Goal: Transaction & Acquisition: Purchase product/service

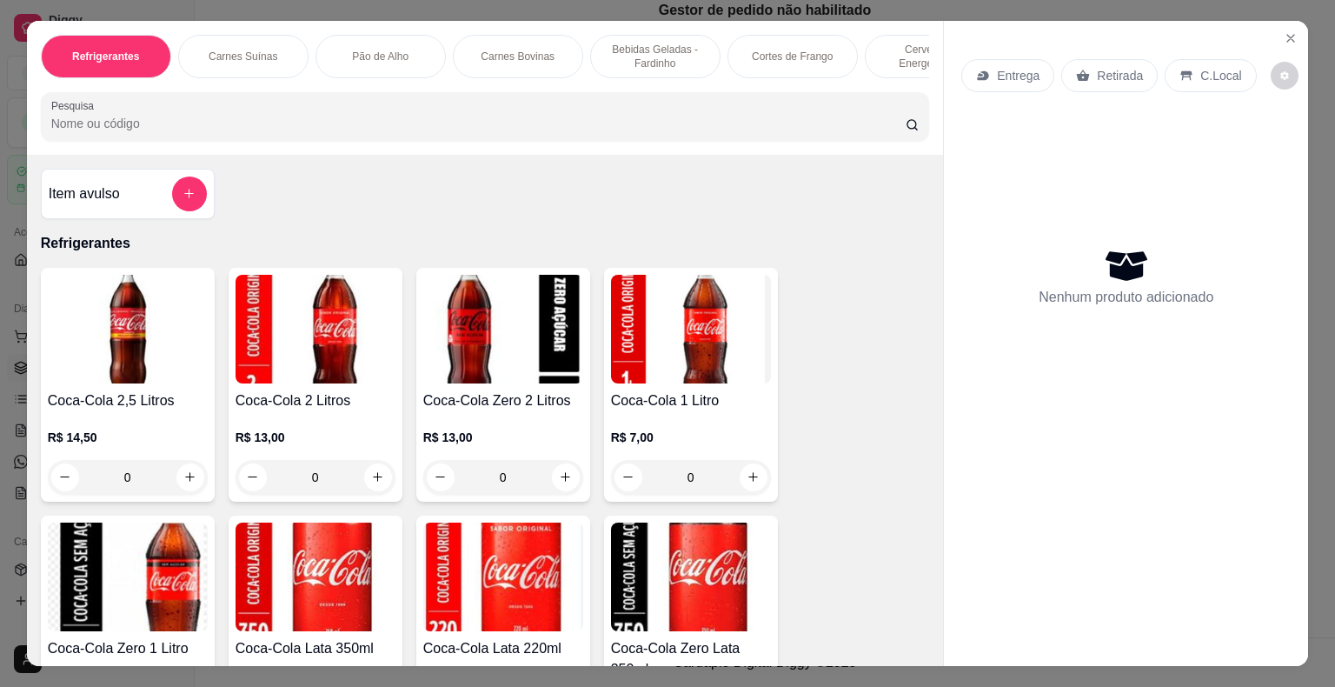
click at [997, 68] on p "Entrega" at bounding box center [1018, 75] width 43 height 17
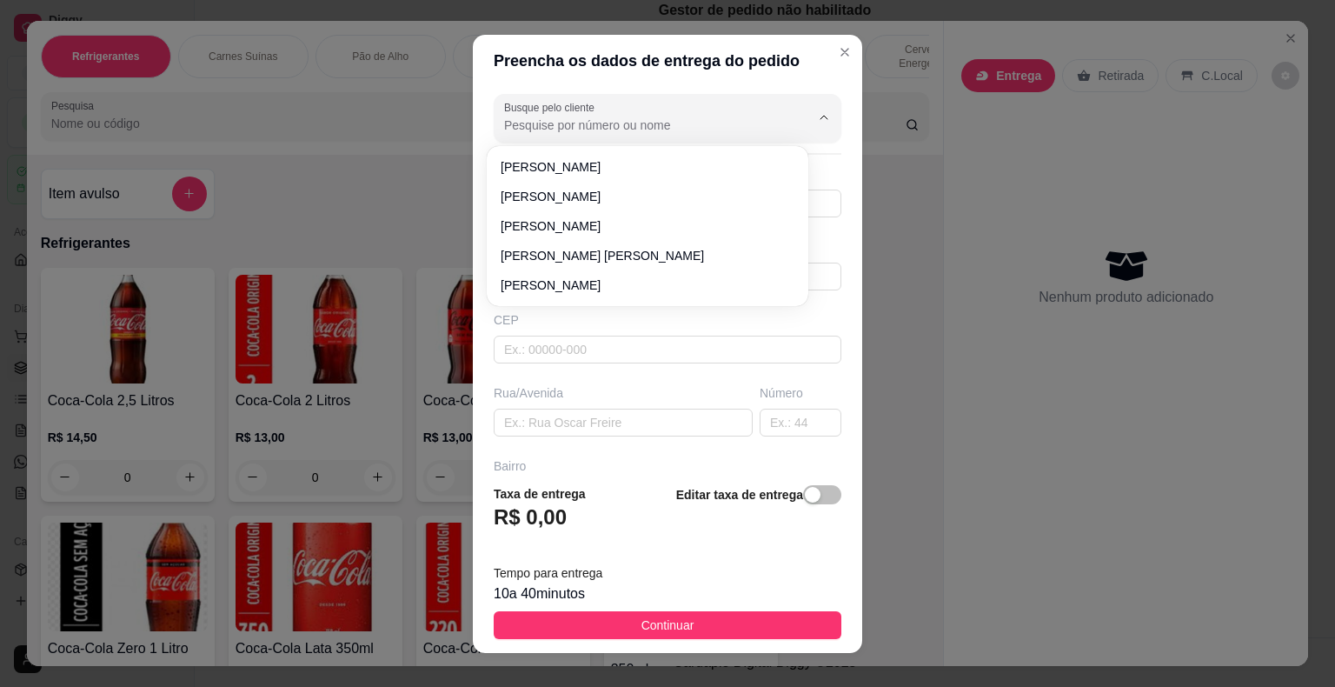
click at [626, 116] on input "Busque pelo cliente" at bounding box center [643, 124] width 278 height 17
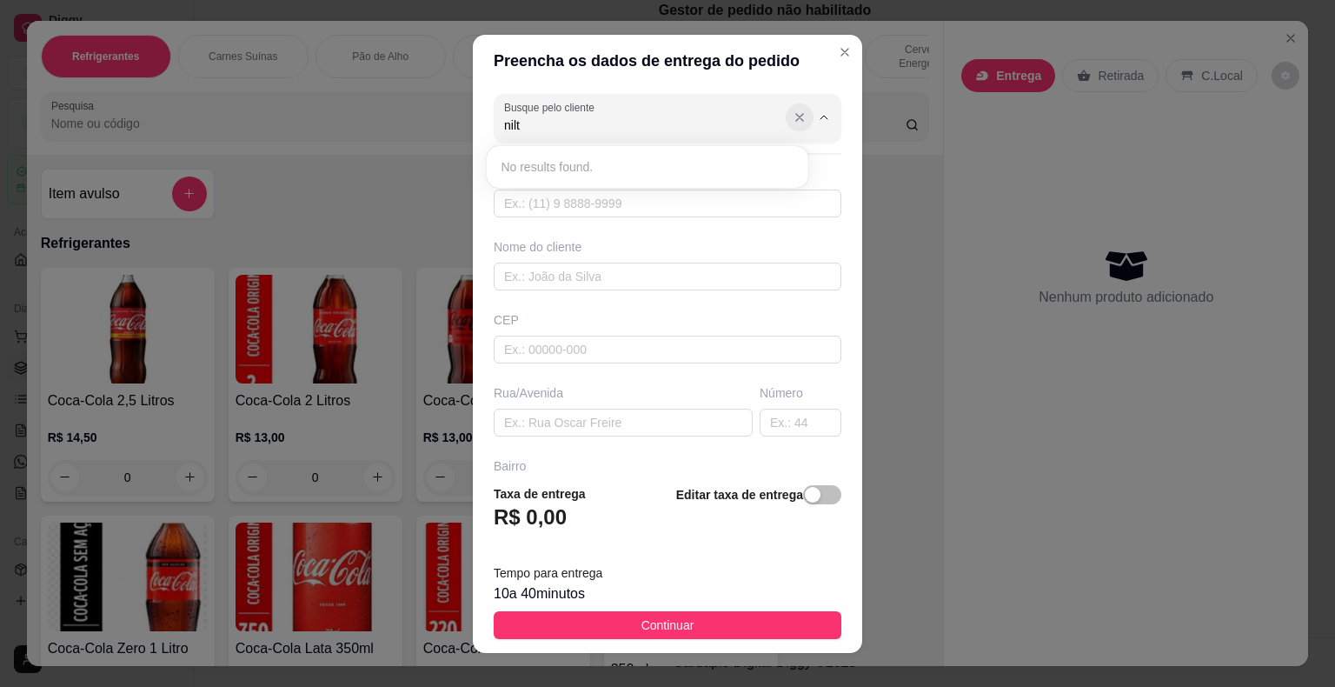
type input "nilt"
click at [786, 109] on button "Show suggestions" at bounding box center [799, 116] width 27 height 27
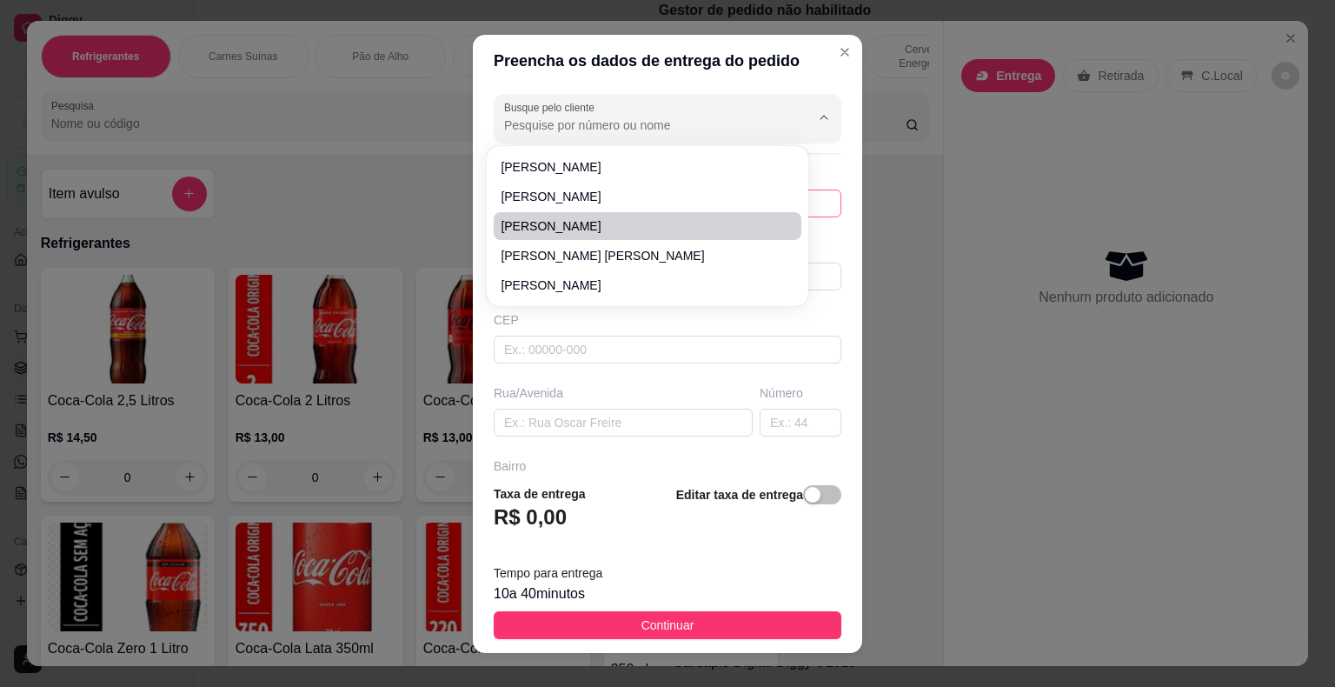
click at [575, 216] on li "[PERSON_NAME]" at bounding box center [648, 226] width 308 height 28
type input "[PERSON_NAME]"
type input "74988318004"
type input "[PERSON_NAME]"
type input "44930000"
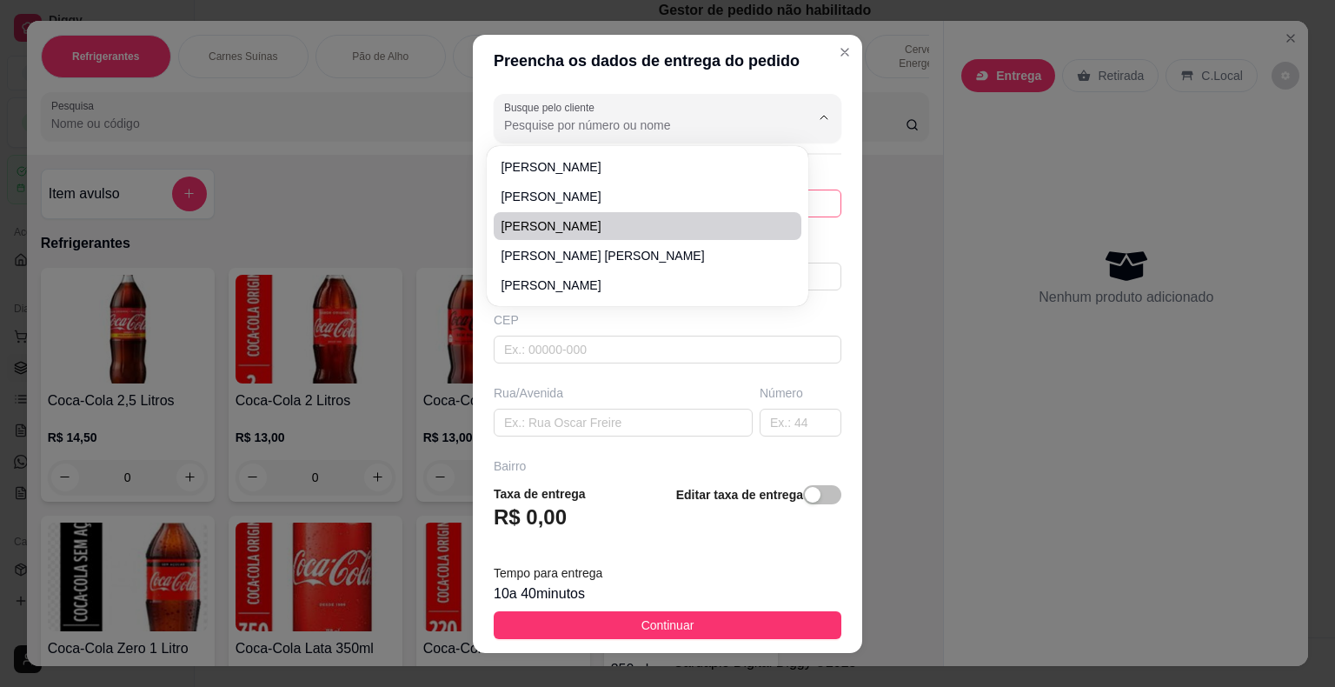
type input "[PERSON_NAME]"
type input "centro"
type input "Presidente [PERSON_NAME]"
type input "prox ao material de constuçao ribeiro"
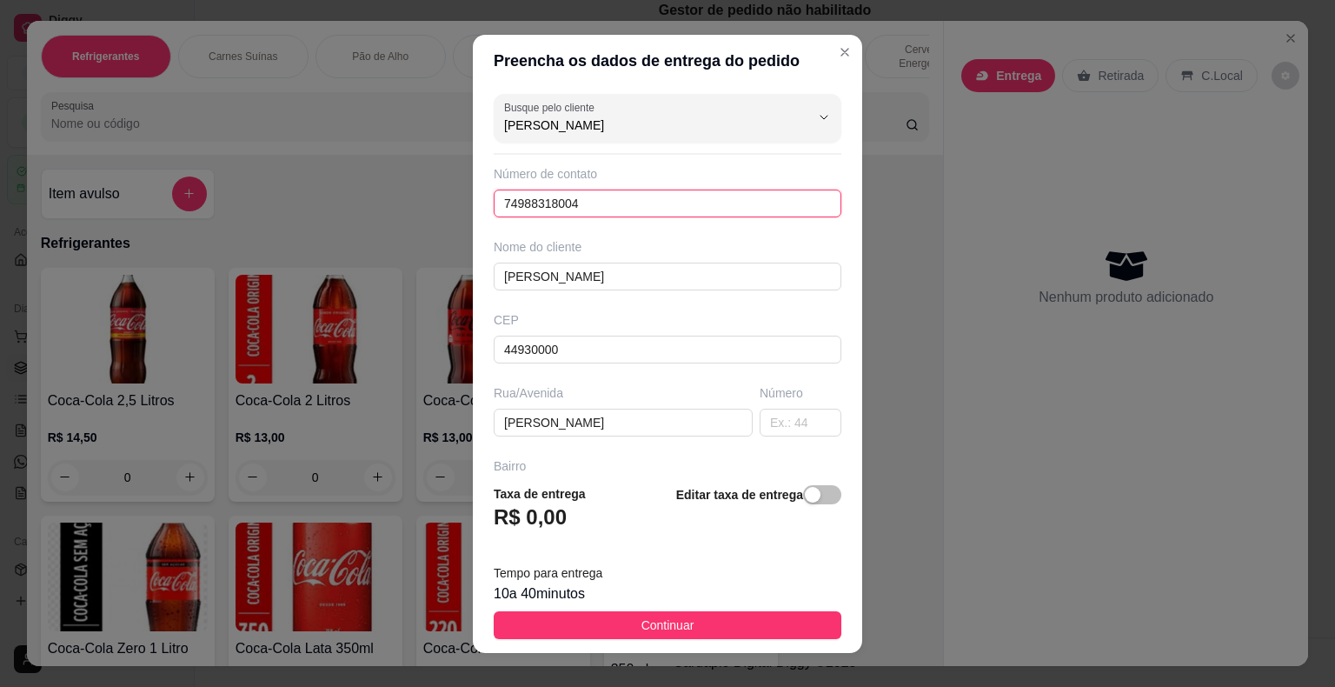
drag, startPoint x: 621, startPoint y: 194, endPoint x: 486, endPoint y: 213, distance: 136.9
click at [486, 213] on div "Busque pelo cliente [PERSON_NAME] Número de contato 74988318004 Nome do cliente…" at bounding box center [667, 278] width 389 height 383
type input "[PHONE_NUMBER]"
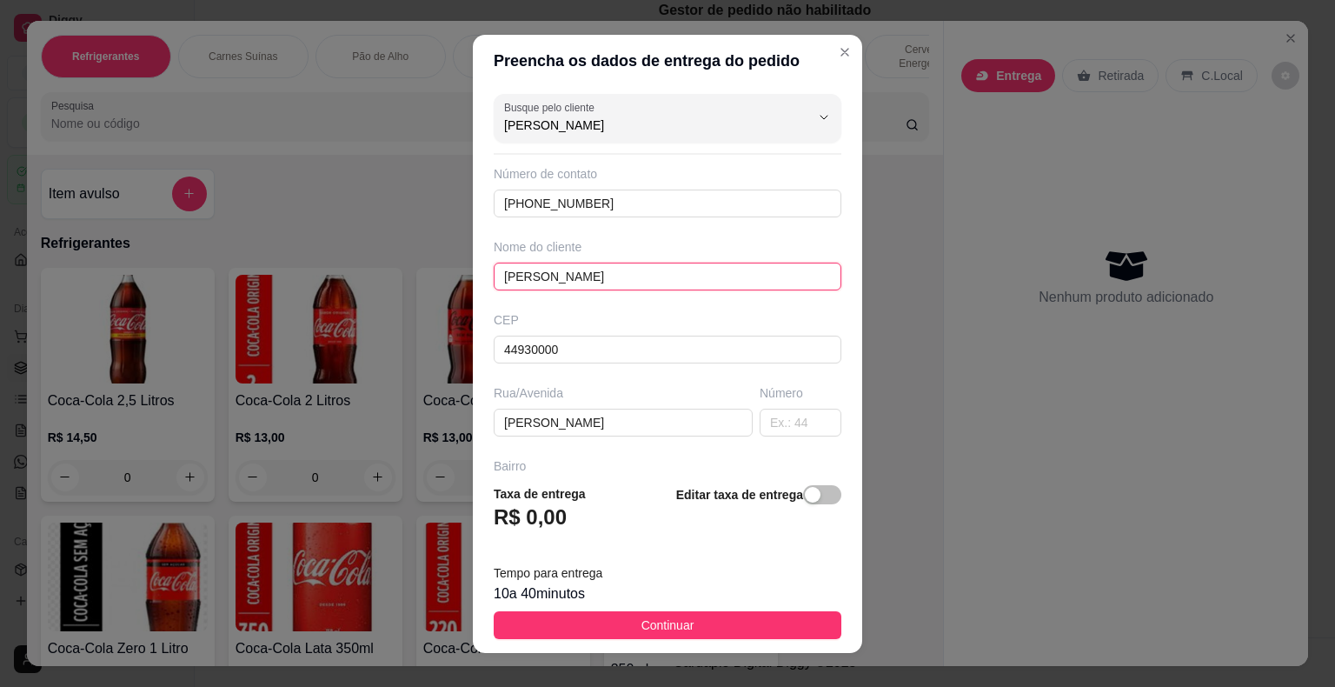
drag, startPoint x: 581, startPoint y: 273, endPoint x: 490, endPoint y: 263, distance: 91.8
click at [494, 263] on input "[PERSON_NAME]" at bounding box center [668, 276] width 348 height 28
type input "[PERSON_NAME]"
drag, startPoint x: 591, startPoint y: 418, endPoint x: 476, endPoint y: 419, distance: 114.7
click at [476, 419] on div "Busque pelo cliente [PERSON_NAME] Número de contato [PHONE_NUMBER] Nome do clie…" at bounding box center [667, 278] width 389 height 383
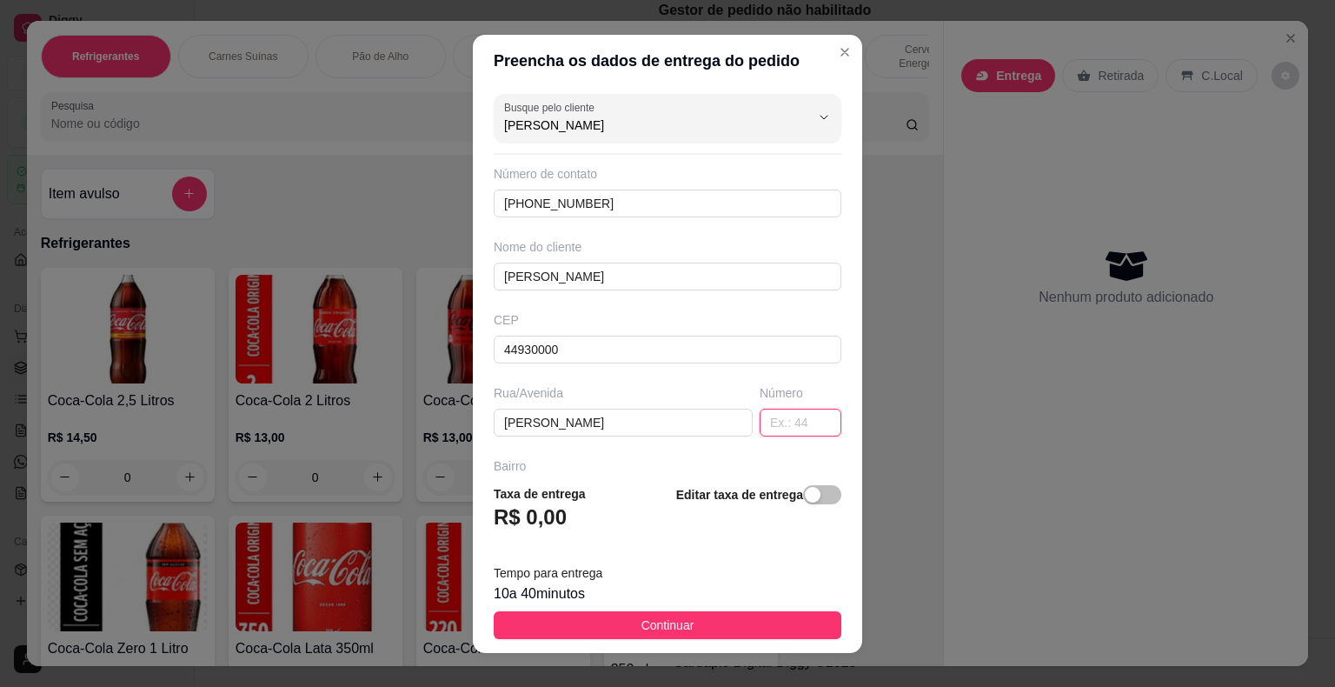
click at [782, 421] on input "text" at bounding box center [801, 422] width 82 height 28
type input "254"
drag, startPoint x: 598, startPoint y: 419, endPoint x: 464, endPoint y: 416, distance: 133.9
click at [464, 416] on div "Preencha os dados de entrega do pedido Busque pelo cliente [PERSON_NAME] vitóri…" at bounding box center [667, 343] width 1335 height 687
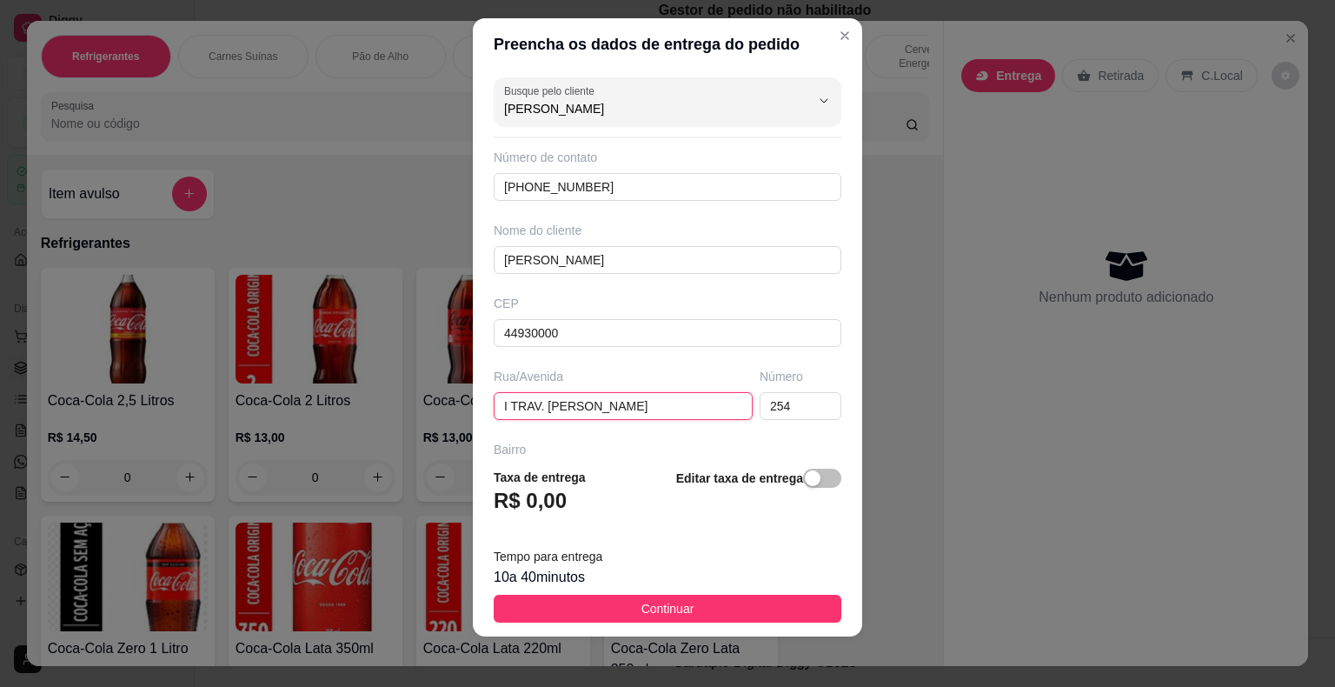
scroll to position [21, 0]
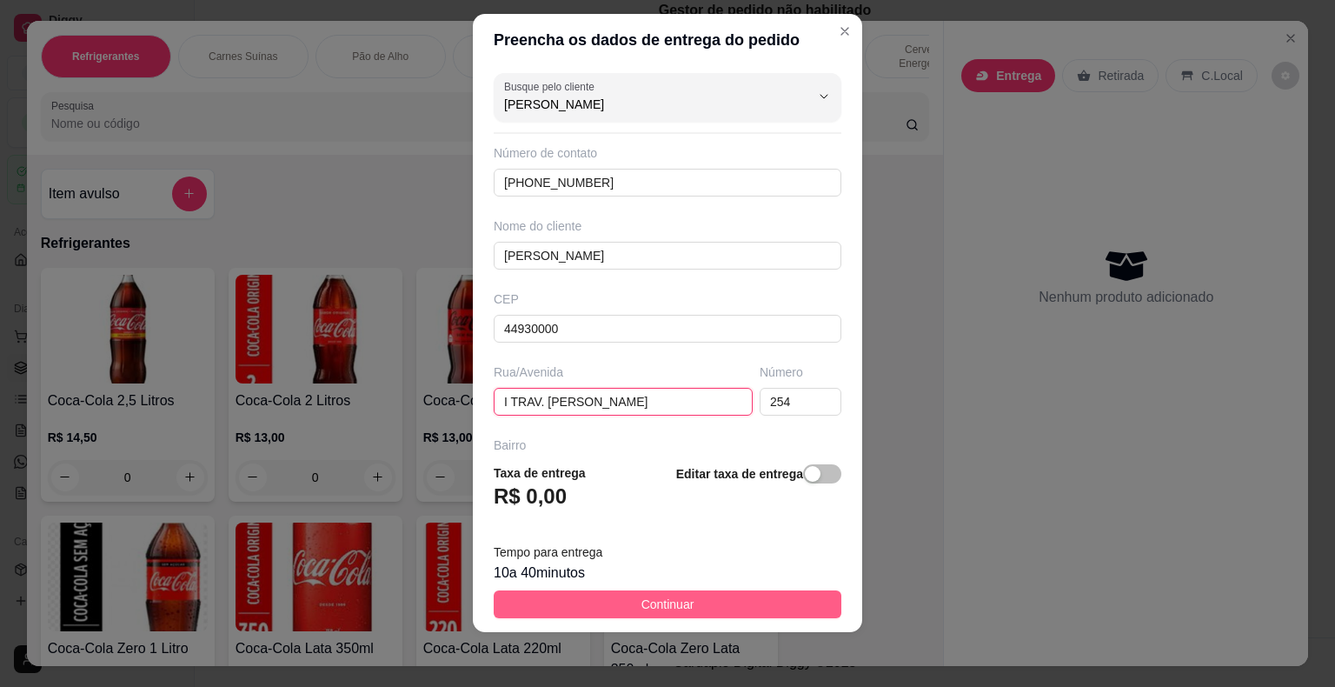
type input "I TRAV. [PERSON_NAME]"
click at [622, 604] on button "Continuar" at bounding box center [668, 604] width 348 height 28
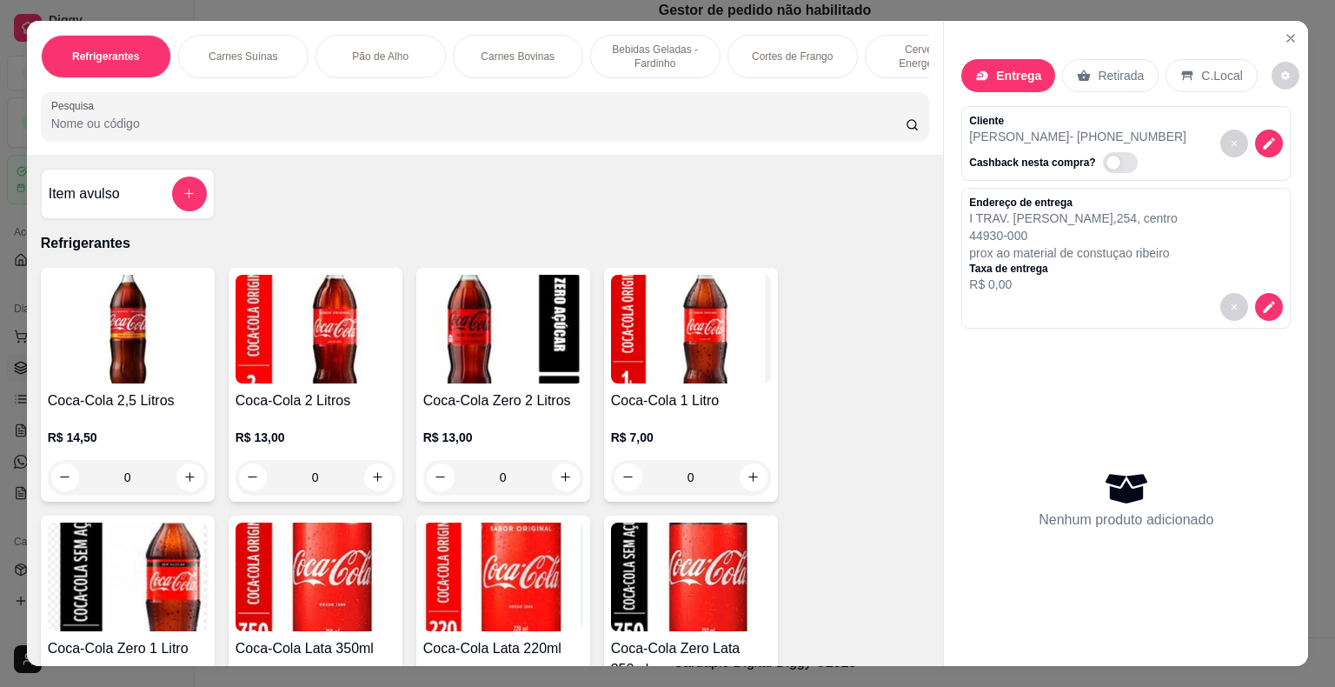
click at [518, 50] on p "Carnes Bovinas" at bounding box center [518, 57] width 74 height 14
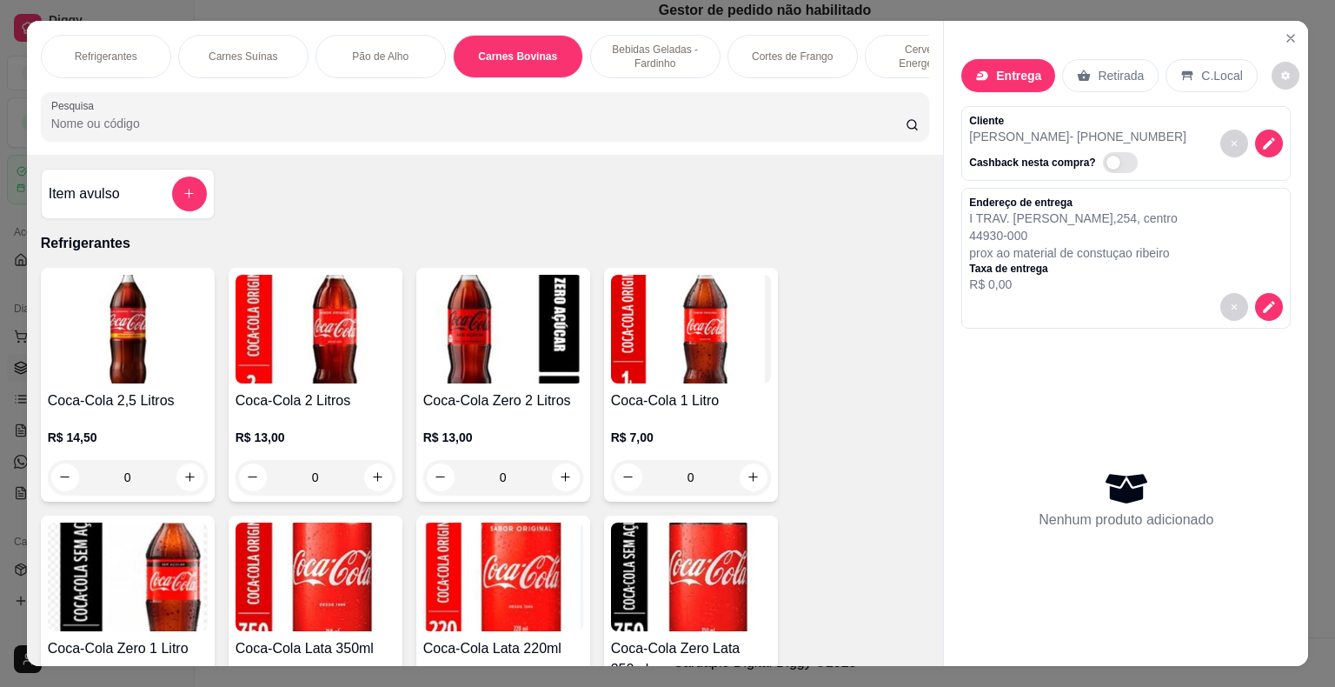
scroll to position [42, 0]
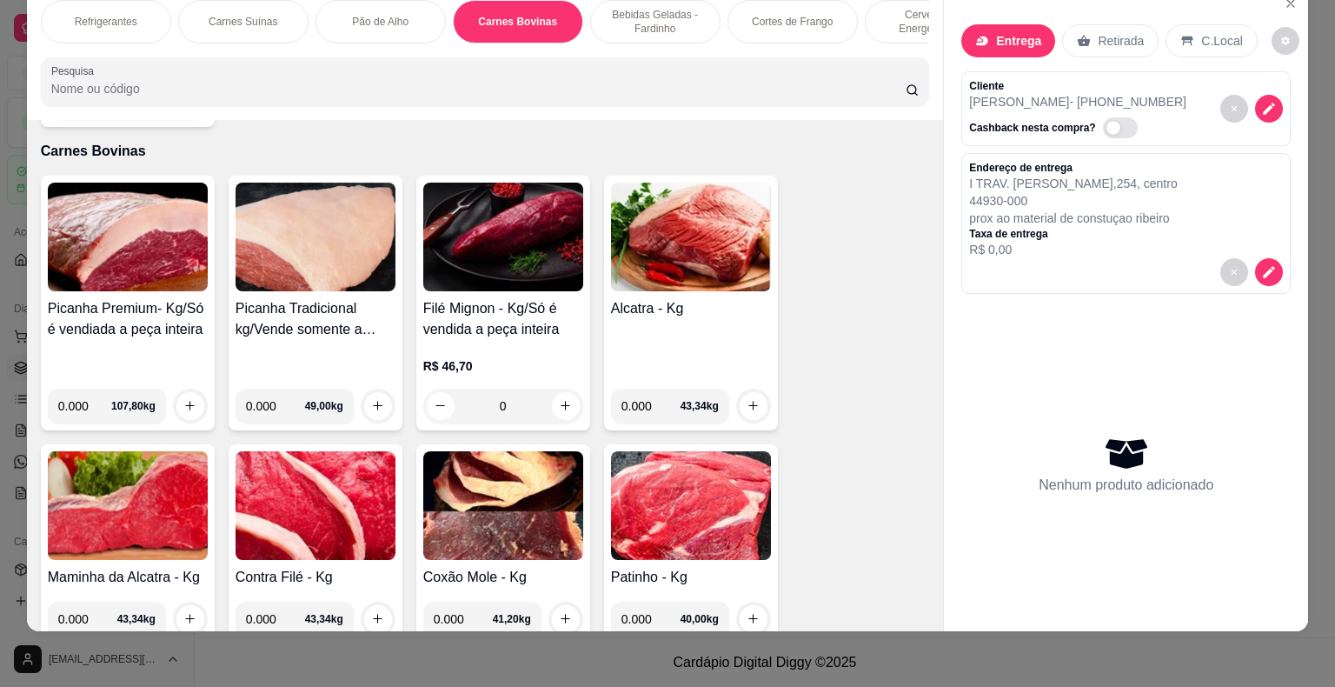
click at [503, 485] on img at bounding box center [503, 505] width 160 height 109
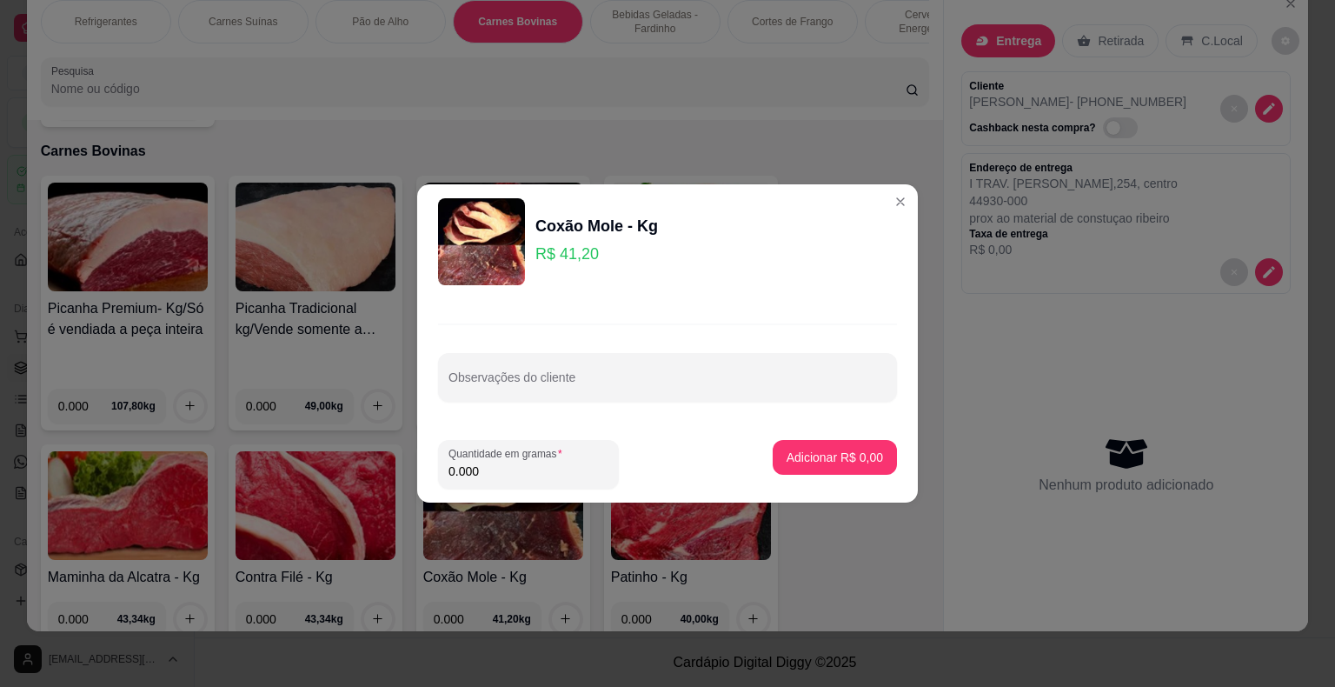
drag, startPoint x: 485, startPoint y: 472, endPoint x: 438, endPoint y: 472, distance: 46.9
click at [438, 472] on div "Quantidade em gramas 0.000" at bounding box center [528, 464] width 181 height 49
type input "2.000"
click at [810, 456] on p "Adicionar R$ 82,40" at bounding box center [831, 456] width 103 height 17
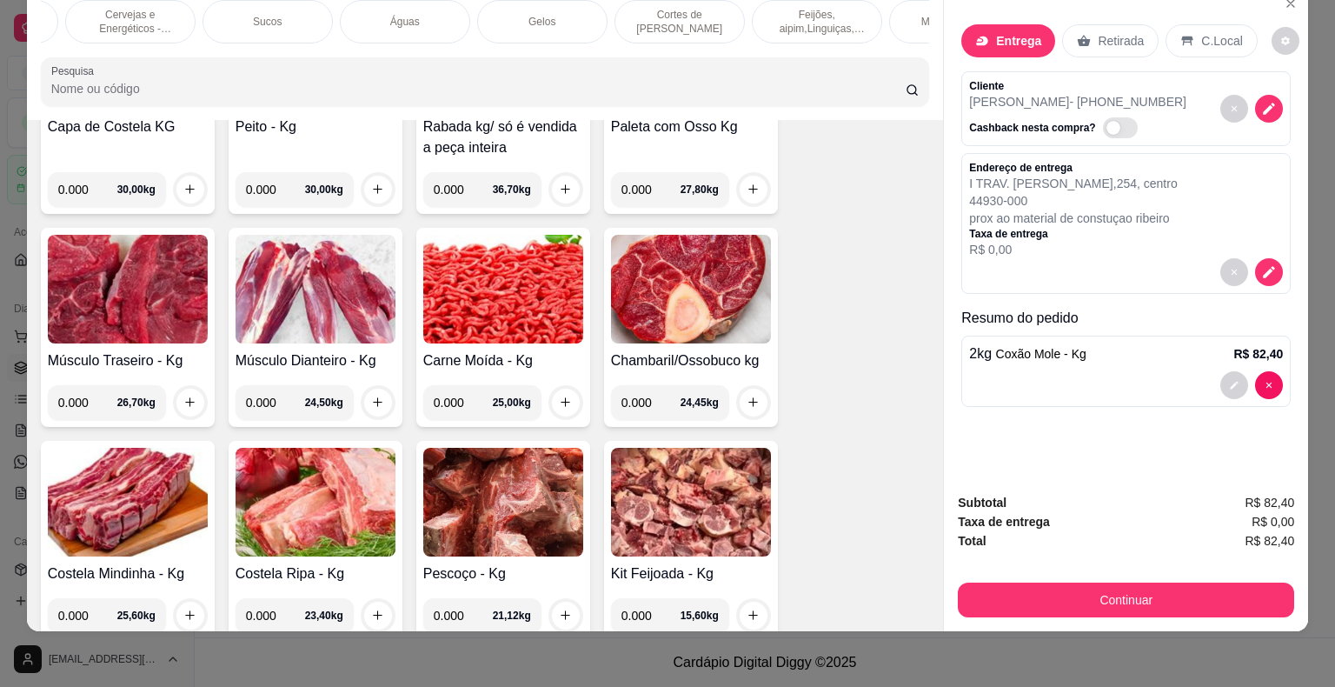
scroll to position [0, 834]
click at [906, 15] on p "Miúdos de Boi" at bounding box center [919, 22] width 66 height 14
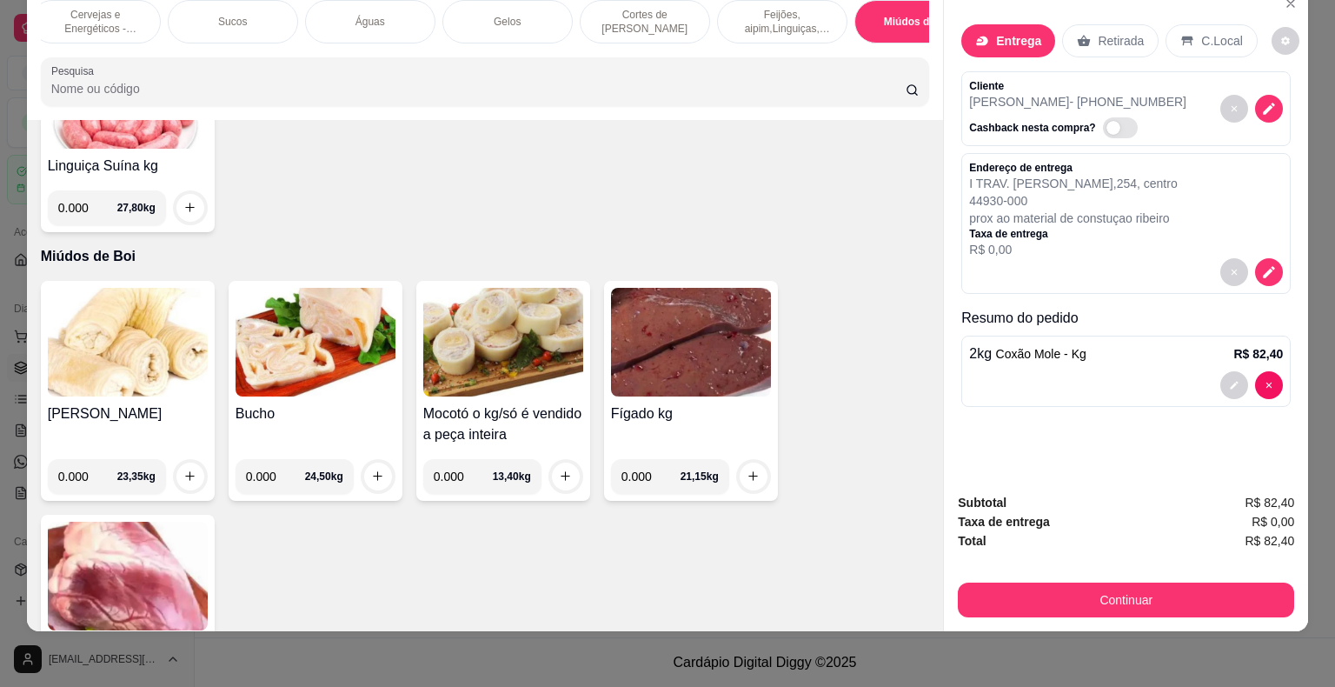
click at [706, 288] on img at bounding box center [691, 342] width 160 height 109
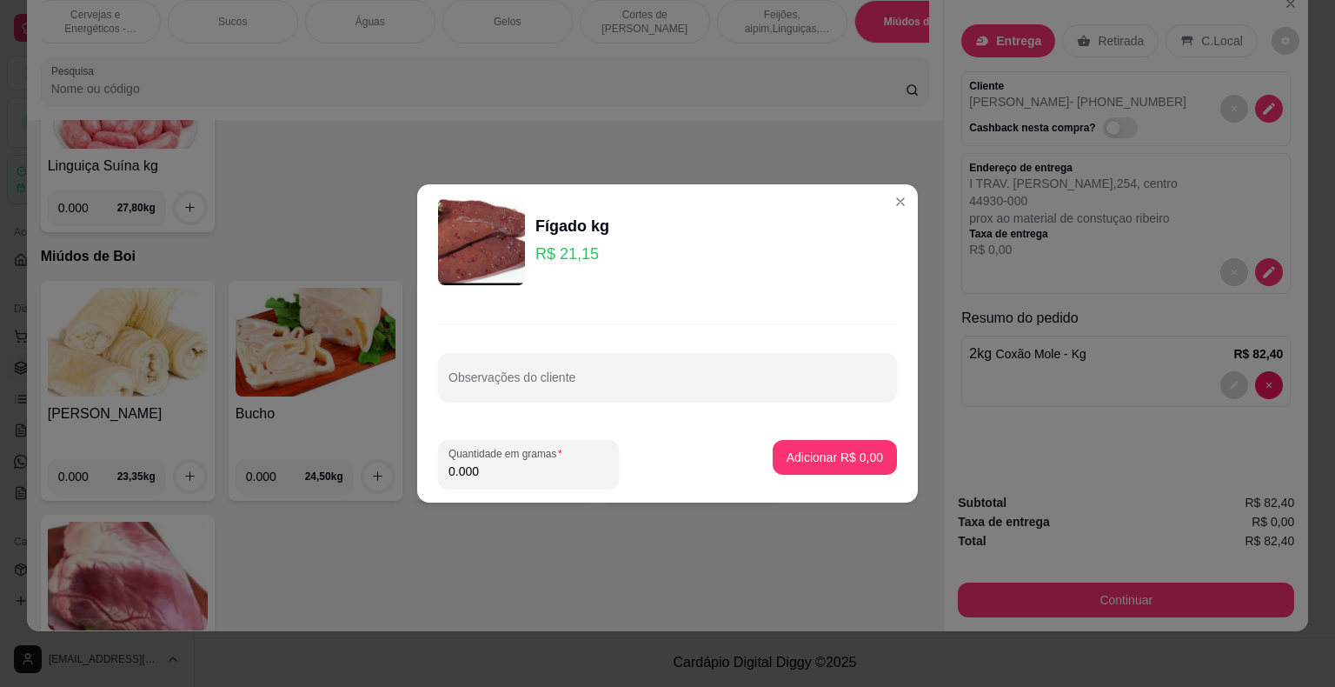
drag, startPoint x: 482, startPoint y: 476, endPoint x: 429, endPoint y: 483, distance: 53.5
click at [429, 483] on footer "Quantidade em gramas 0.000 Adicionar R$ 0,00" at bounding box center [667, 464] width 501 height 76
type input "2.000"
click at [808, 455] on p "Adicionar R$ 42,30" at bounding box center [831, 456] width 101 height 17
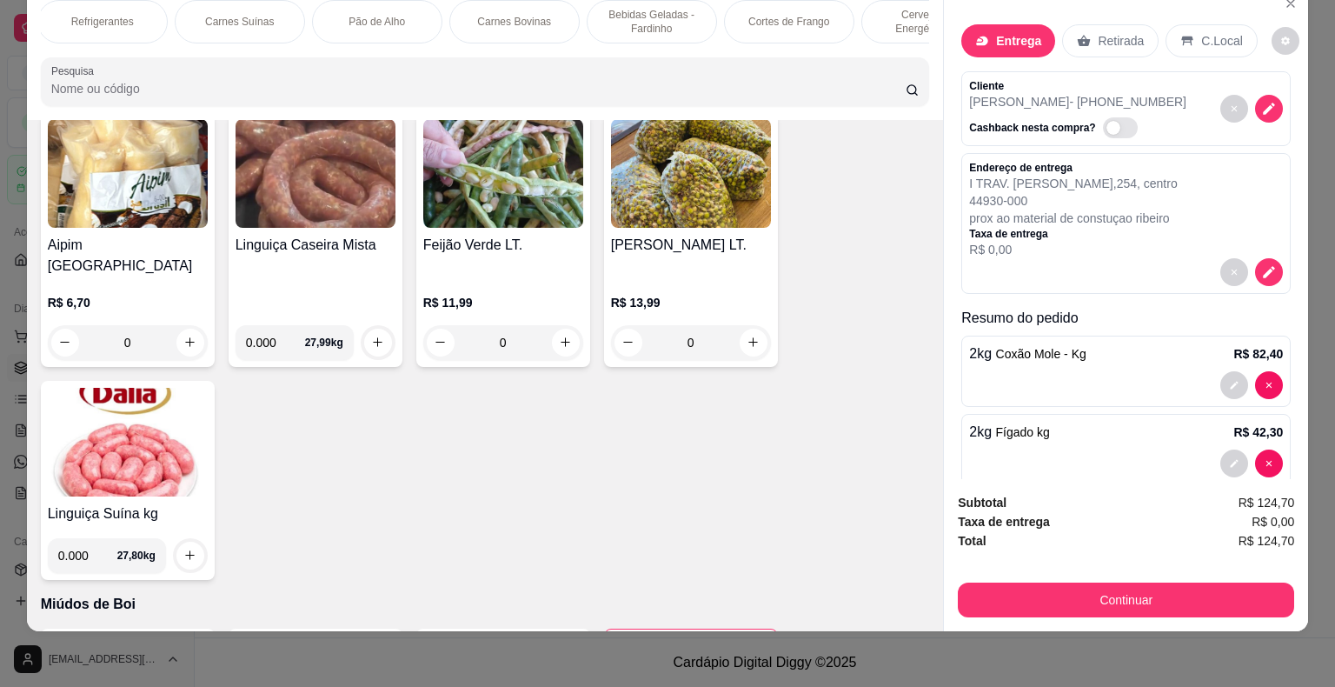
scroll to position [0, 0]
click at [212, 15] on p "Carnes Suínas" at bounding box center [243, 22] width 69 height 14
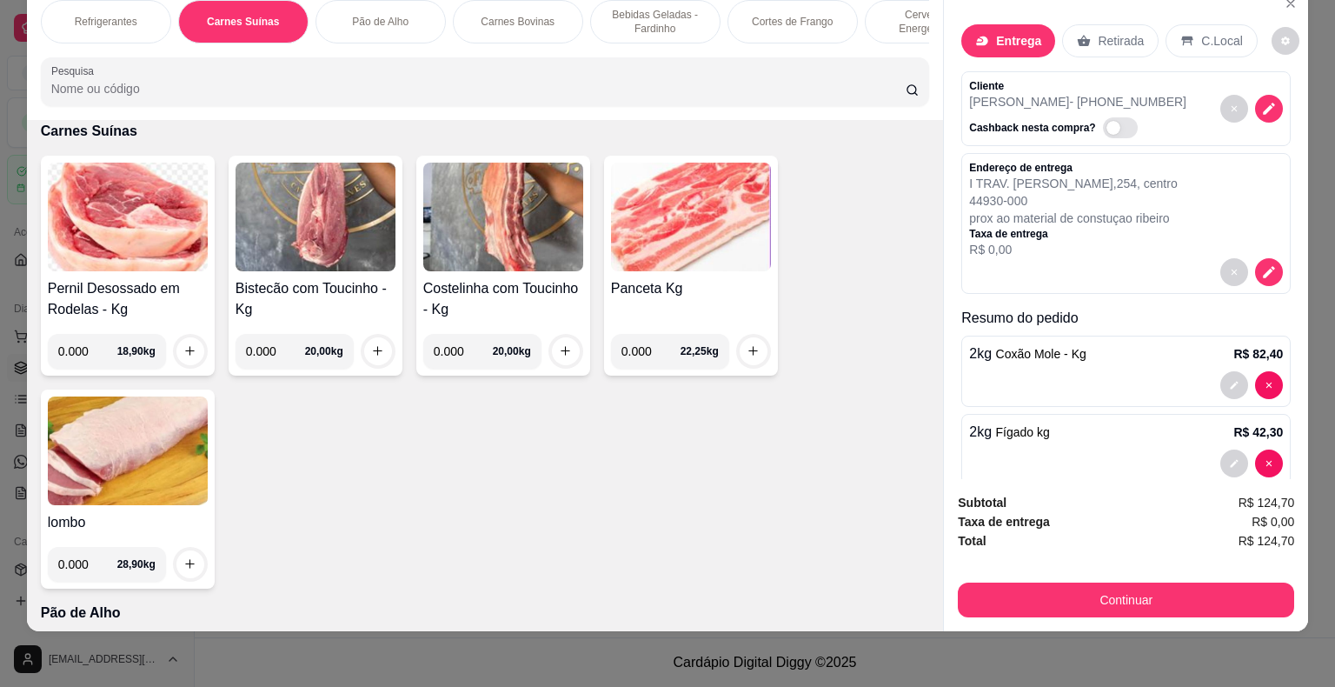
click at [660, 216] on img at bounding box center [691, 217] width 160 height 109
click at [534, 217] on img at bounding box center [503, 217] width 160 height 109
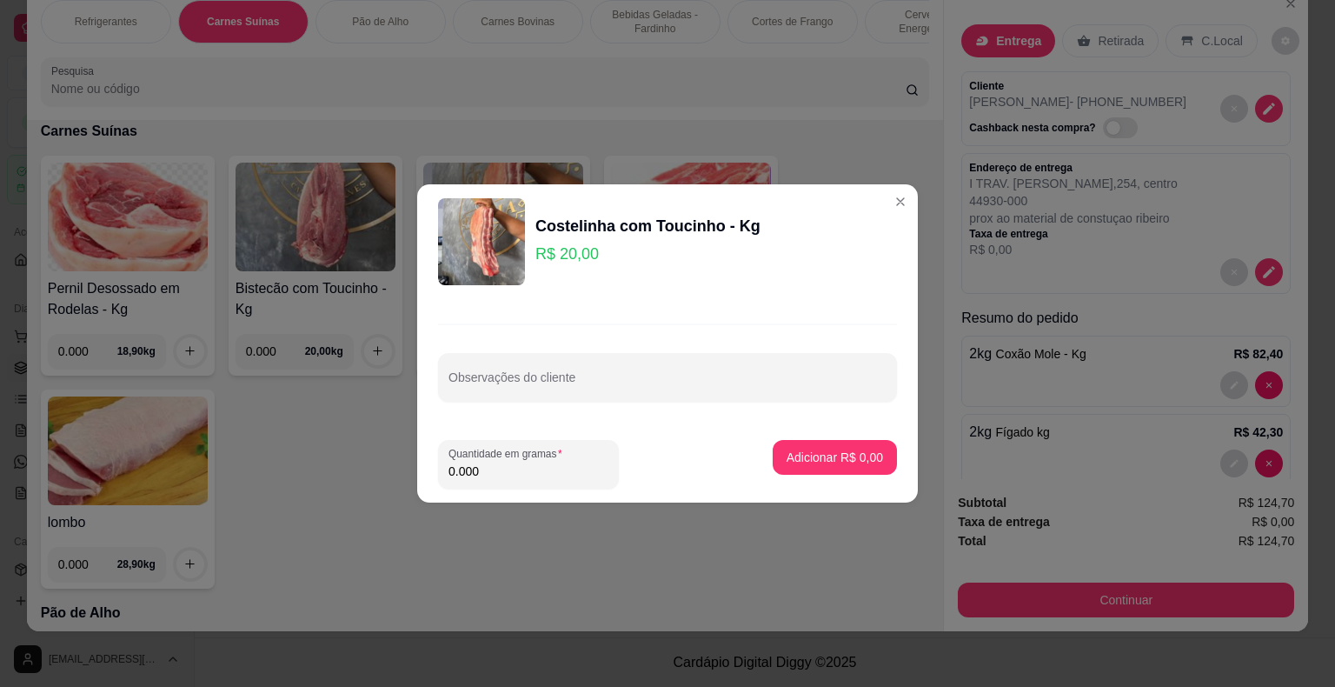
click at [408, 472] on div "Costelinha com Toucinho - Kg R$ 20,00 Observações do cliente Quantidade em gram…" at bounding box center [667, 343] width 1335 height 687
type input "2.000"
click at [827, 439] on footer "Quantidade em gramas 2.000 Adicionar R$ 40,00" at bounding box center [667, 464] width 501 height 76
click at [827, 461] on p "Adicionar R$ 40,00" at bounding box center [831, 456] width 101 height 17
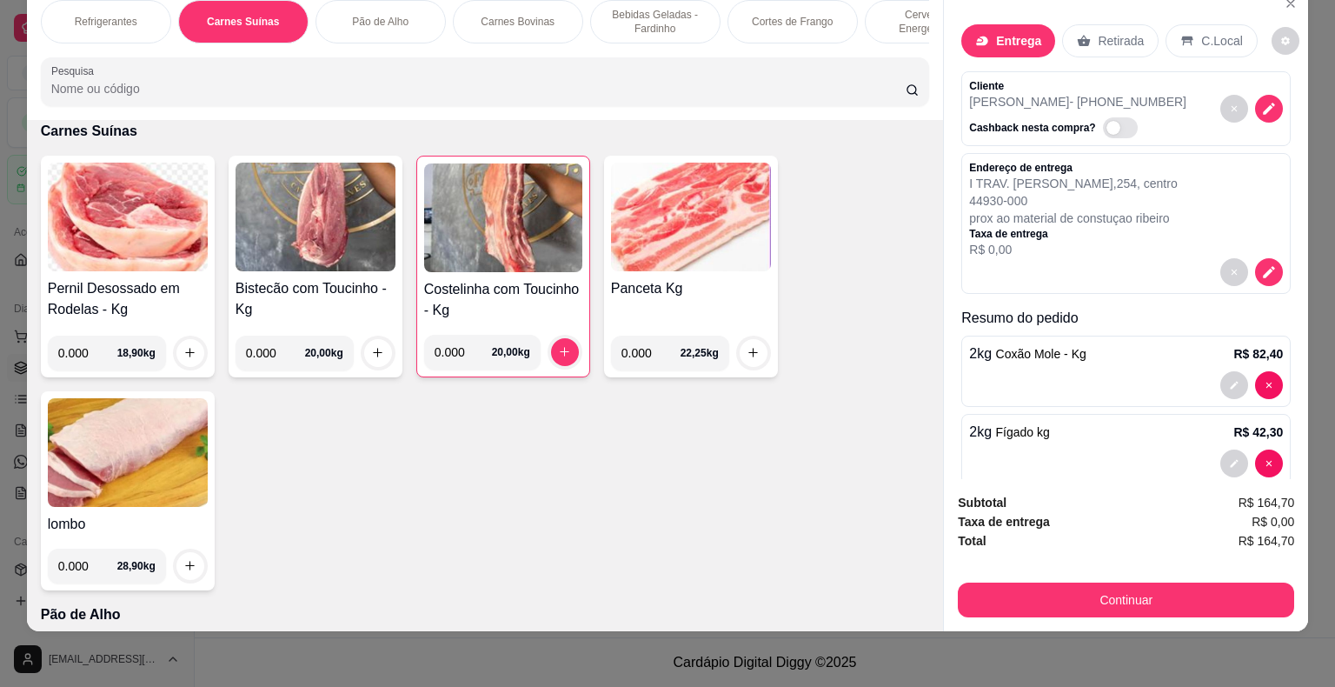
click at [113, 15] on p "Refrigerantes" at bounding box center [106, 22] width 63 height 14
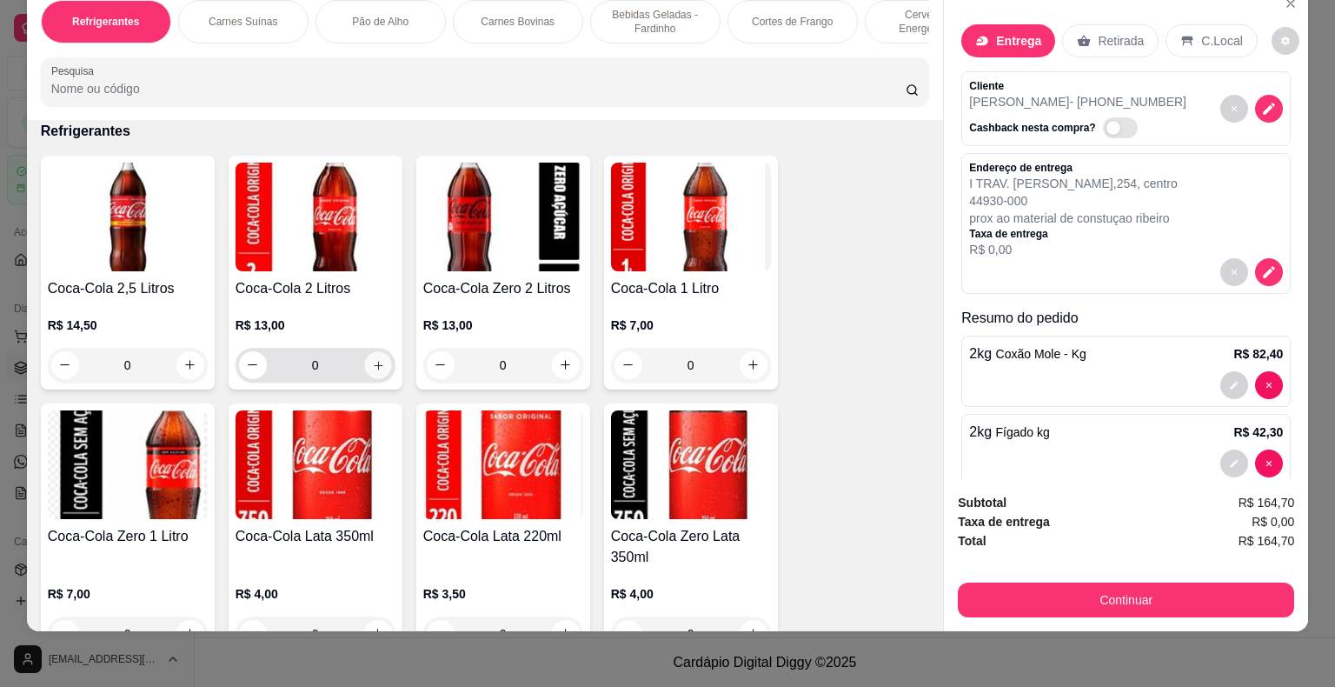
click at [371, 360] on icon "increase-product-quantity" at bounding box center [377, 364] width 13 height 13
type input "1"
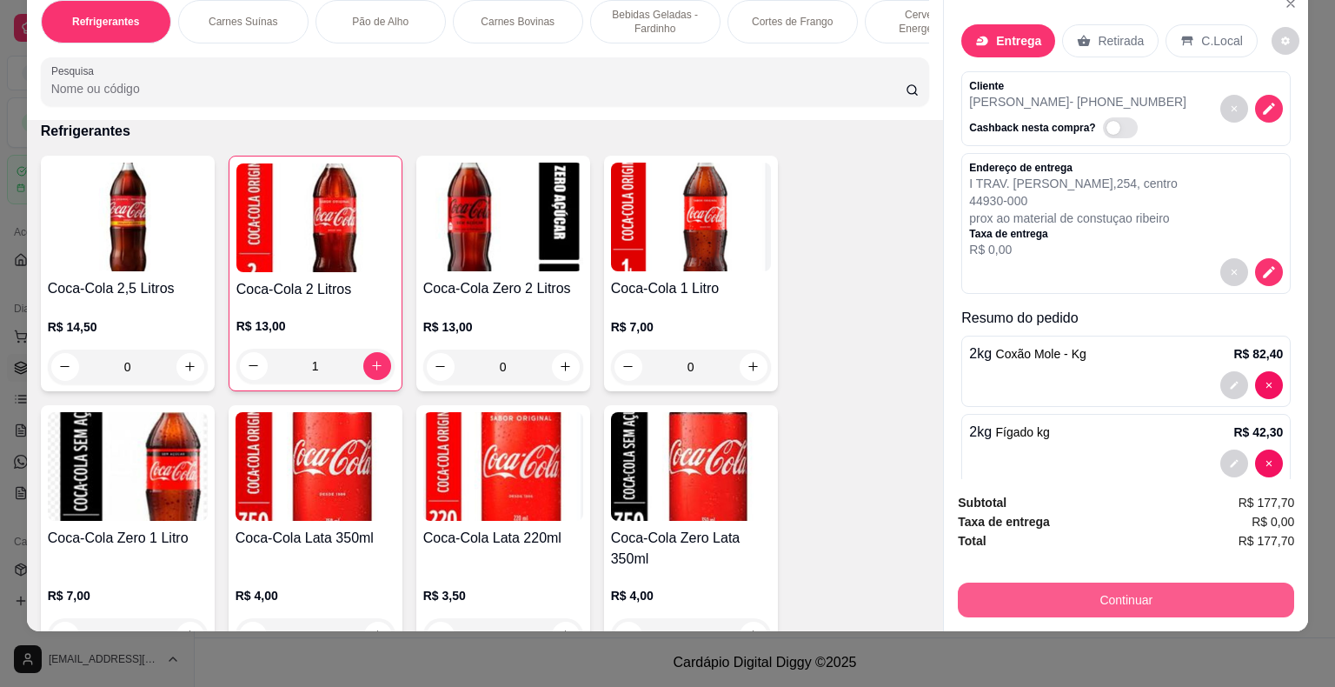
click at [1158, 589] on button "Continuar" at bounding box center [1126, 599] width 336 height 35
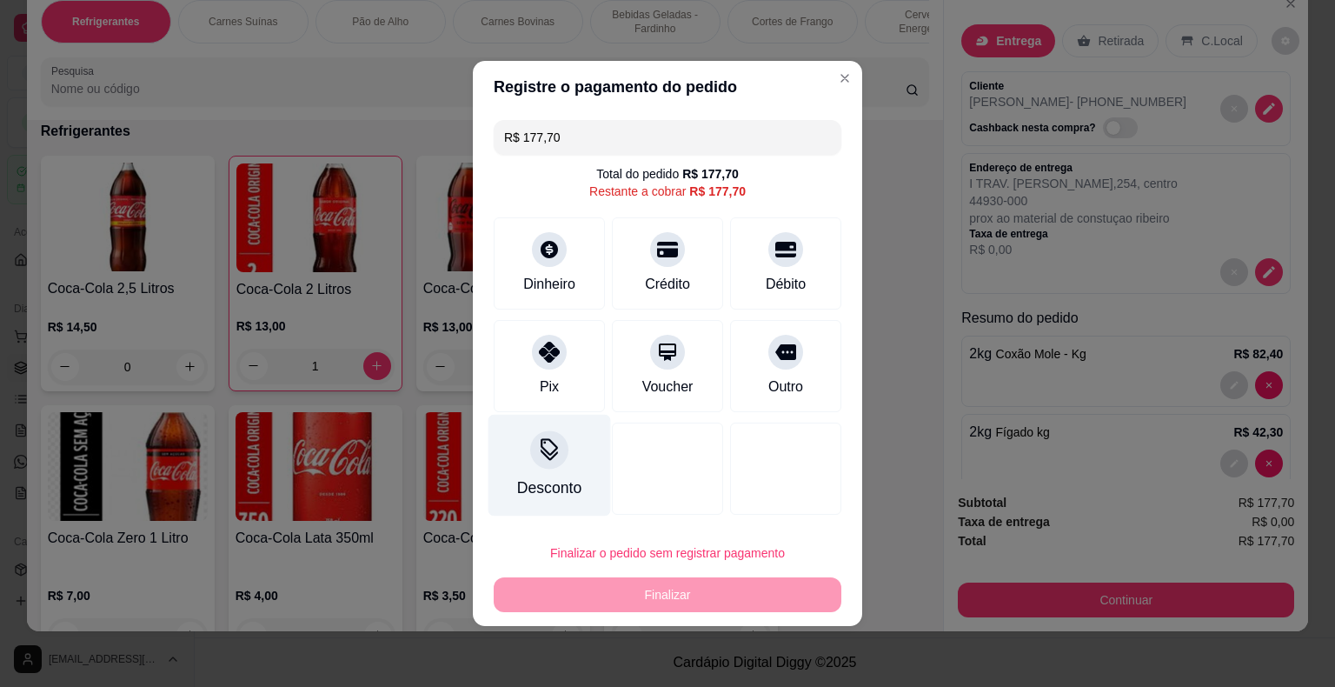
click at [549, 458] on icon at bounding box center [549, 454] width 17 height 11
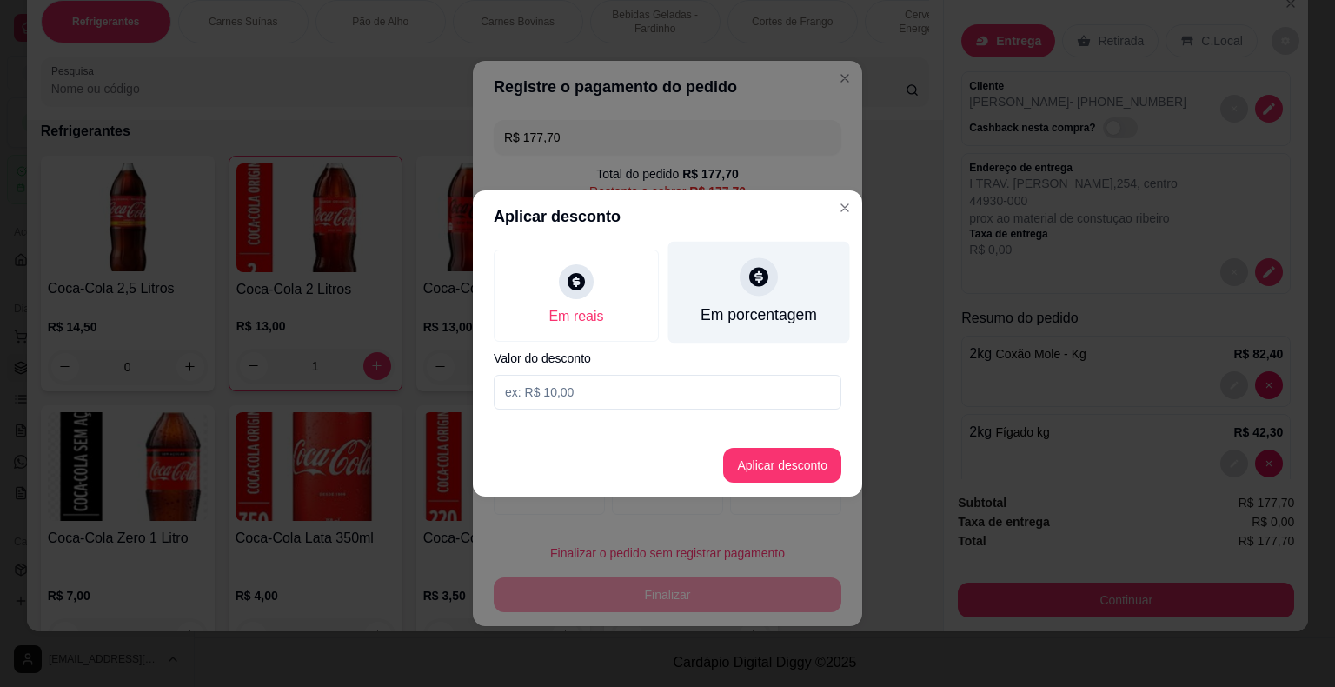
click at [758, 283] on icon at bounding box center [758, 276] width 19 height 19
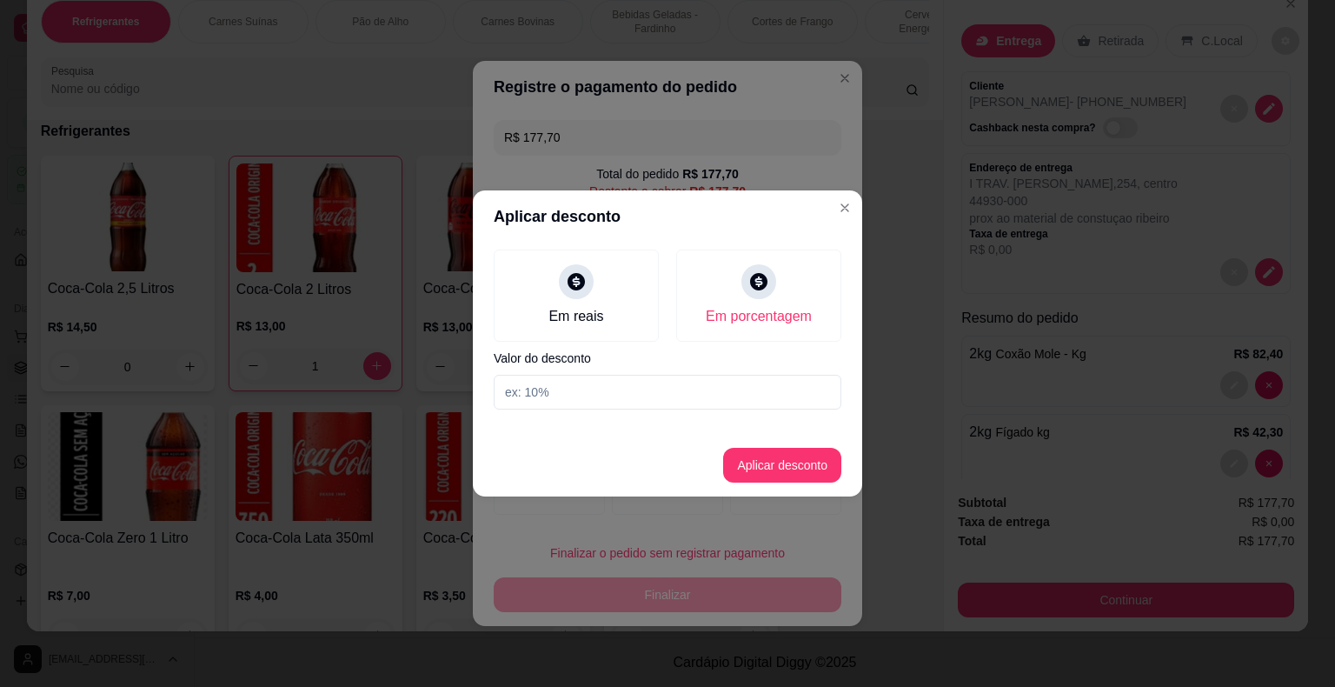
click at [554, 395] on input at bounding box center [668, 392] width 348 height 35
type input "10"
click at [798, 468] on button "Aplicar desconto" at bounding box center [782, 465] width 118 height 35
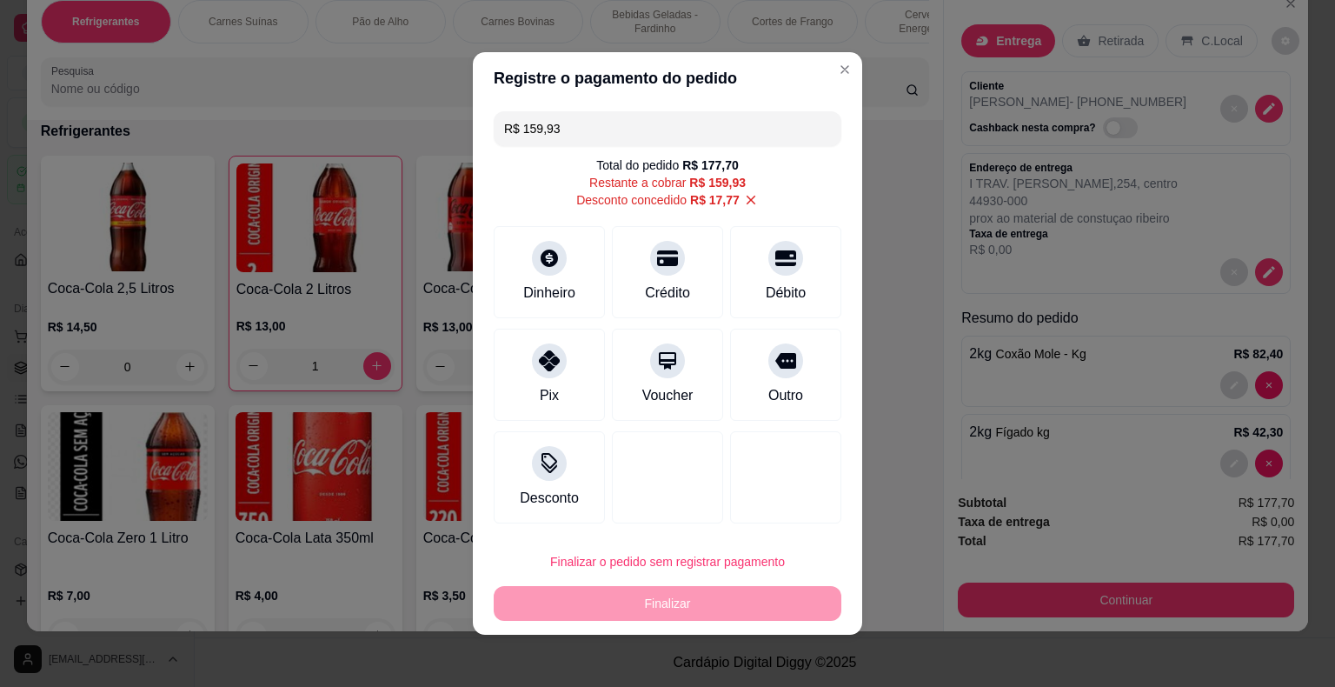
click at [679, 607] on div "Finalizar o pedido sem registrar pagamento Finalizar" at bounding box center [668, 582] width 348 height 76
click at [599, 594] on div "Finalizar o pedido sem registrar pagamento Finalizar" at bounding box center [668, 582] width 348 height 76
click at [539, 290] on div "Dinheiro" at bounding box center [549, 291] width 57 height 23
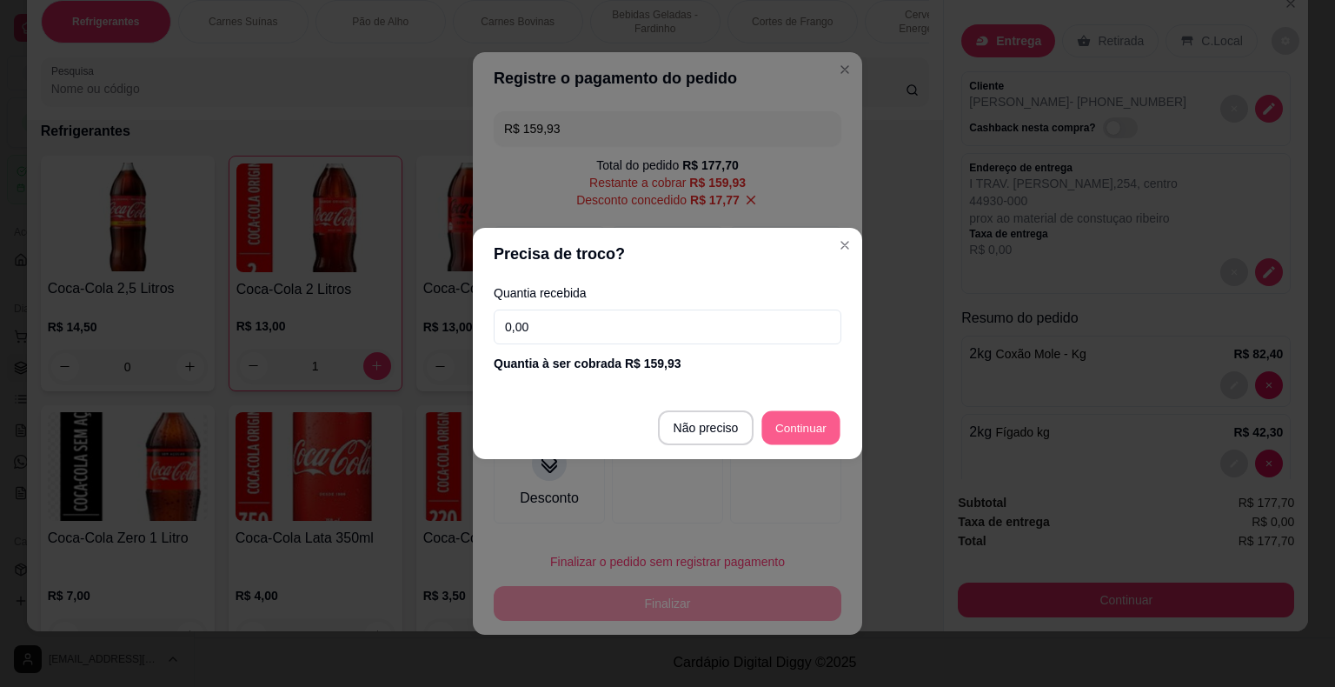
type input "R$ 0,00"
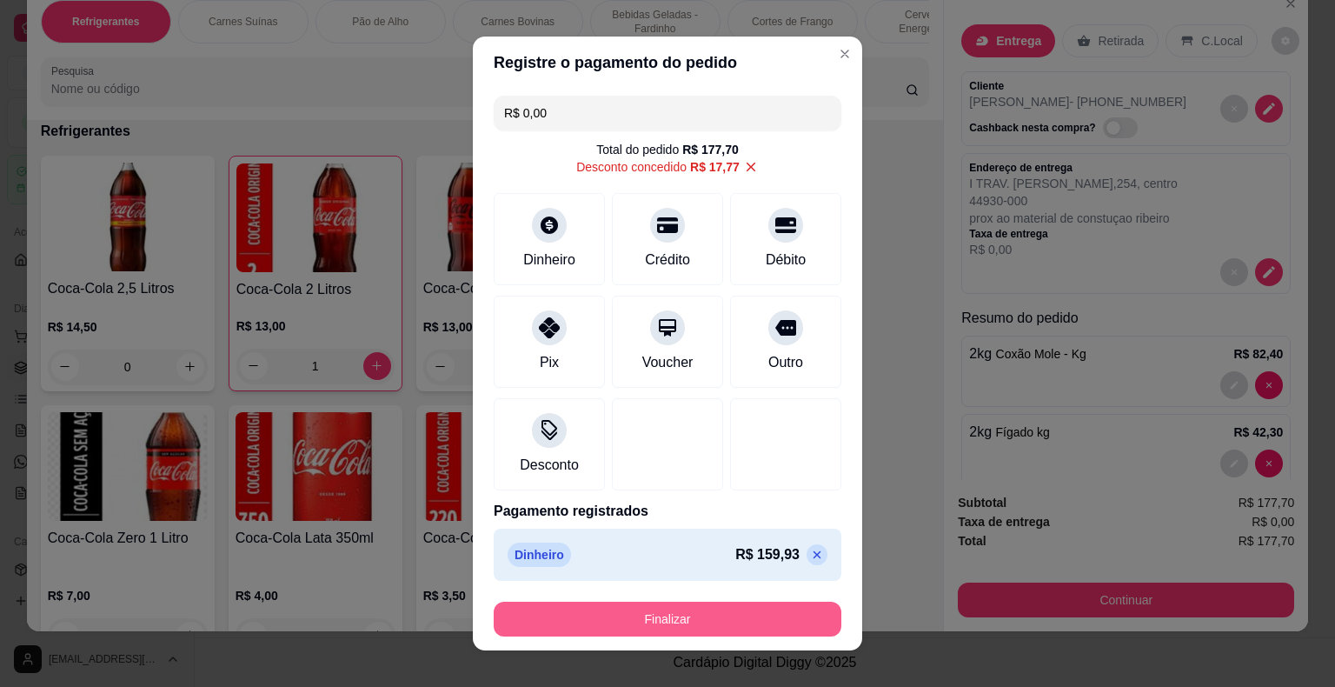
click at [684, 609] on button "Finalizar" at bounding box center [668, 618] width 348 height 35
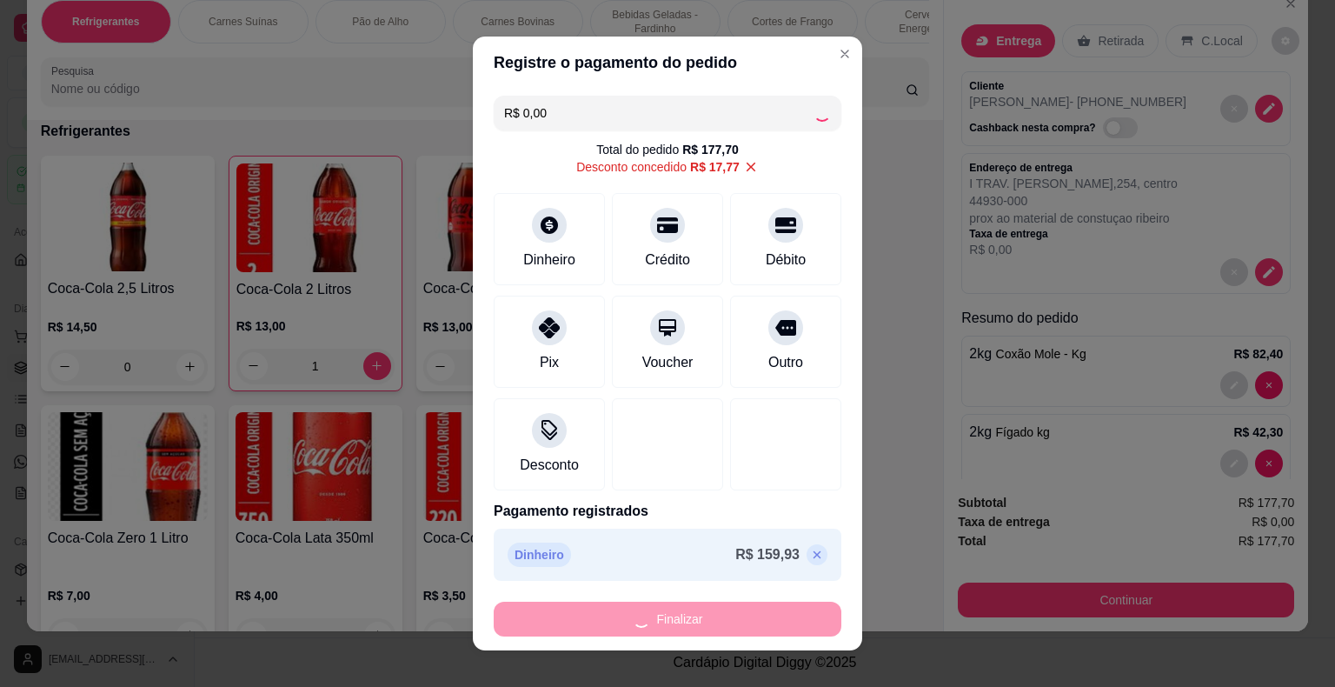
type input "0"
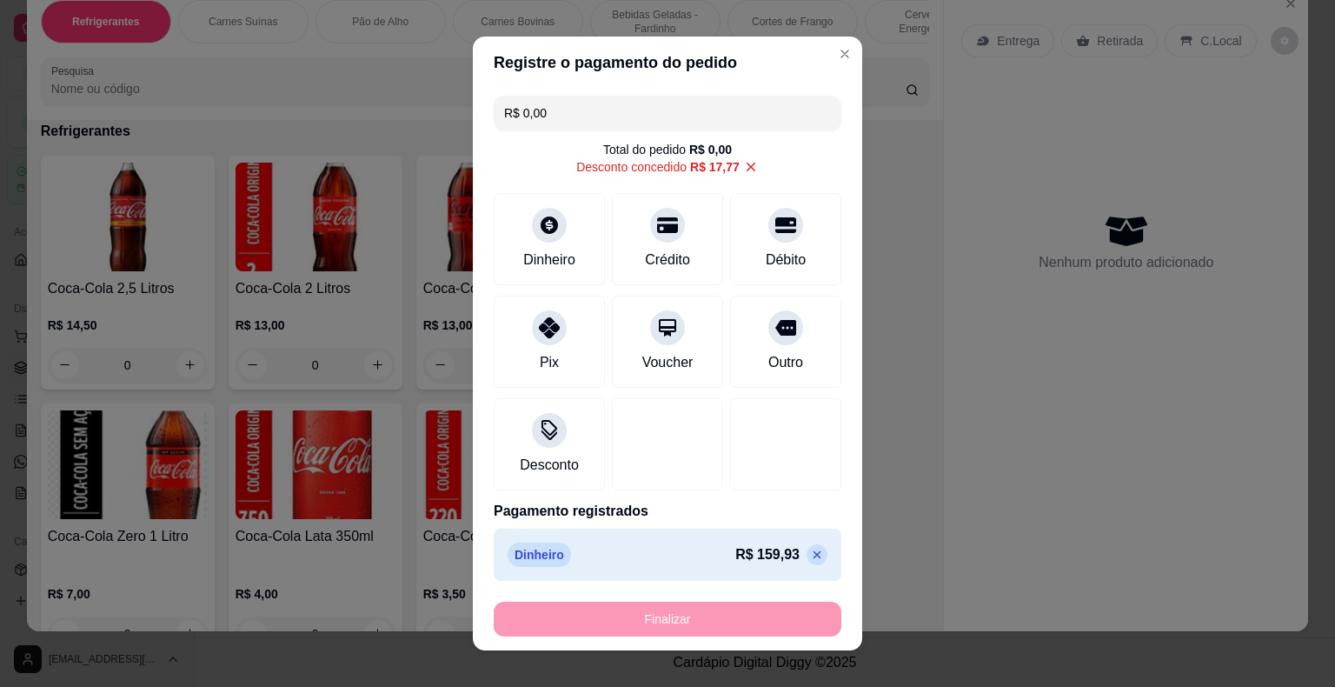
type input "-R$ 177,70"
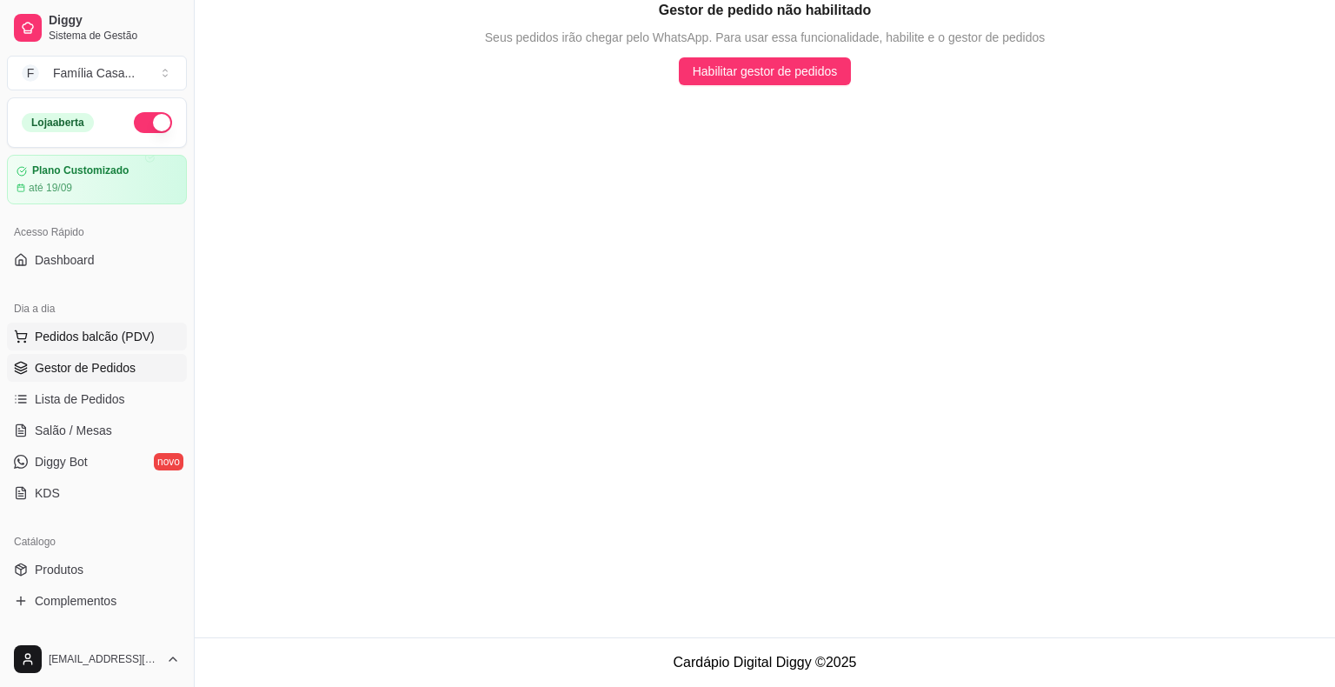
click at [111, 332] on span "Pedidos balcão (PDV)" at bounding box center [95, 336] width 120 height 17
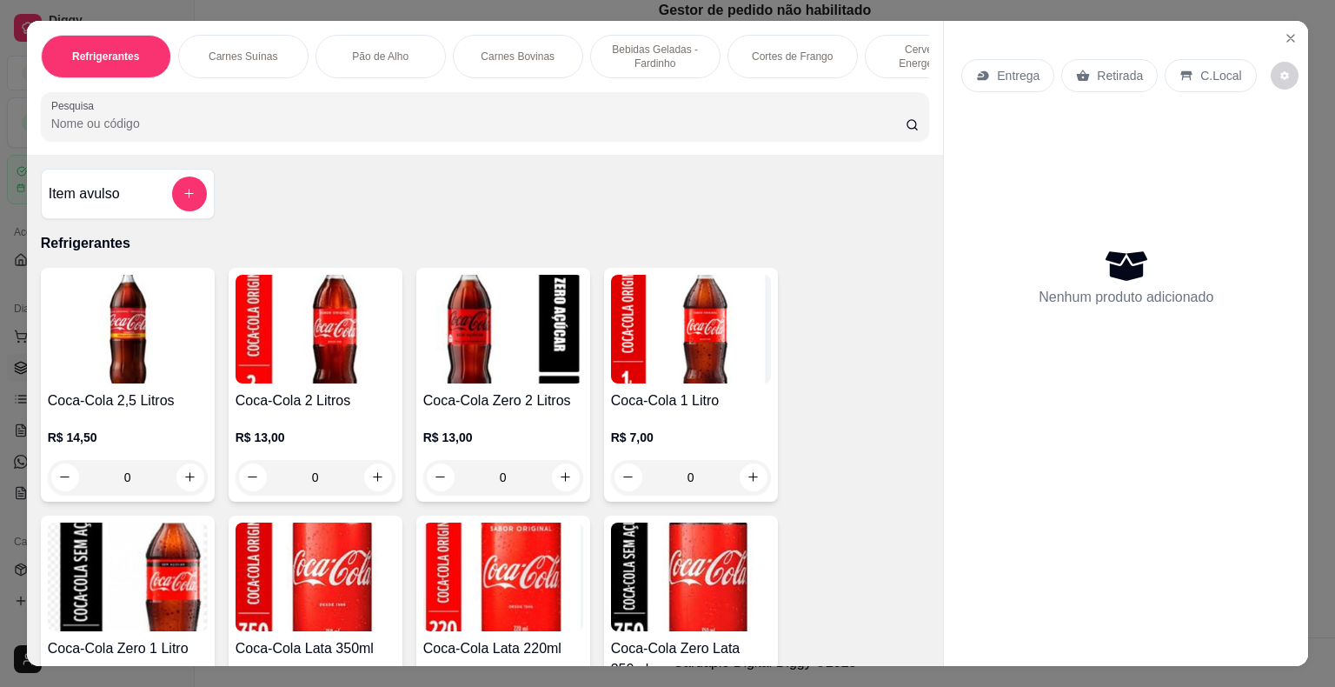
click at [261, 50] on p "Carnes Suínas" at bounding box center [243, 57] width 69 height 14
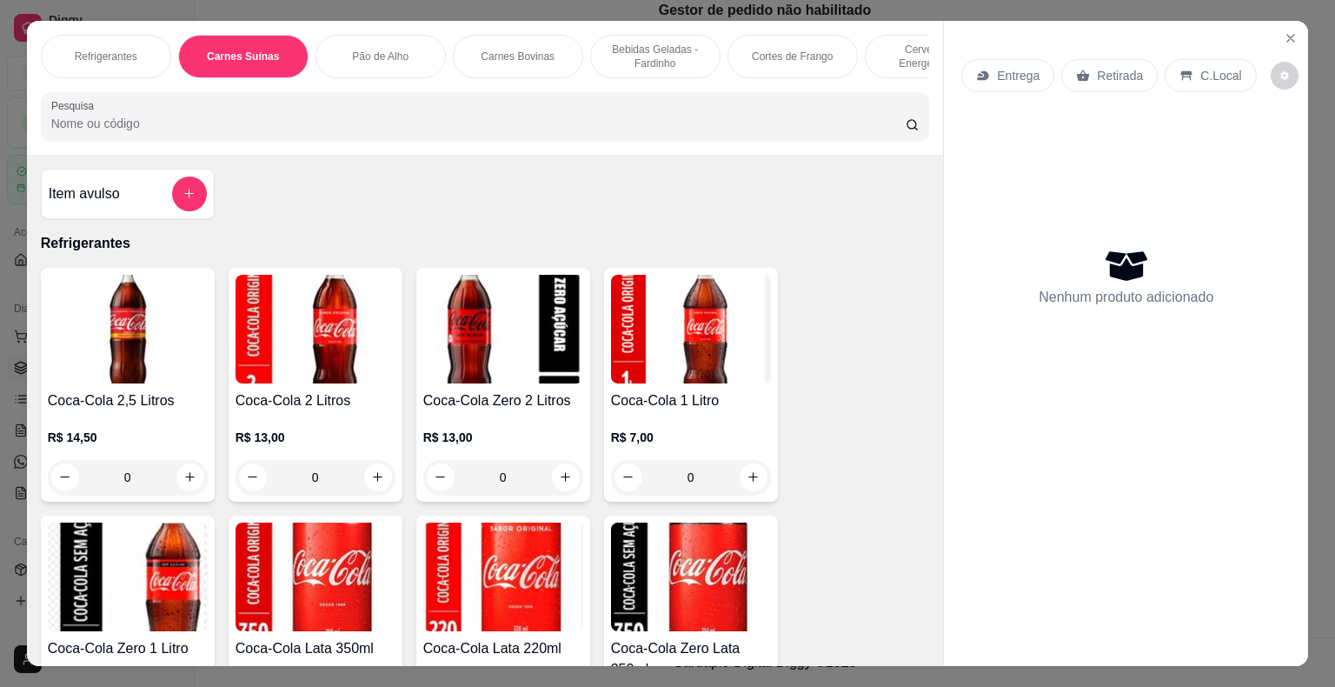
scroll to position [42, 0]
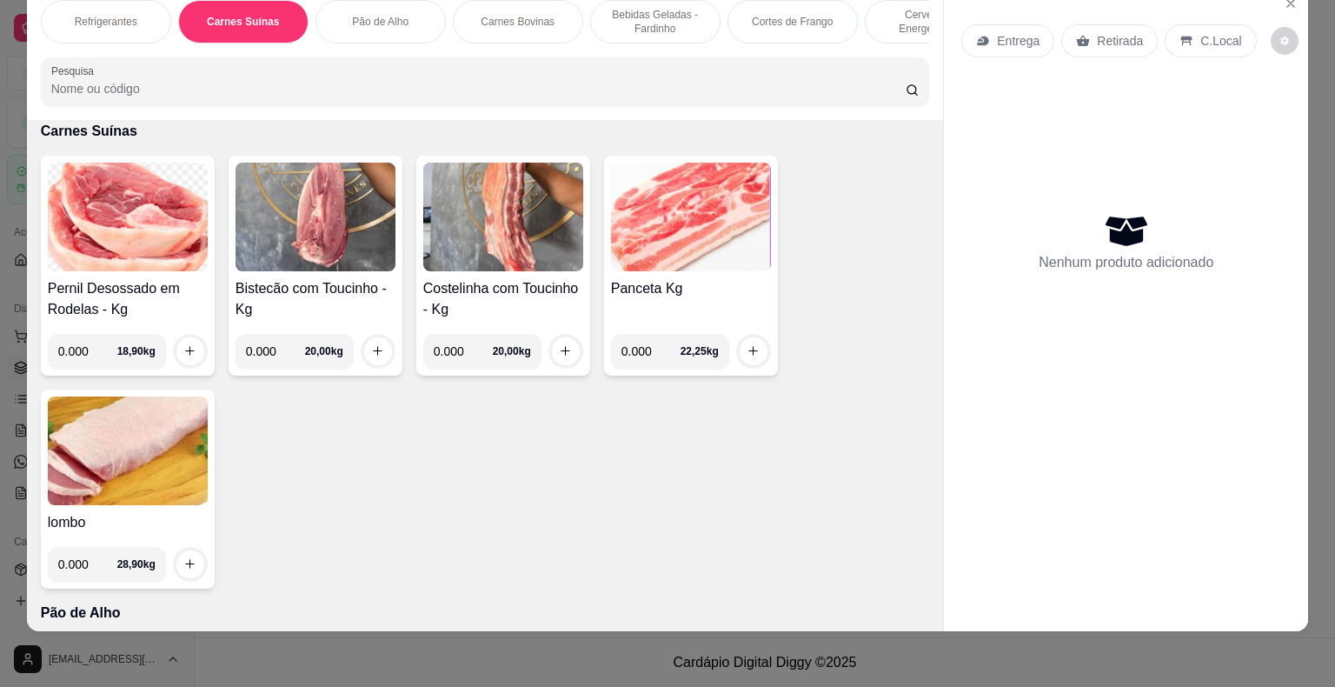
click at [494, 15] on p "Carnes Bovinas" at bounding box center [518, 22] width 74 height 14
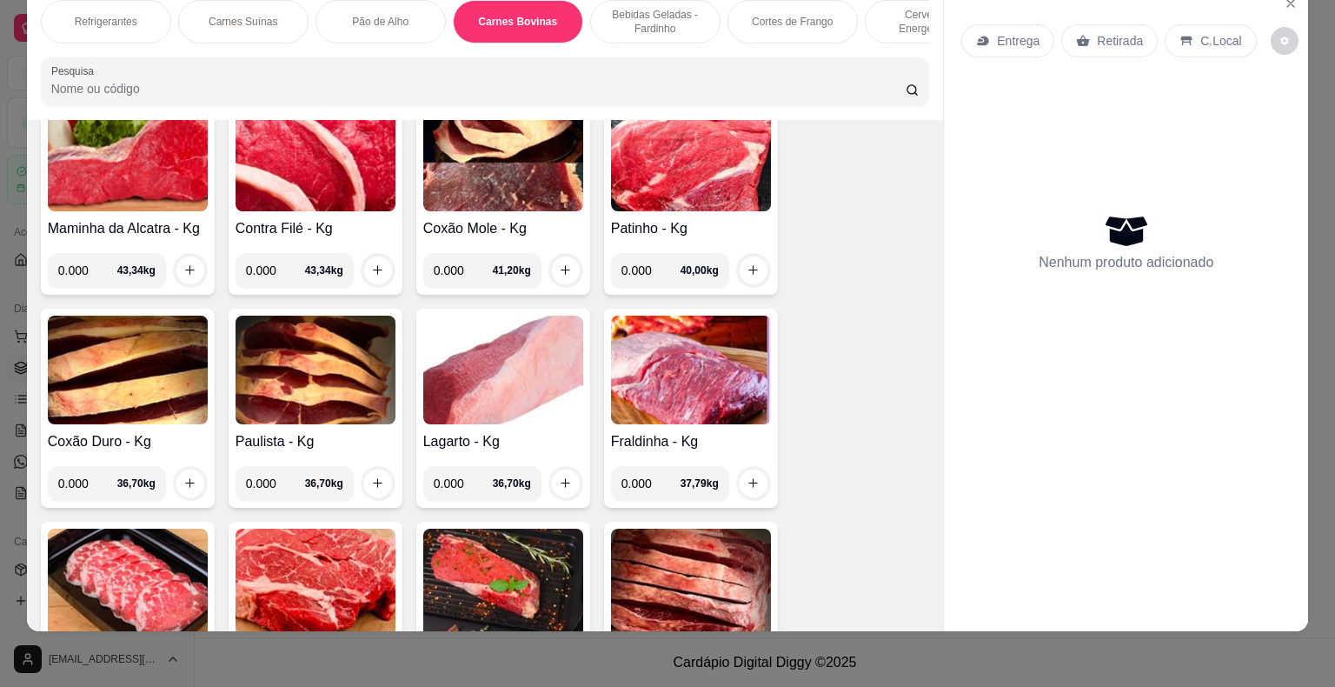
scroll to position [3000, 0]
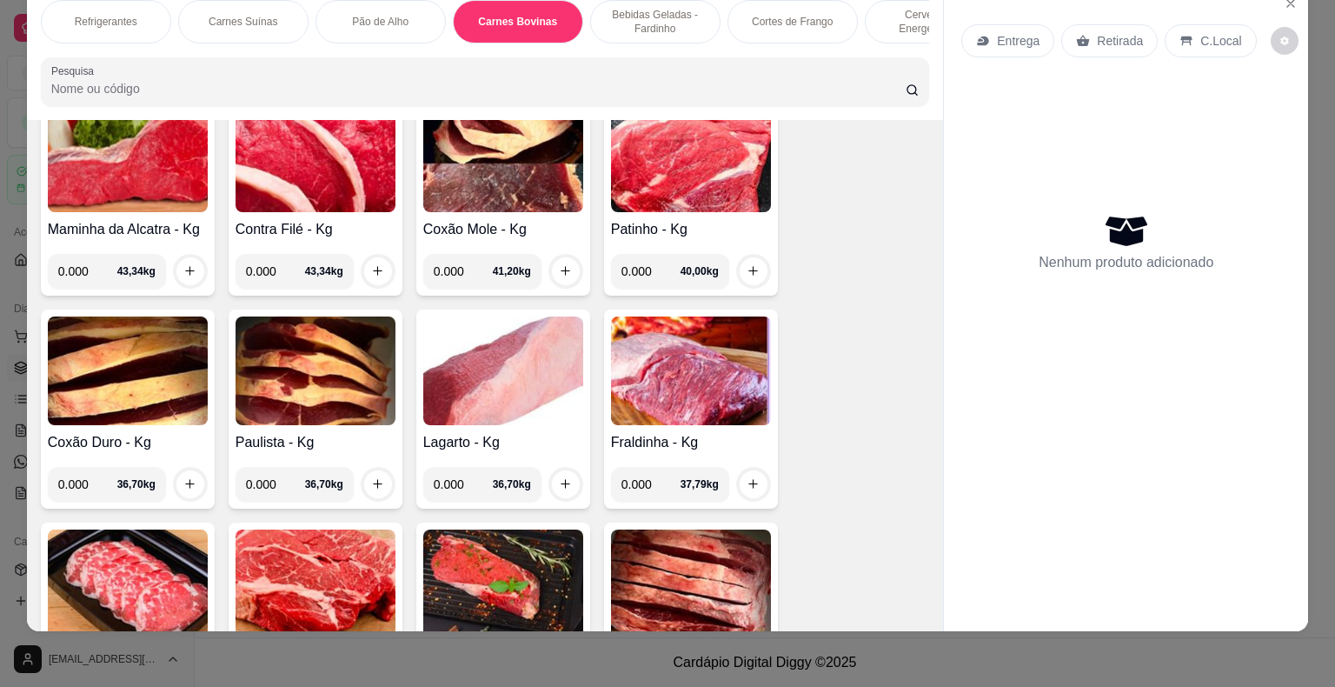
click at [688, 345] on img at bounding box center [691, 370] width 160 height 109
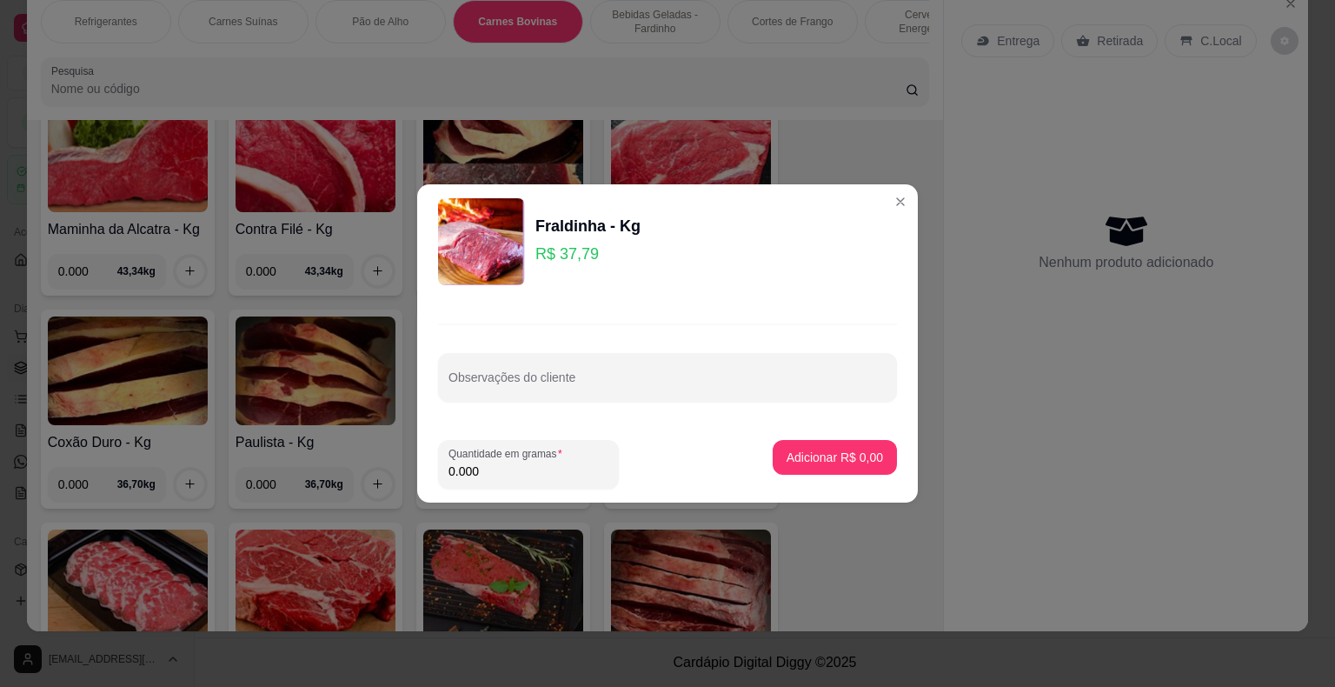
drag, startPoint x: 483, startPoint y: 474, endPoint x: 442, endPoint y: 481, distance: 41.4
click at [442, 481] on div "Quantidade em gramas 0.000" at bounding box center [528, 464] width 181 height 49
type input "0.800"
click at [848, 456] on p "Adicionar R$ 30,23" at bounding box center [831, 456] width 101 height 17
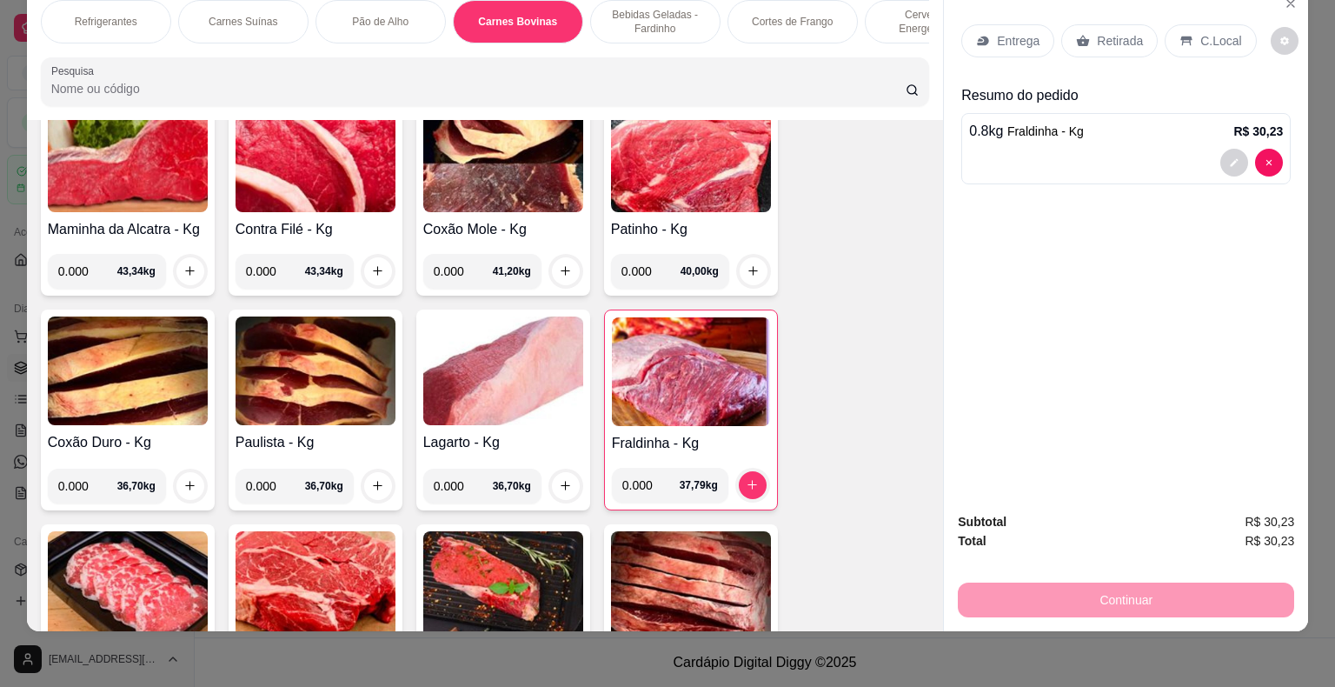
click at [998, 32] on p "Entrega" at bounding box center [1018, 40] width 43 height 17
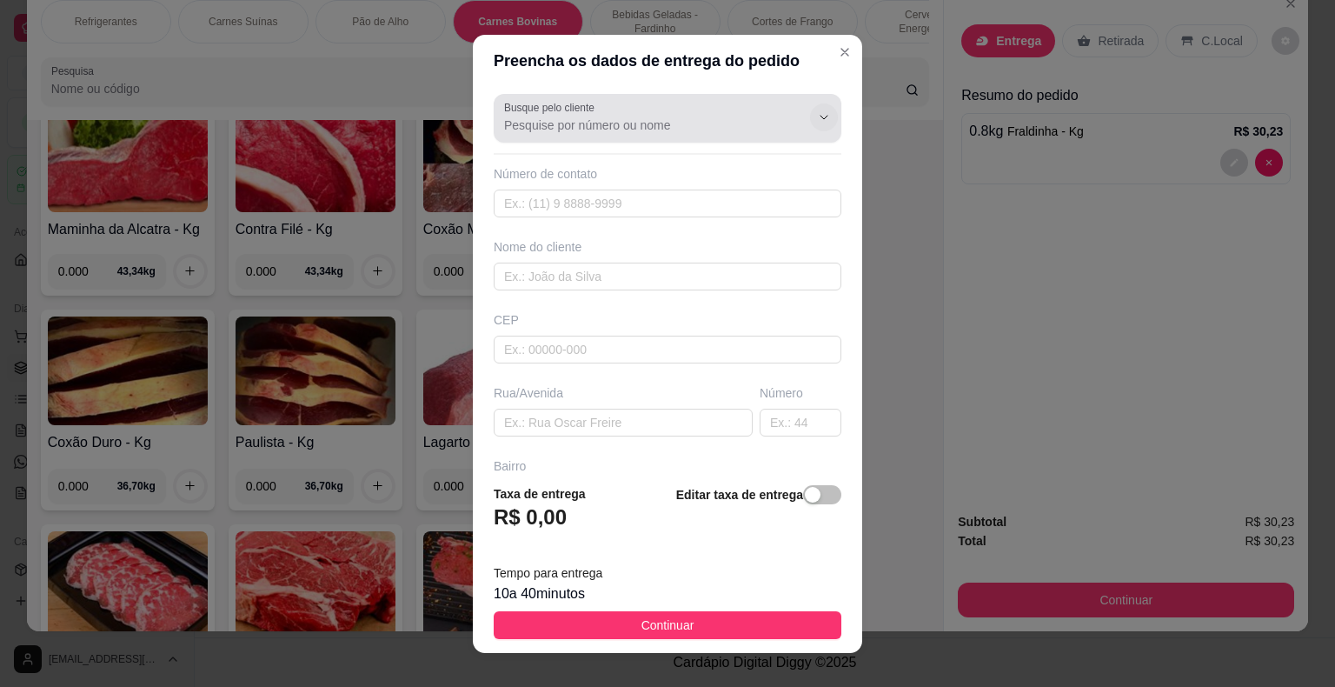
click at [817, 116] on icon "Show suggestions" at bounding box center [824, 117] width 14 height 14
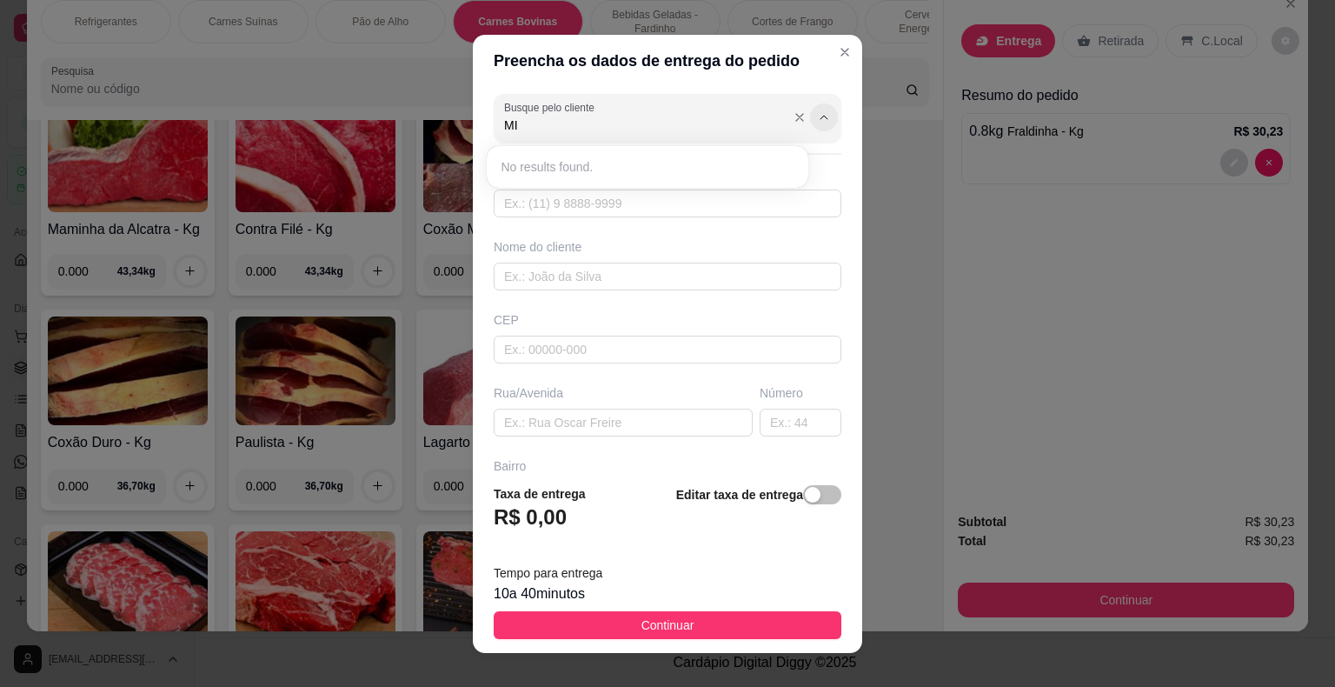
type input "M"
type input "J"
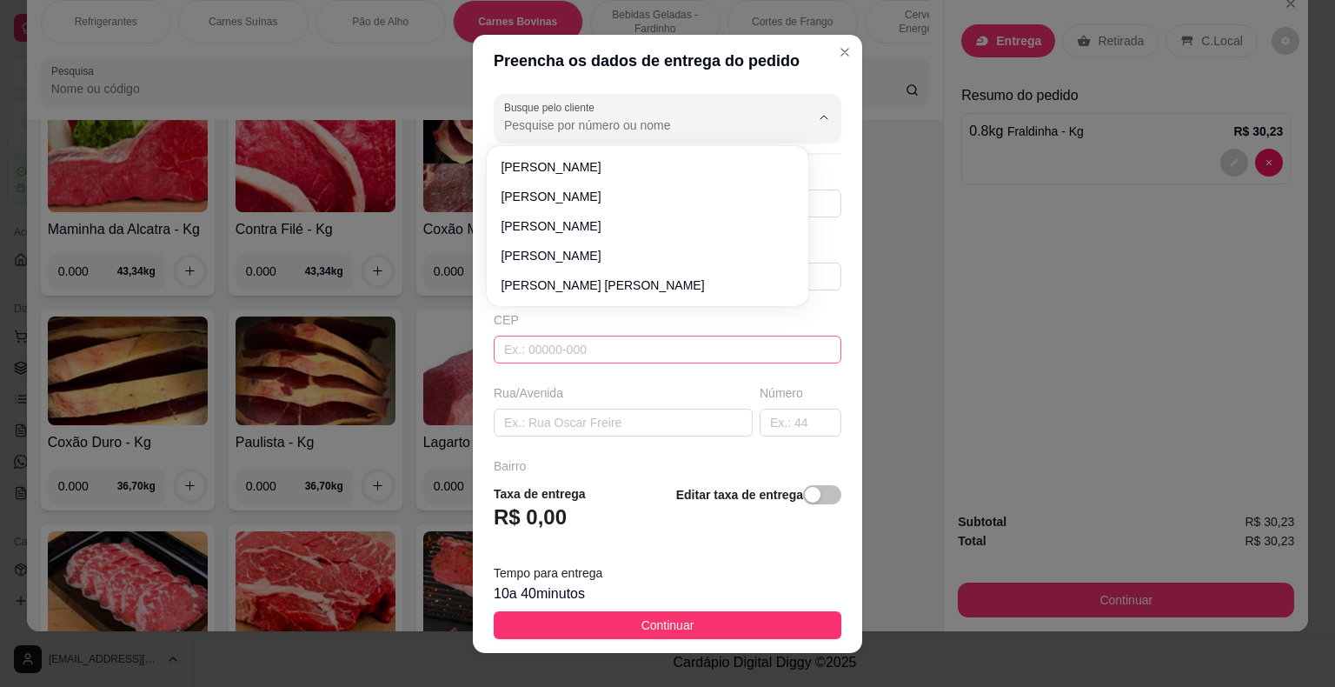
click at [747, 353] on input "text" at bounding box center [668, 349] width 348 height 28
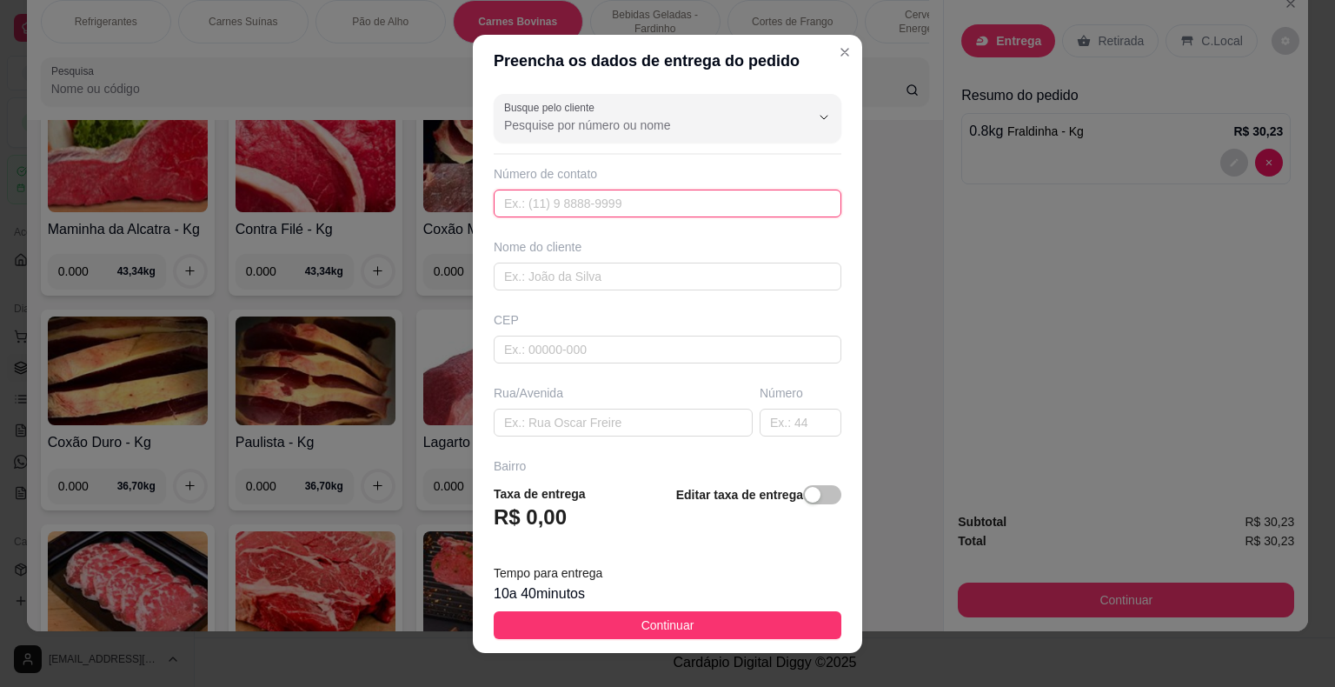
click at [558, 207] on input "text" at bounding box center [668, 203] width 348 height 28
type input "[PHONE_NUMBER]"
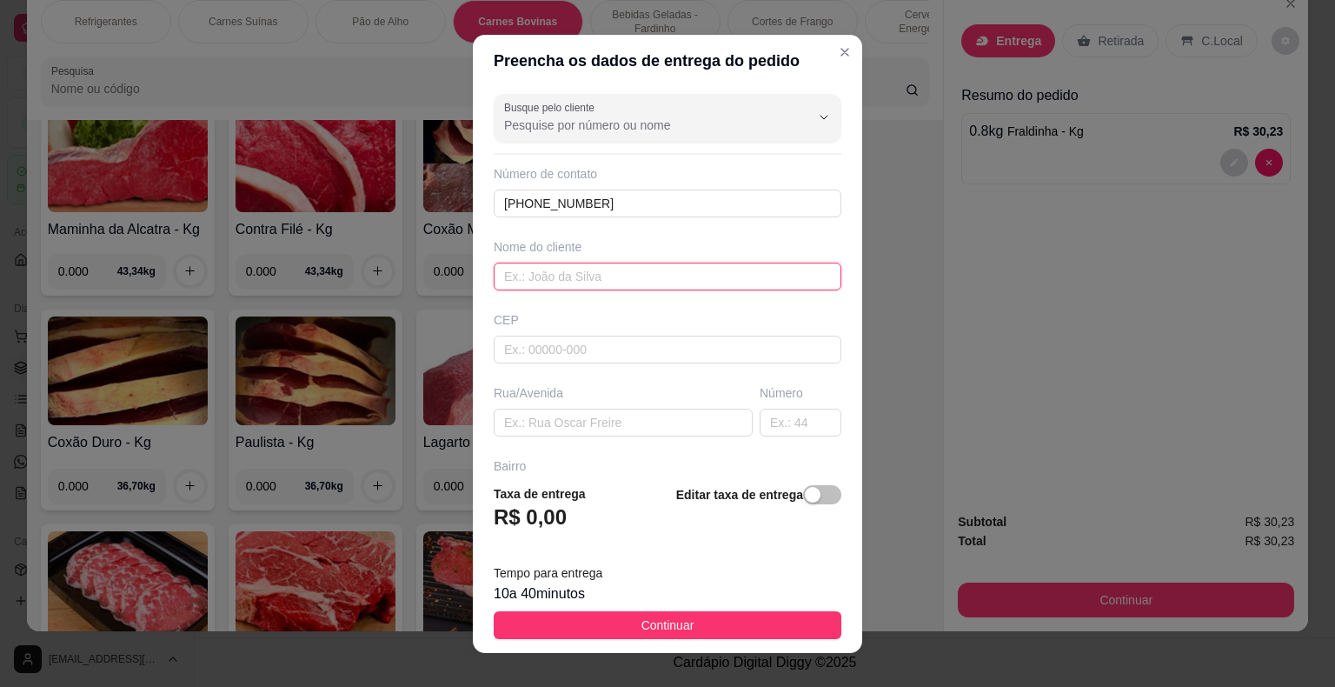
click at [574, 277] on input "text" at bounding box center [668, 276] width 348 height 28
type input "MILENA"
click at [598, 356] on input "text" at bounding box center [668, 349] width 348 height 28
type input "44930000"
type input "Presidente [PERSON_NAME]"
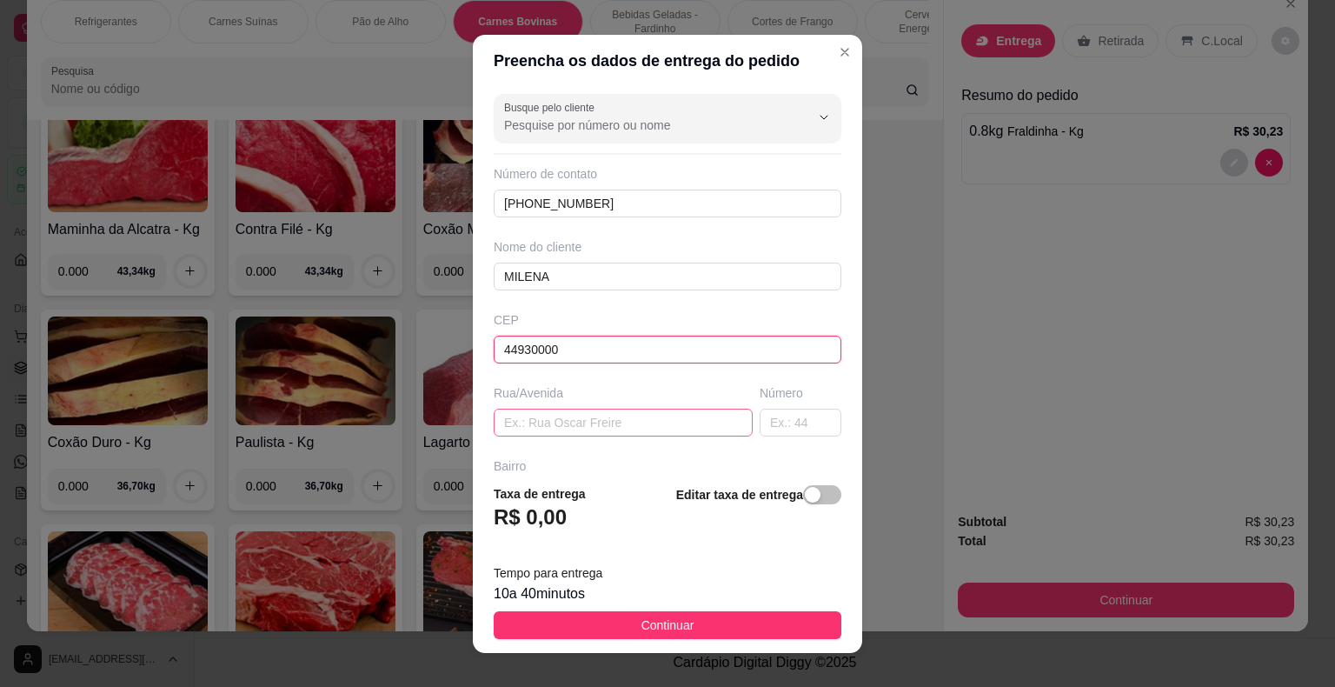
type input "44930000"
click at [542, 422] on input "text" at bounding box center [623, 422] width 259 height 28
click at [767, 423] on input "text" at bounding box center [801, 422] width 82 height 28
type input "47"
click at [607, 425] on input "text" at bounding box center [623, 422] width 259 height 28
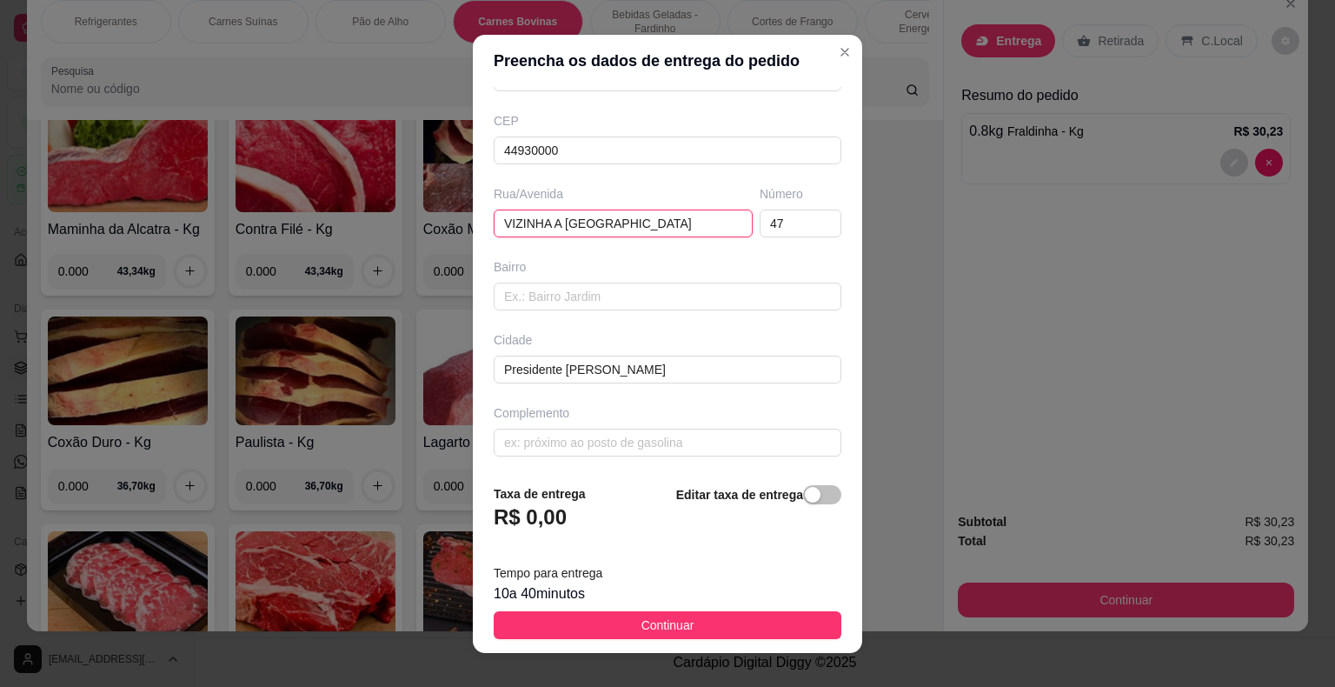
scroll to position [21, 0]
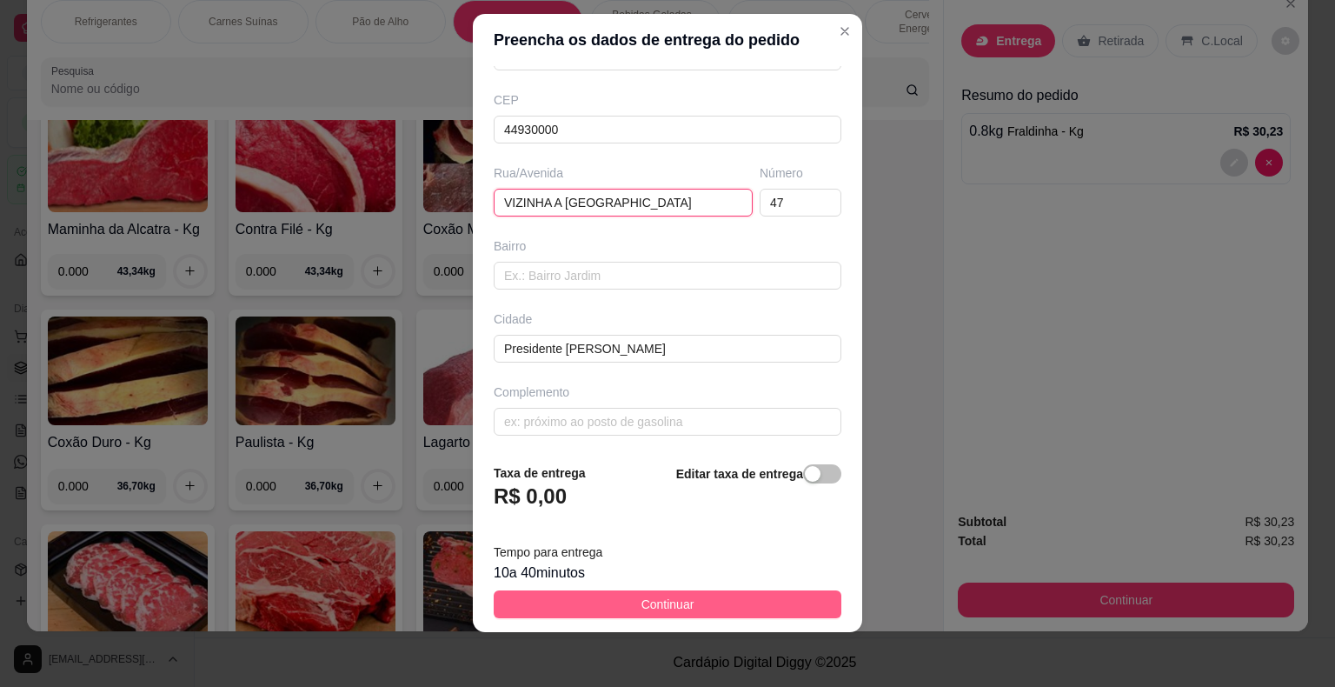
type input "VIZINHA A [GEOGRAPHIC_DATA]"
click at [624, 607] on button "Continuar" at bounding box center [668, 604] width 348 height 28
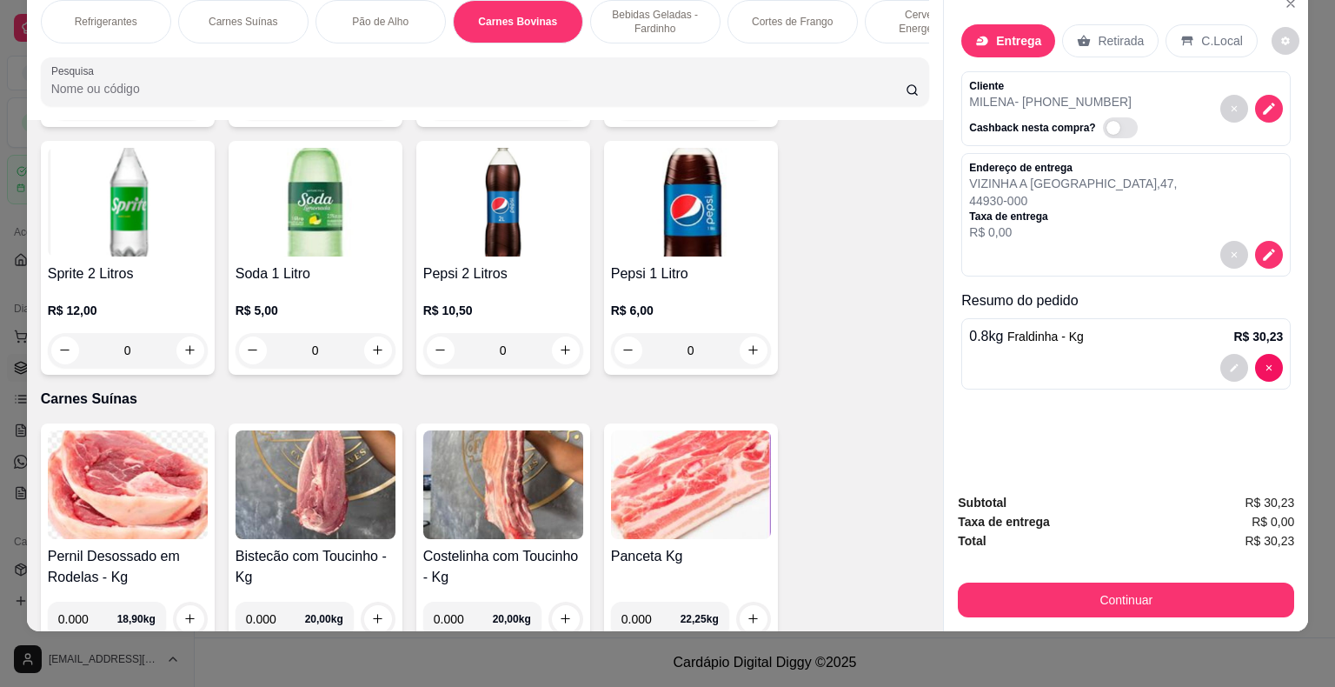
scroll to position [0, 0]
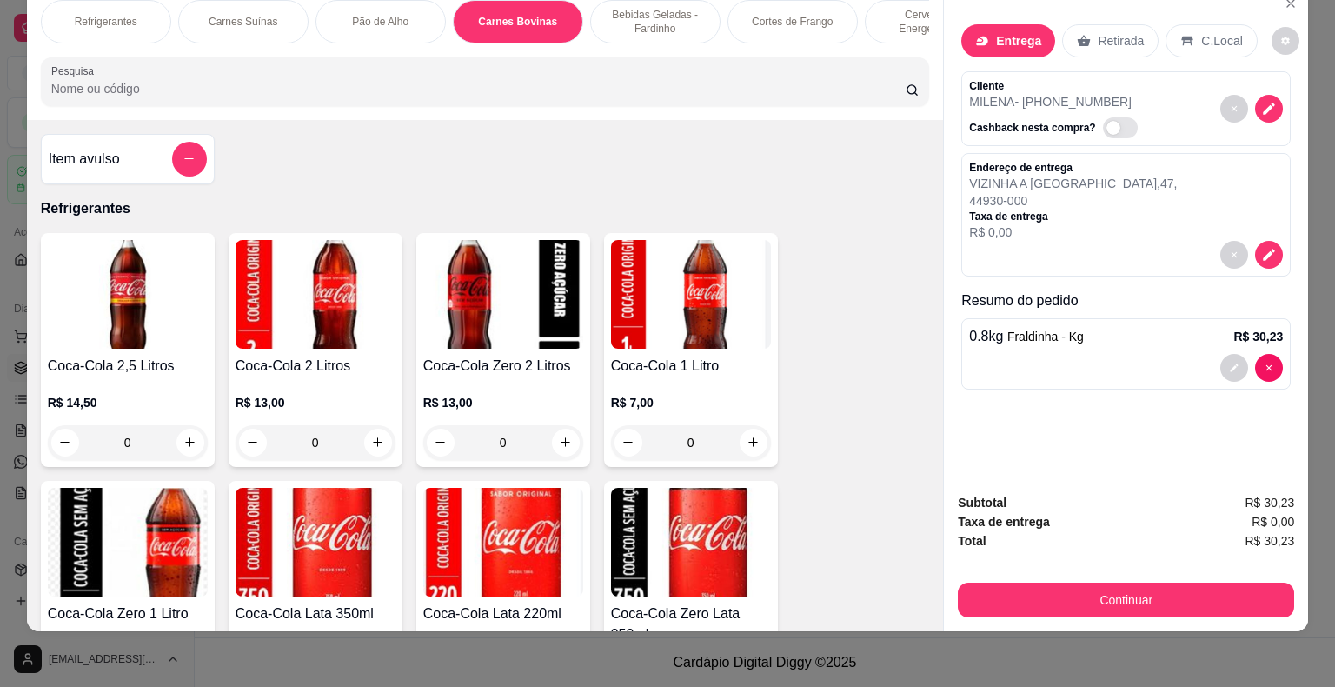
click at [524, 15] on p "Carnes Bovinas" at bounding box center [517, 22] width 79 height 14
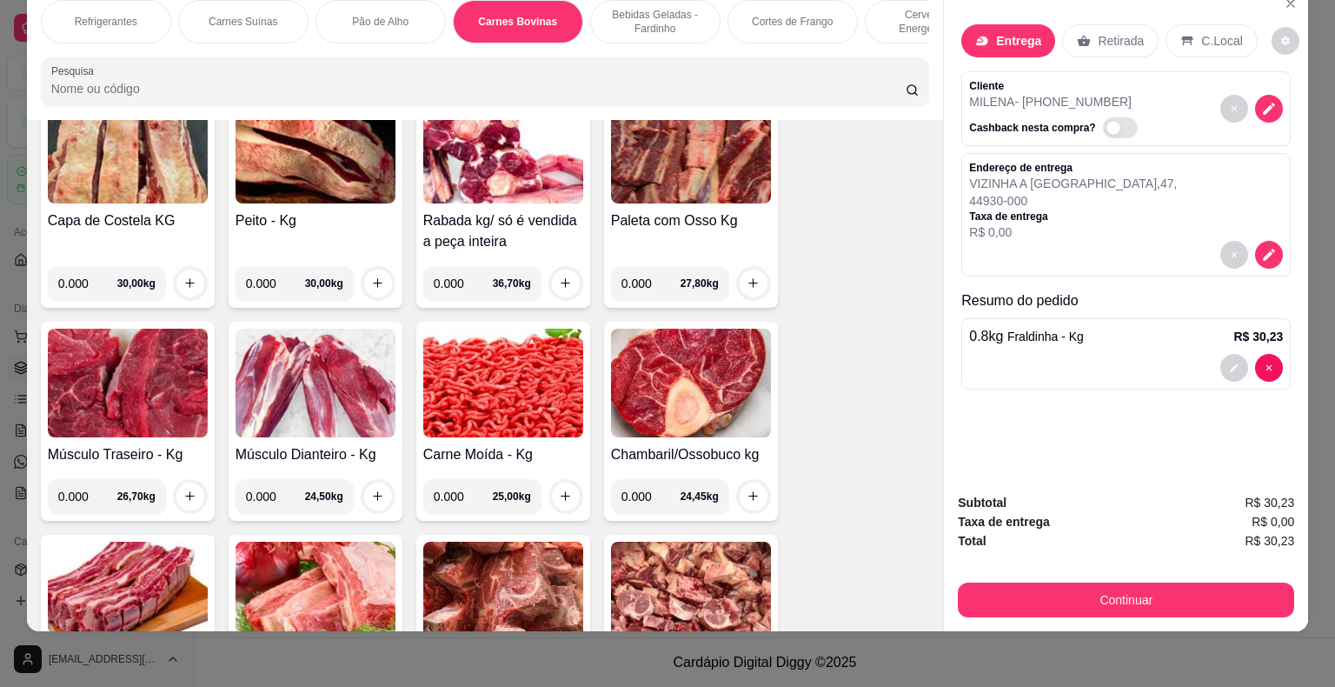
scroll to position [3869, 0]
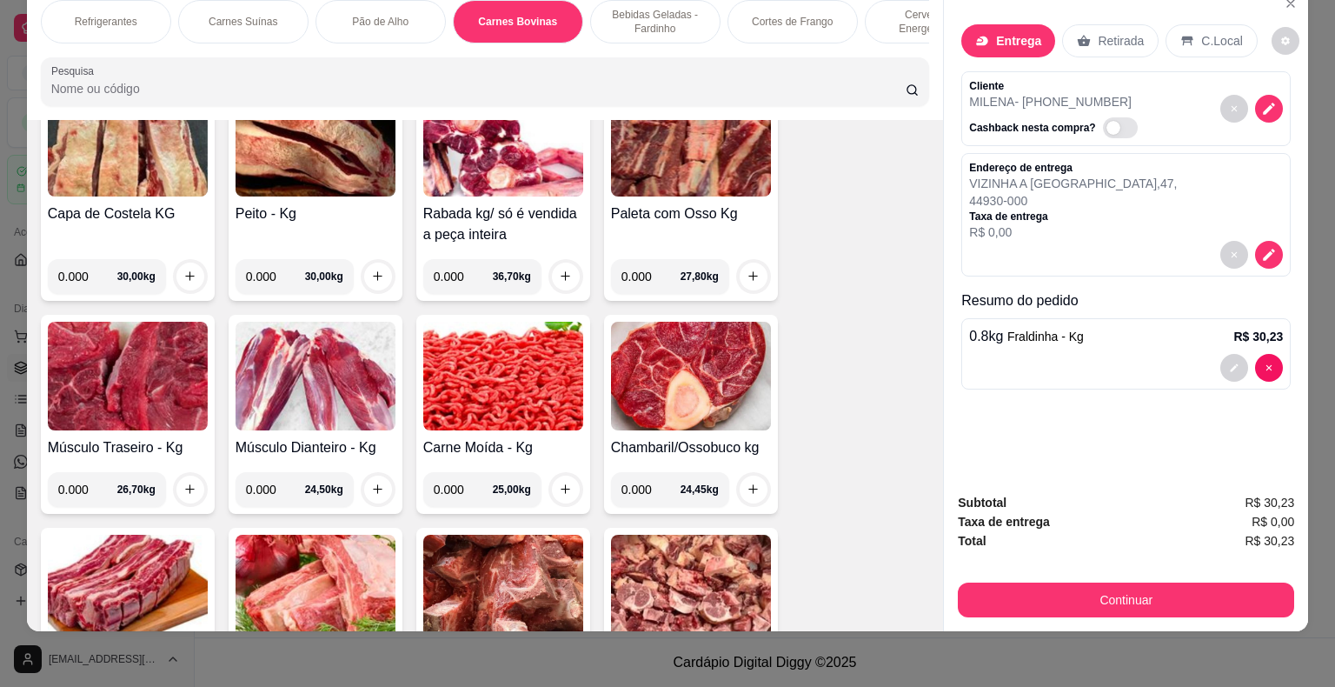
click at [488, 364] on img at bounding box center [503, 376] width 160 height 109
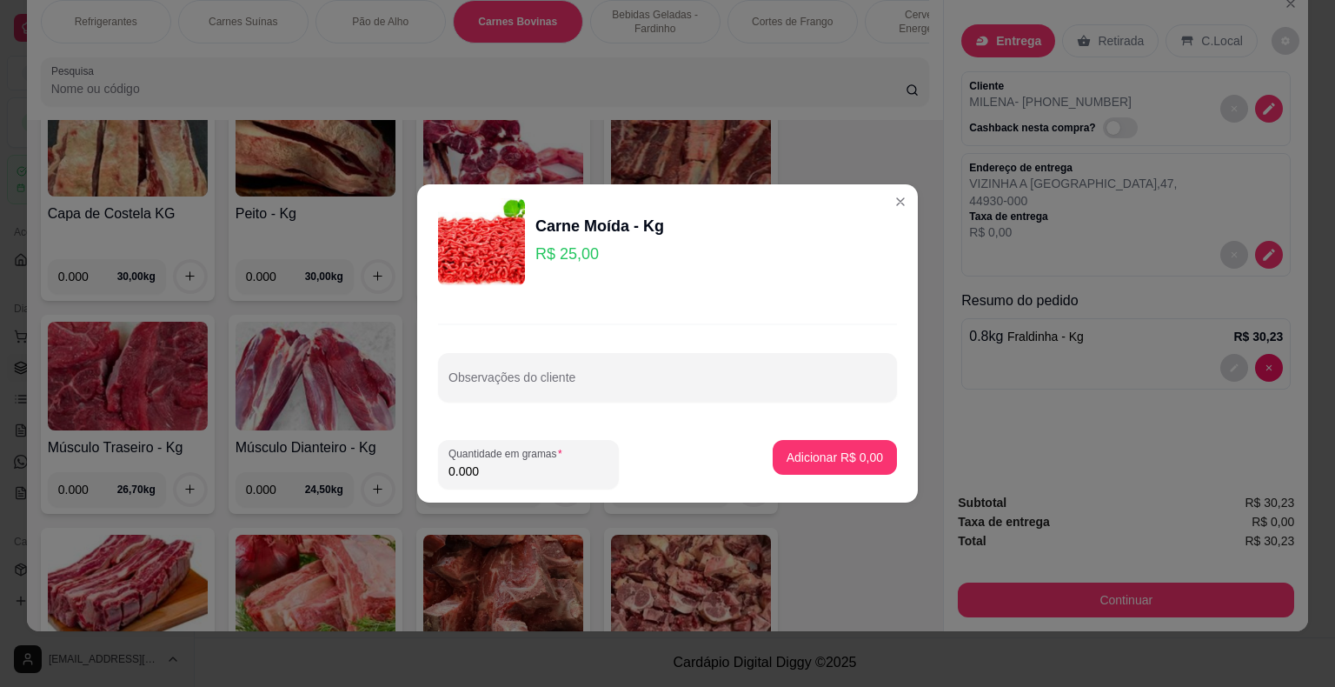
drag, startPoint x: 496, startPoint y: 481, endPoint x: 463, endPoint y: 464, distance: 36.9
click at [461, 462] on div "0.000" at bounding box center [528, 464] width 160 height 35
drag, startPoint x: 495, startPoint y: 470, endPoint x: 435, endPoint y: 475, distance: 60.1
click at [435, 475] on footer "Quantidade em gramas 0.000 Adicionar R$ 0,00" at bounding box center [667, 464] width 501 height 76
type input "1.000"
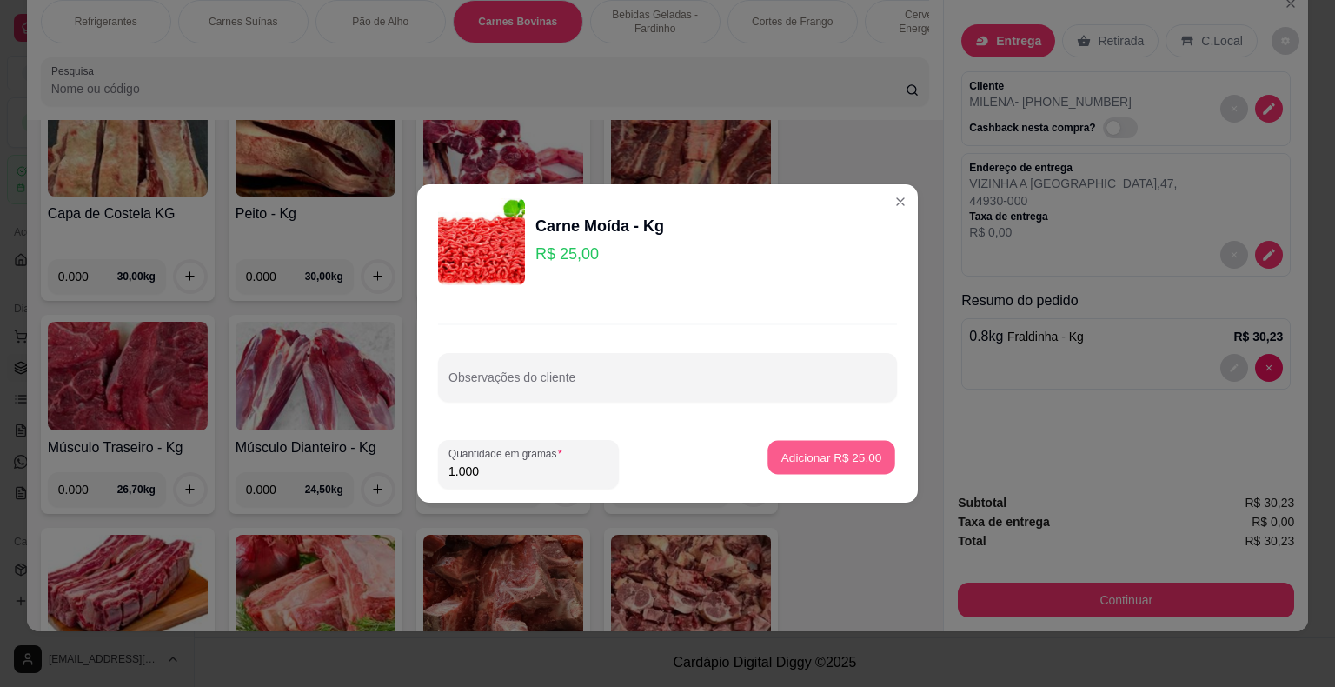
click at [834, 449] on p "Adicionar R$ 25,00" at bounding box center [831, 456] width 101 height 17
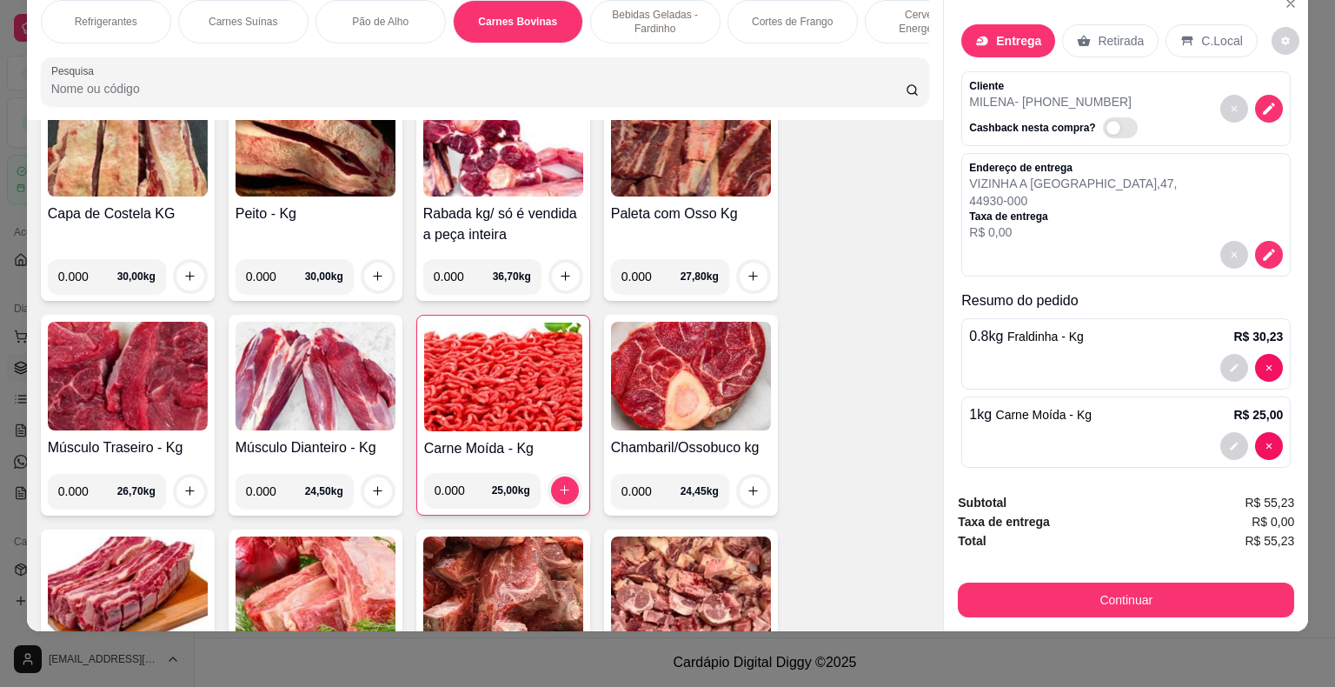
click at [997, 32] on p "Entrega" at bounding box center [1018, 40] width 45 height 17
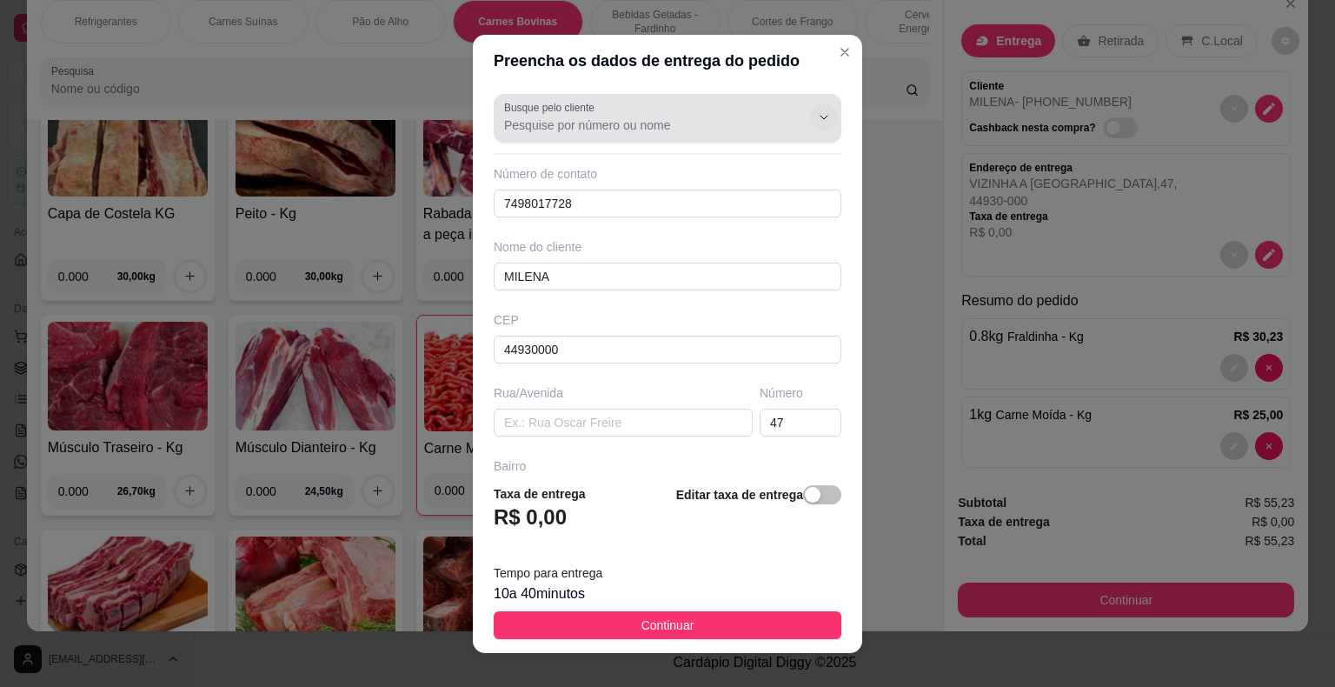
click at [817, 114] on icon "Show suggestions" at bounding box center [824, 117] width 14 height 14
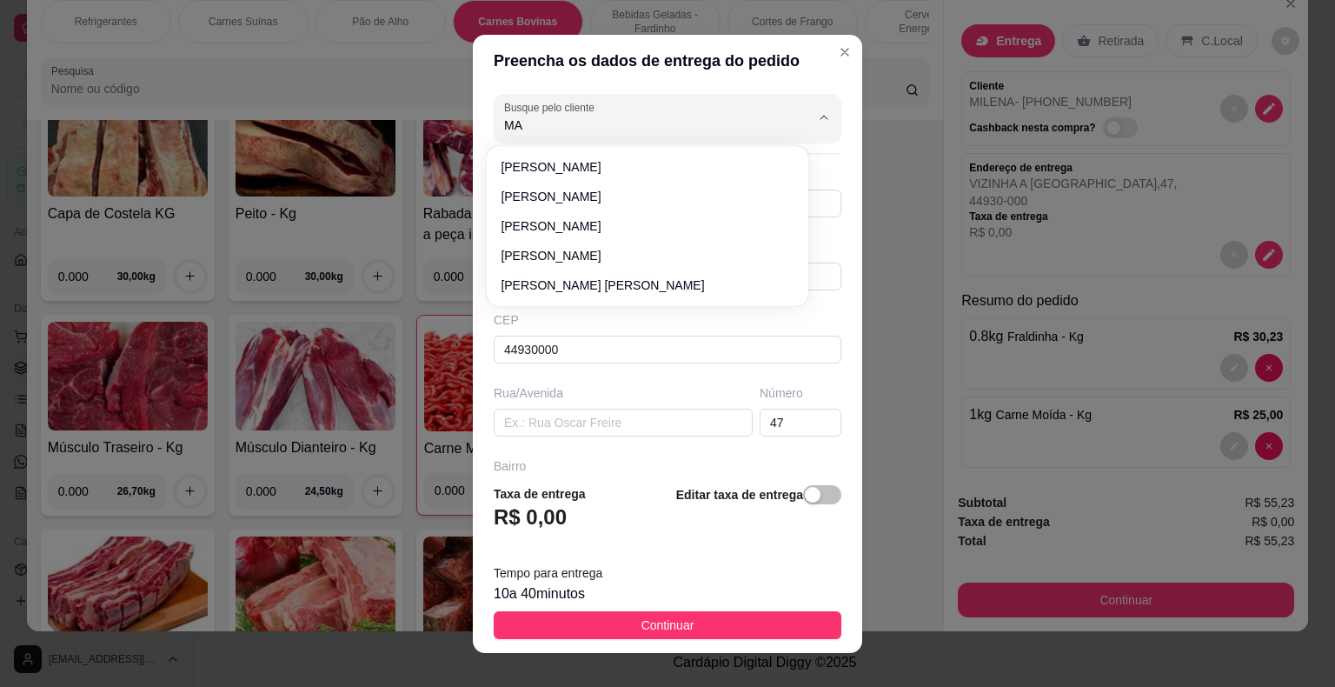
type input "MAI"
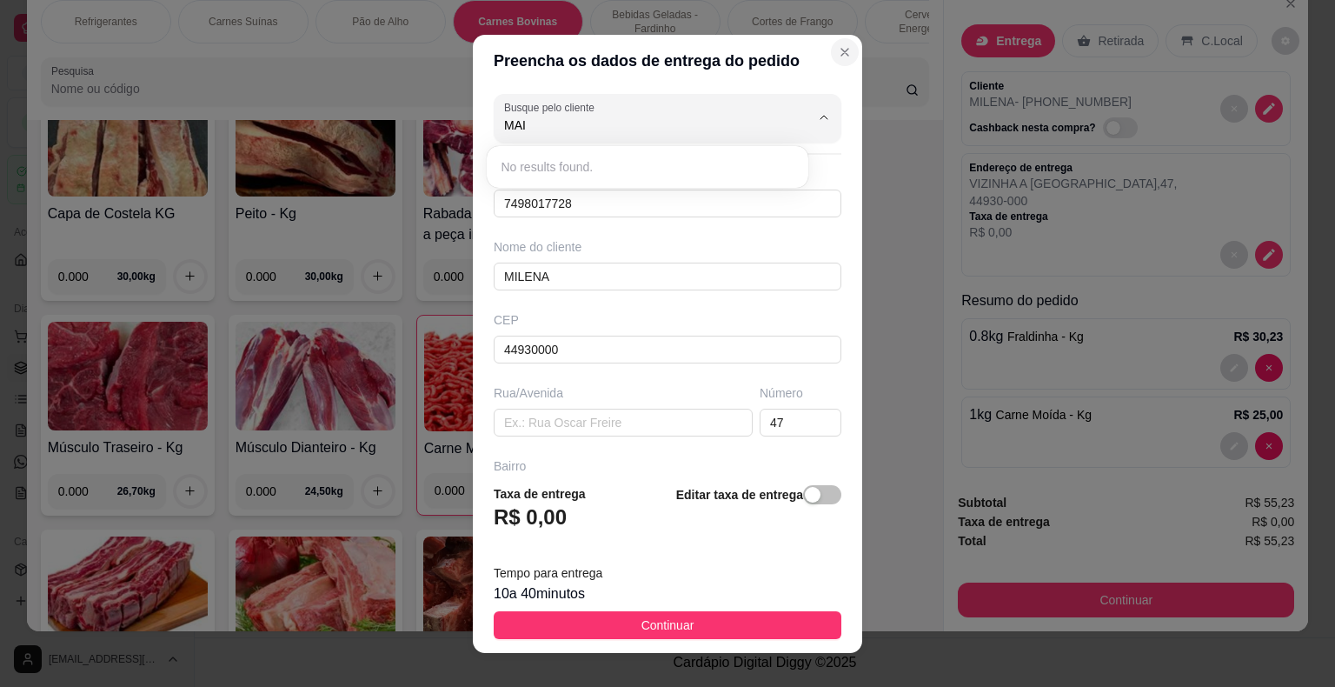
click at [838, 50] on icon "Close" at bounding box center [845, 52] width 14 height 14
drag, startPoint x: 599, startPoint y: 202, endPoint x: 493, endPoint y: 209, distance: 106.3
click at [494, 209] on input "7498017728" at bounding box center [668, 203] width 348 height 28
type input "[PHONE_NUMBER]"
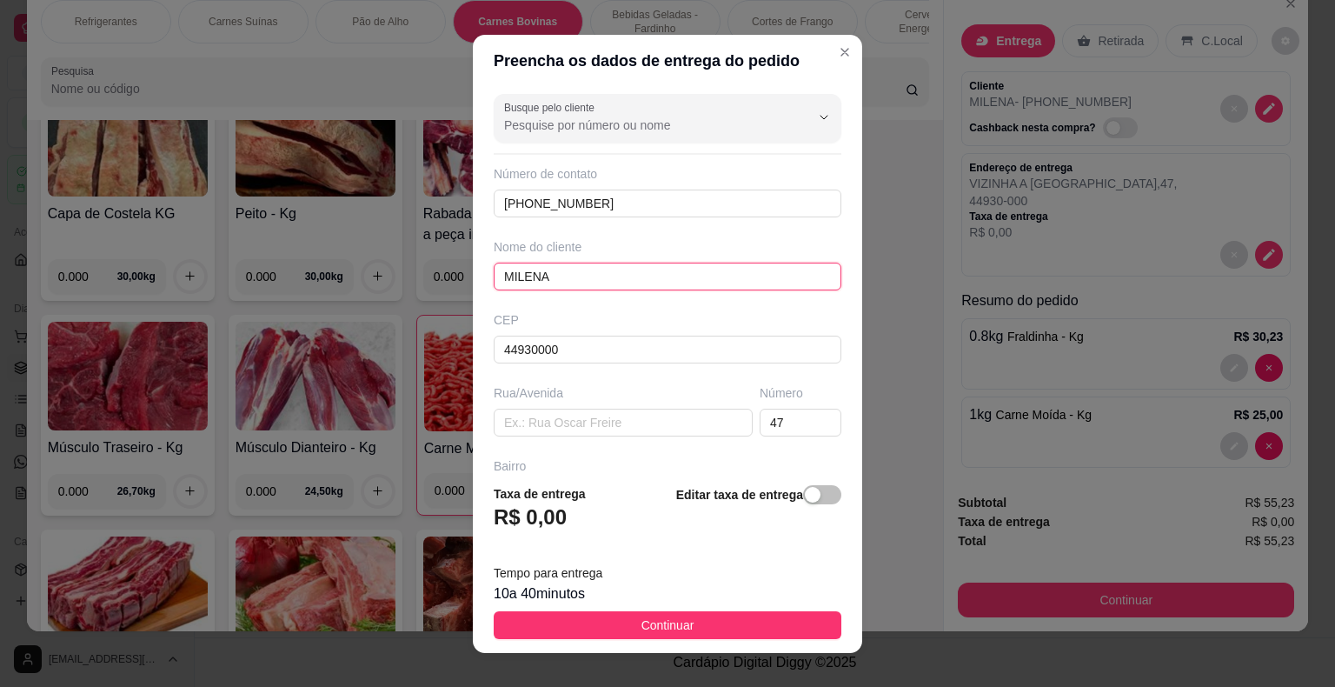
drag, startPoint x: 556, startPoint y: 275, endPoint x: 495, endPoint y: 271, distance: 61.0
click at [495, 271] on input "MILENA" at bounding box center [668, 276] width 348 height 28
type input "MAÍRA"
click at [556, 421] on input "text" at bounding box center [623, 422] width 259 height 28
drag, startPoint x: 767, startPoint y: 421, endPoint x: 741, endPoint y: 421, distance: 26.1
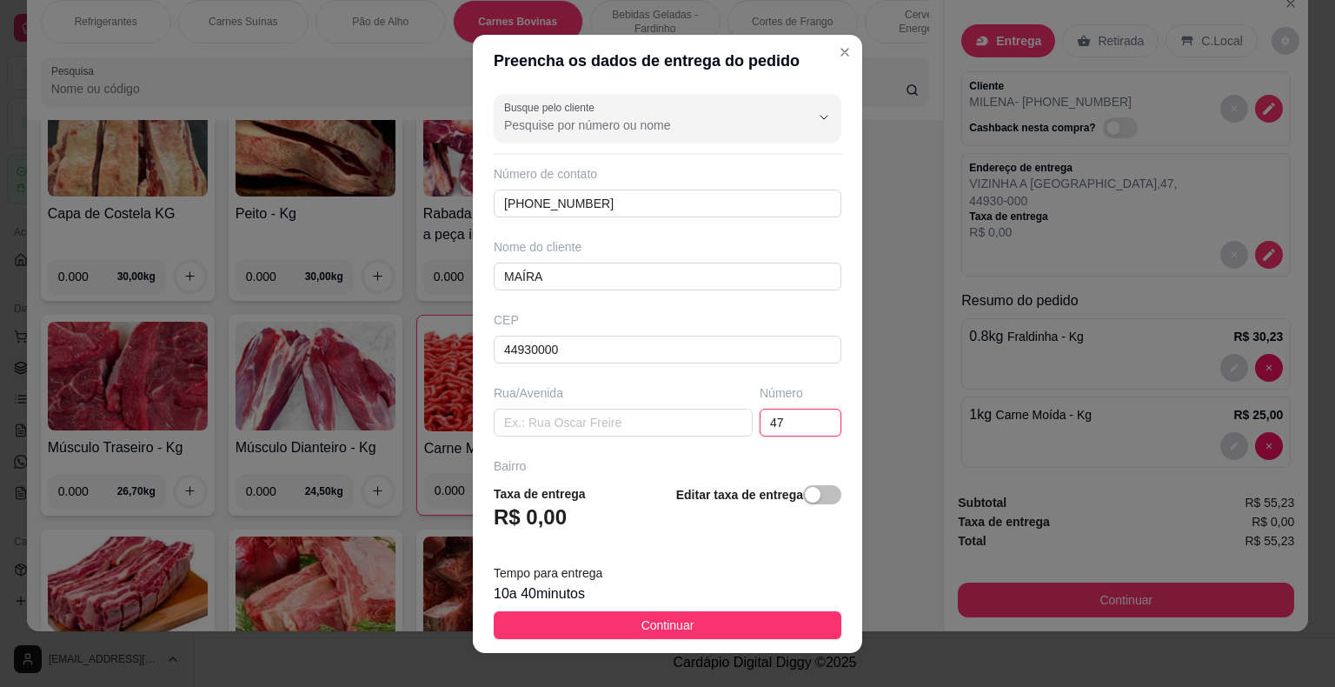
click at [760, 421] on input "47" at bounding box center [801, 422] width 82 height 28
click at [605, 422] on input "text" at bounding box center [623, 422] width 259 height 28
type input "CASA DE NEIDINHA"
drag, startPoint x: 776, startPoint y: 425, endPoint x: 737, endPoint y: 419, distance: 39.6
click at [760, 419] on input "47" at bounding box center [801, 422] width 82 height 28
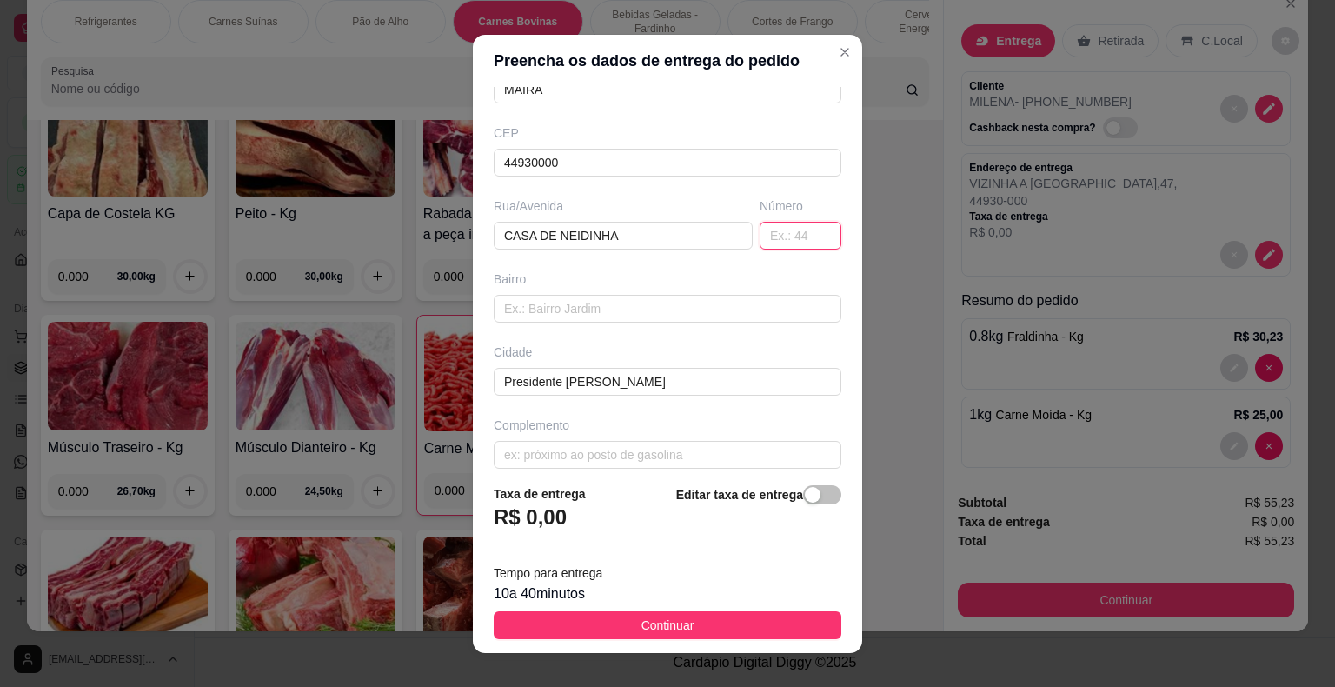
scroll to position [199, 0]
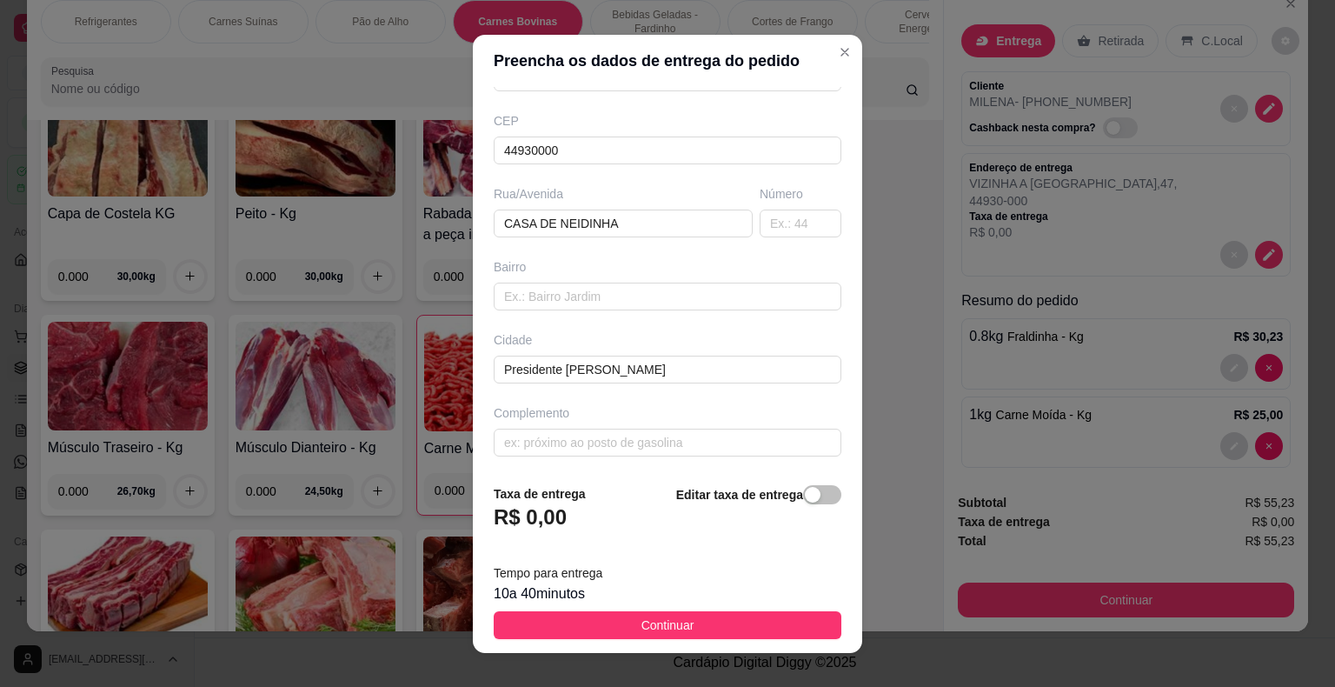
click at [629, 608] on footer "Taxa de entrega R$ 0,00 Editar taxa de entrega Tempo para entrega 10 a 40 minut…" at bounding box center [667, 561] width 389 height 183
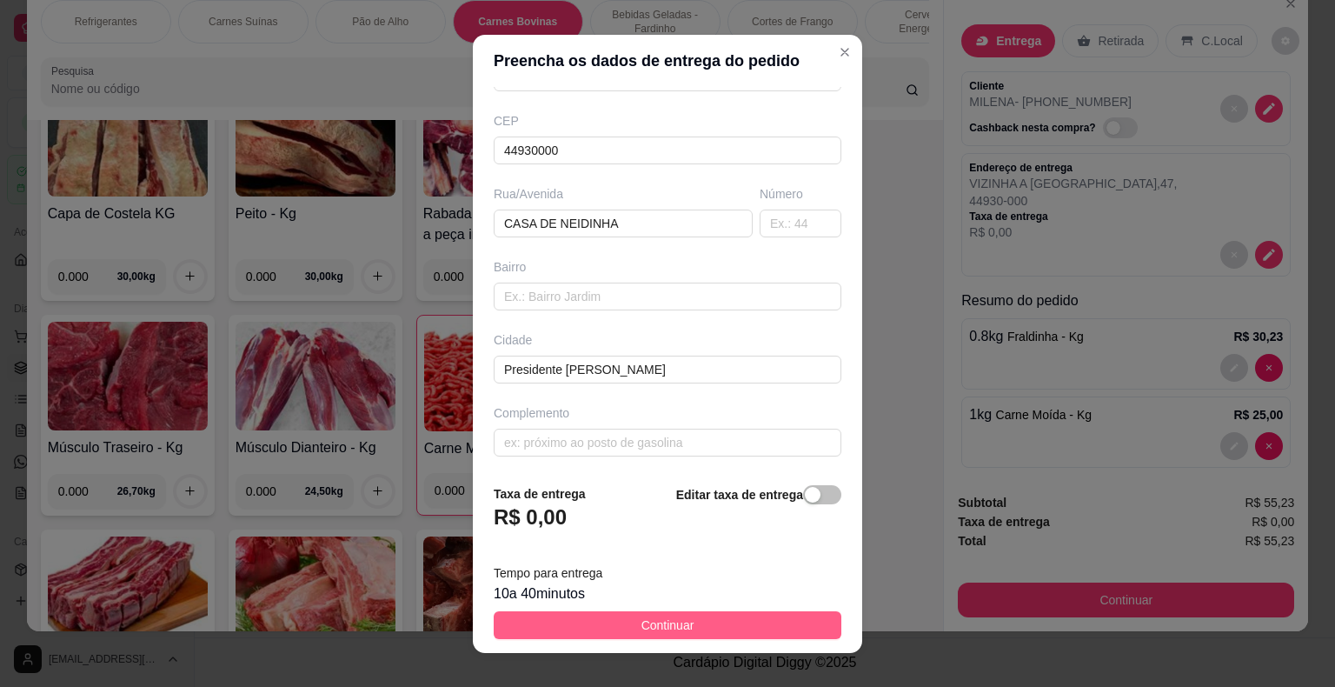
click at [641, 619] on span "Continuar" at bounding box center [667, 624] width 53 height 19
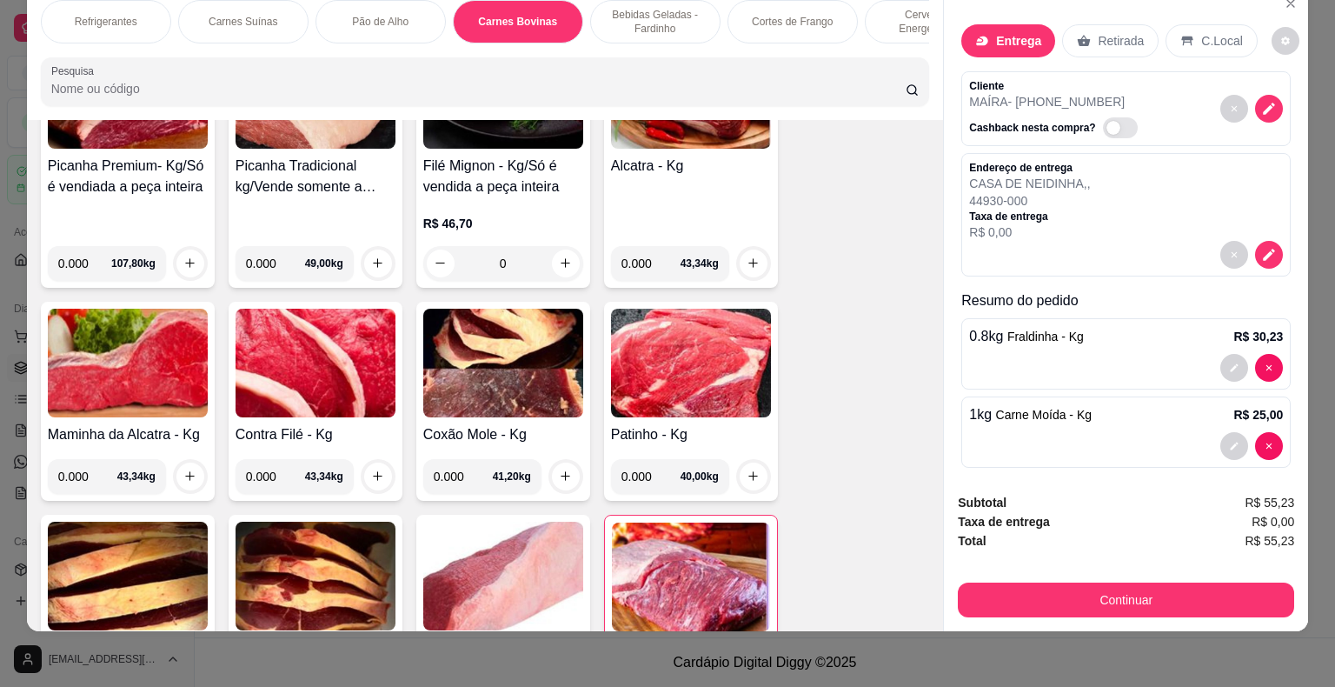
scroll to position [2739, 0]
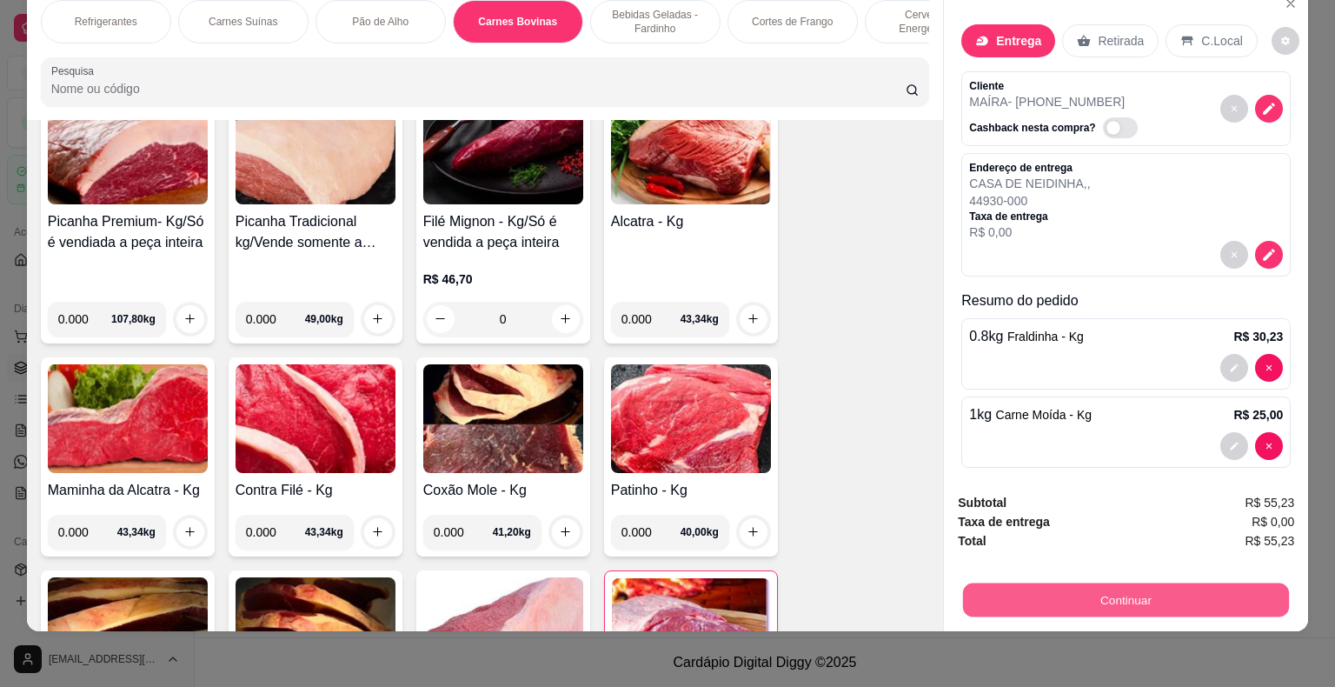
click at [1157, 589] on button "Continuar" at bounding box center [1126, 600] width 326 height 34
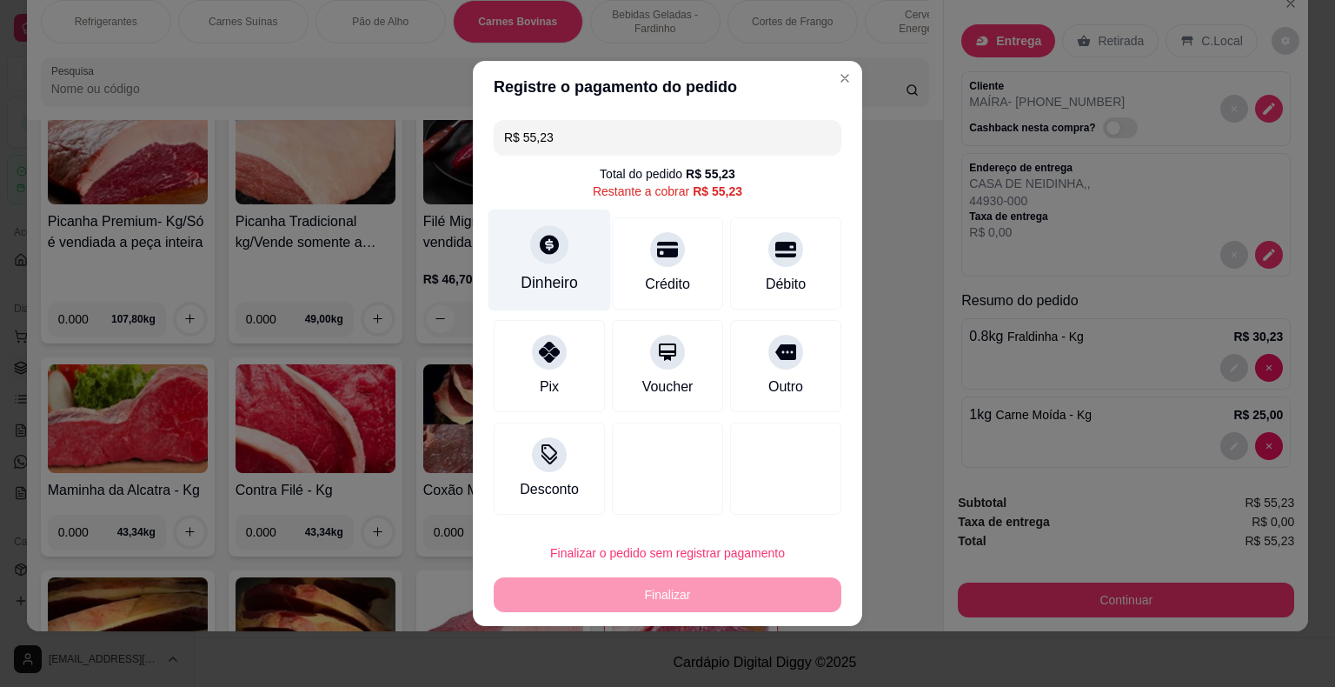
click at [561, 256] on div at bounding box center [549, 244] width 38 height 38
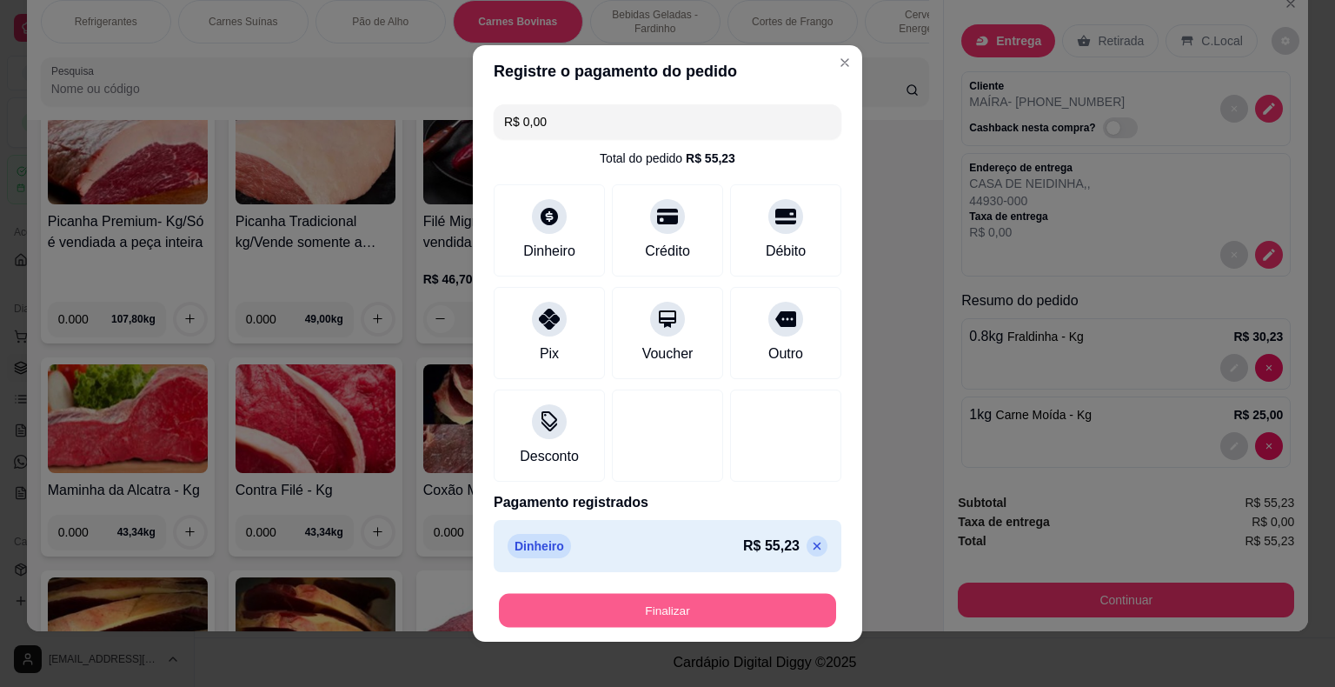
click at [677, 610] on button "Finalizar" at bounding box center [667, 611] width 337 height 34
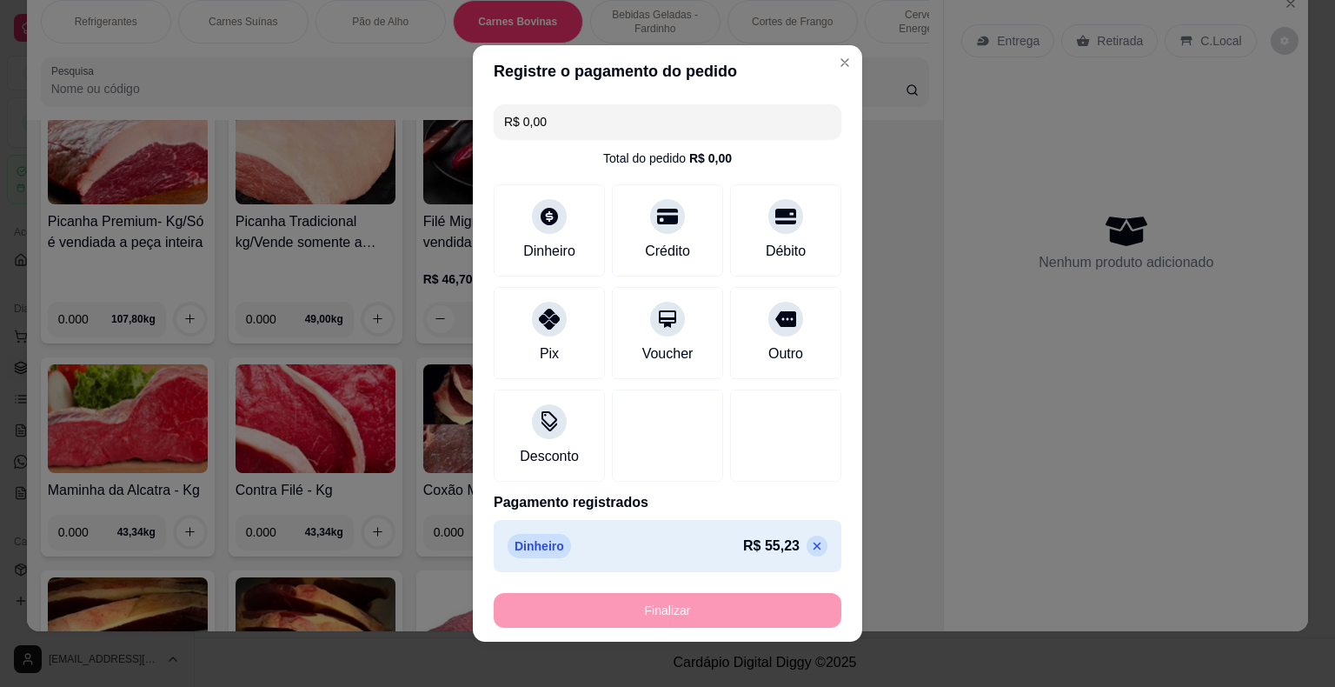
type input "-R$ 55,23"
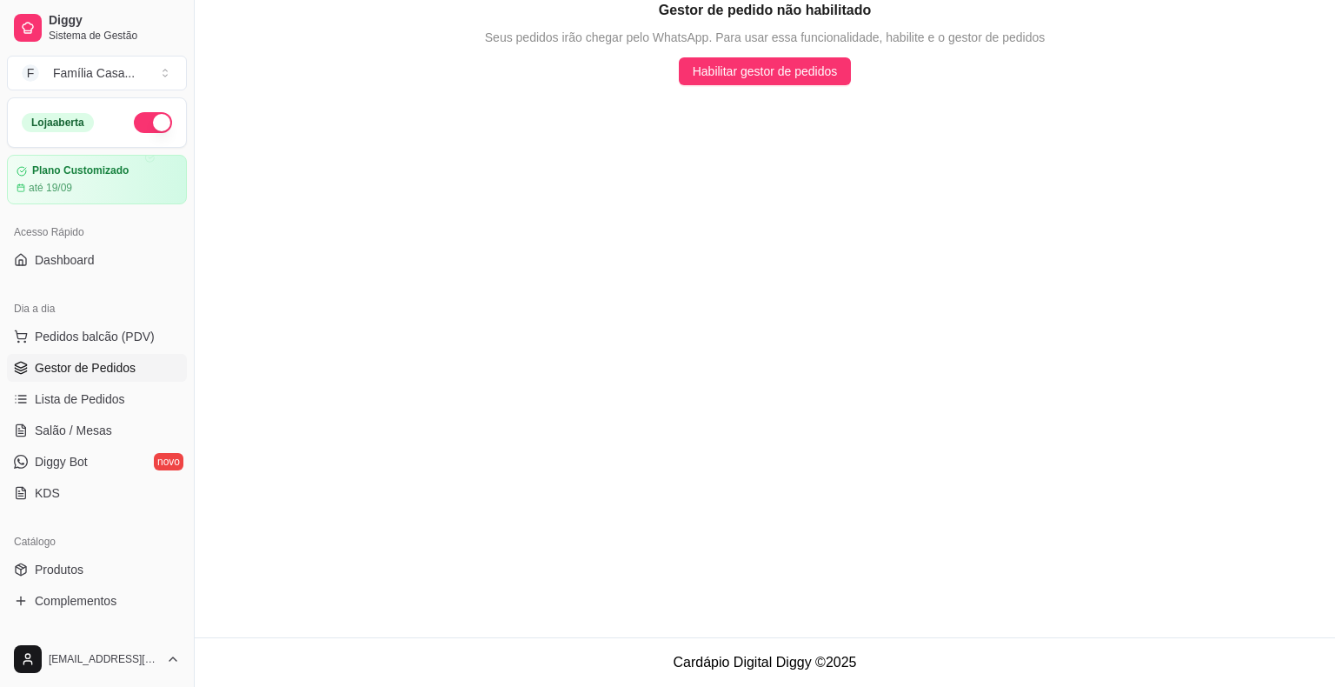
click at [827, 78] on span "Habilitar gestor de pedidos" at bounding box center [765, 71] width 145 height 19
click at [85, 335] on span "Pedidos balcão (PDV)" at bounding box center [95, 336] width 120 height 17
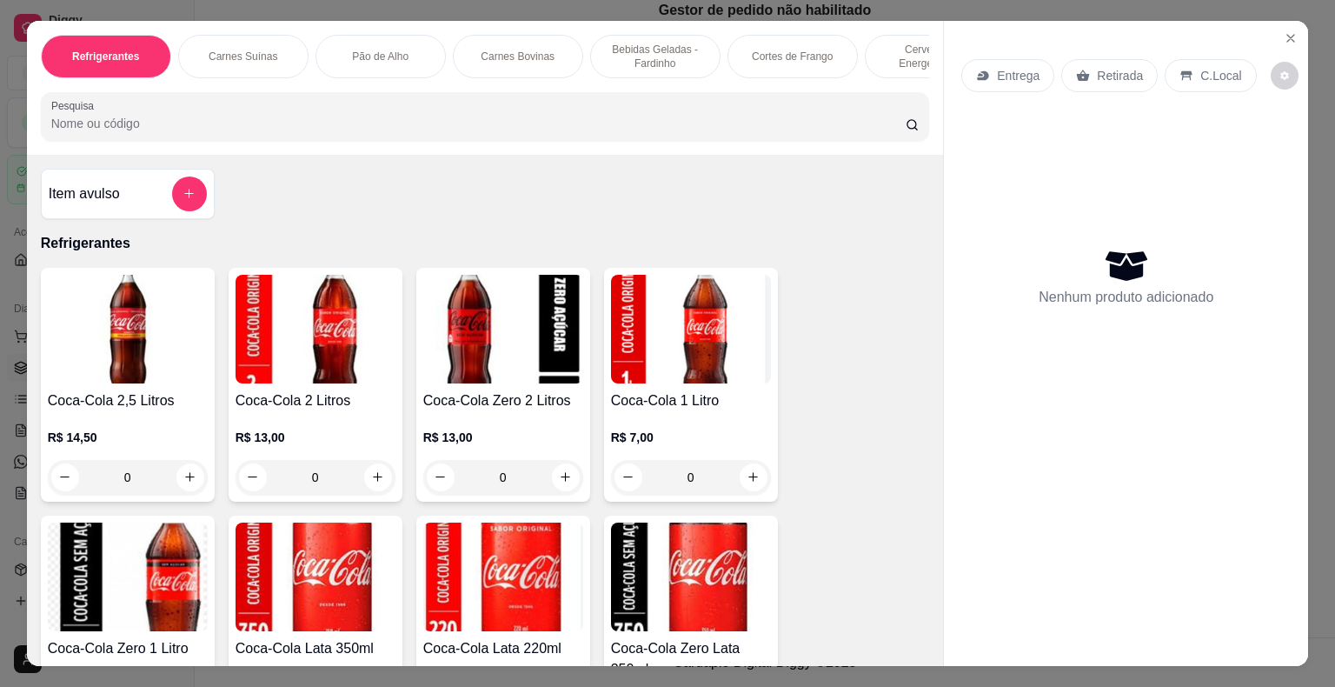
click at [517, 53] on p "Carnes Bovinas" at bounding box center [518, 57] width 74 height 14
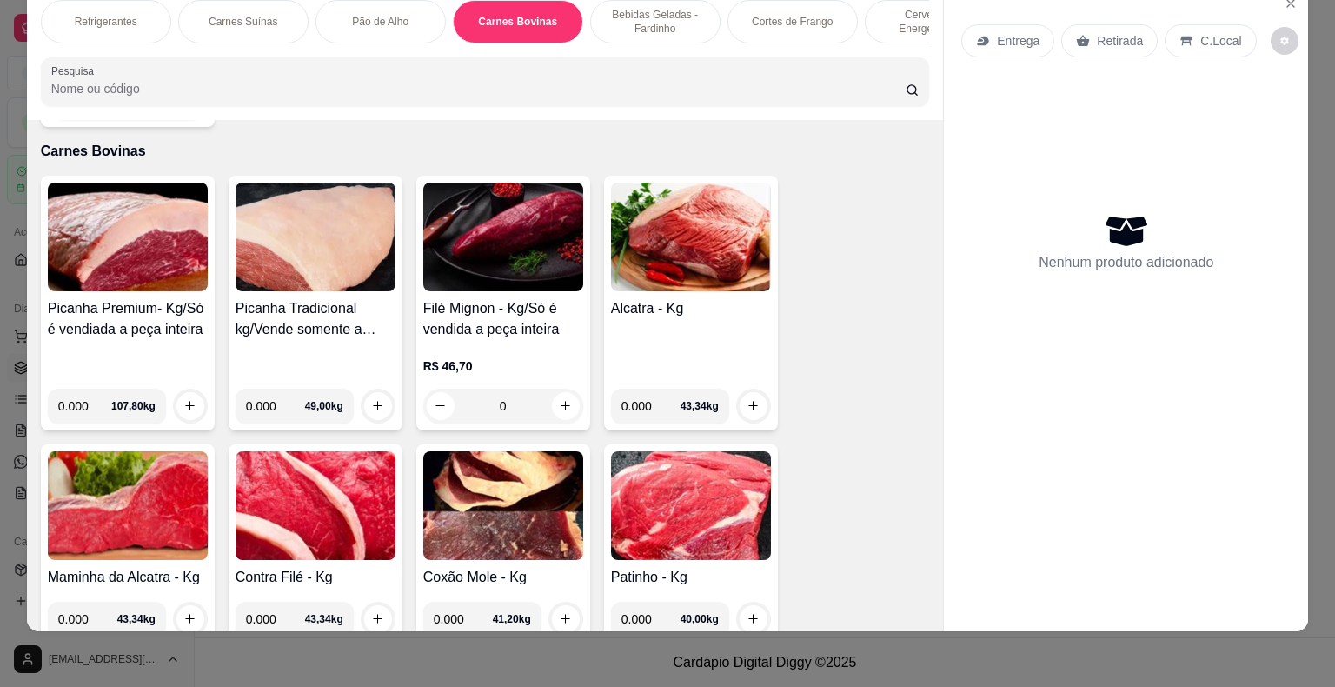
click at [1001, 24] on div "Entrega" at bounding box center [1007, 40] width 93 height 33
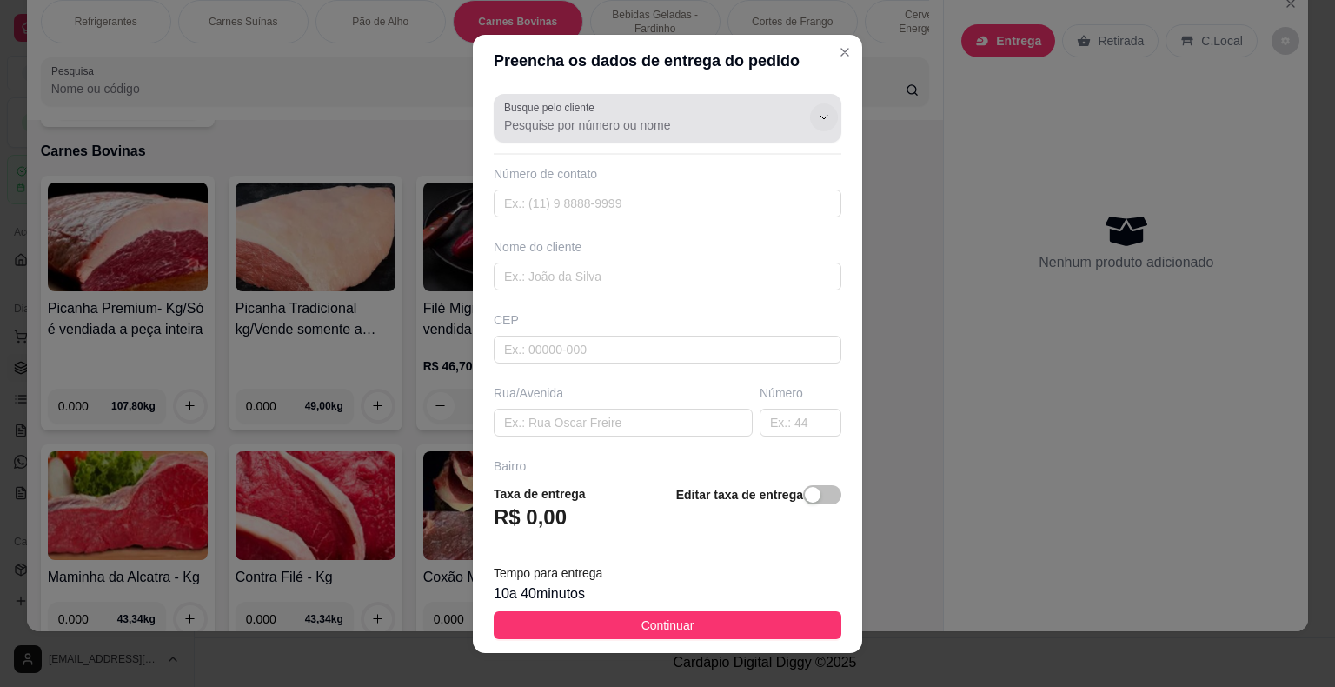
click at [817, 116] on icon "Show suggestions" at bounding box center [824, 117] width 14 height 14
type input "MILEN"
click at [786, 118] on button "Show suggestions" at bounding box center [799, 116] width 27 height 27
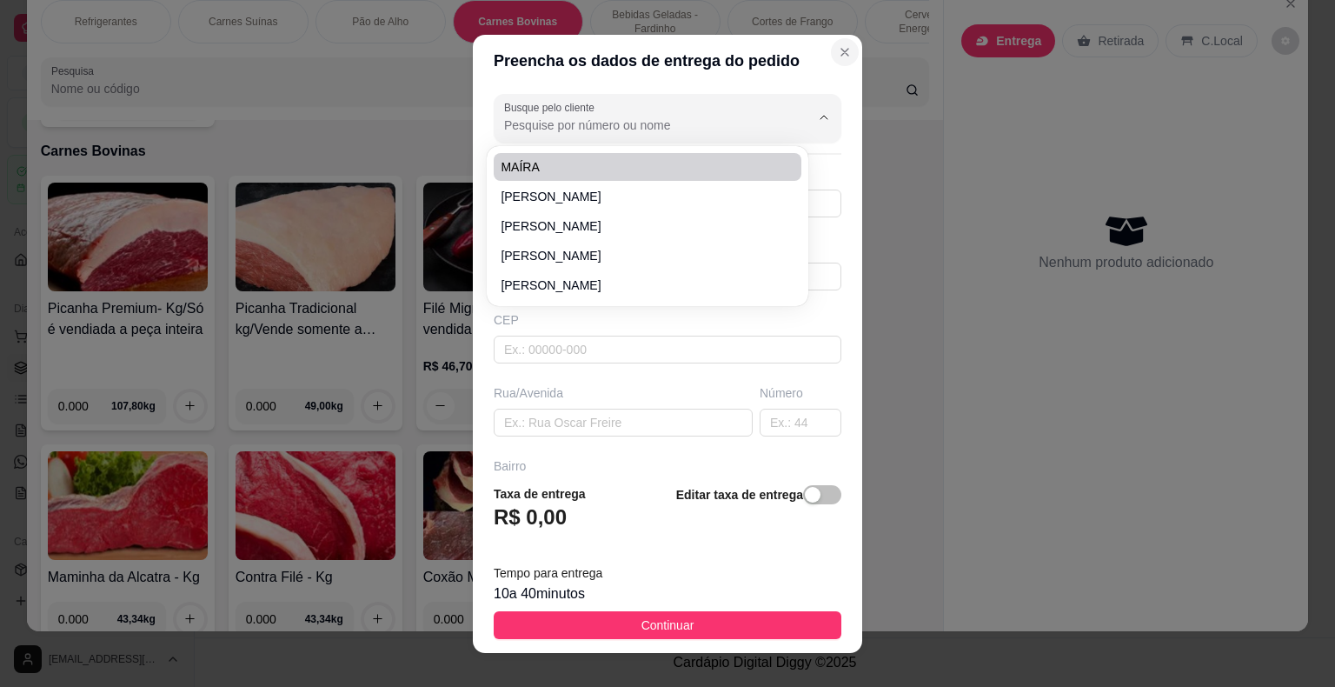
click at [838, 45] on icon "Close" at bounding box center [845, 52] width 14 height 14
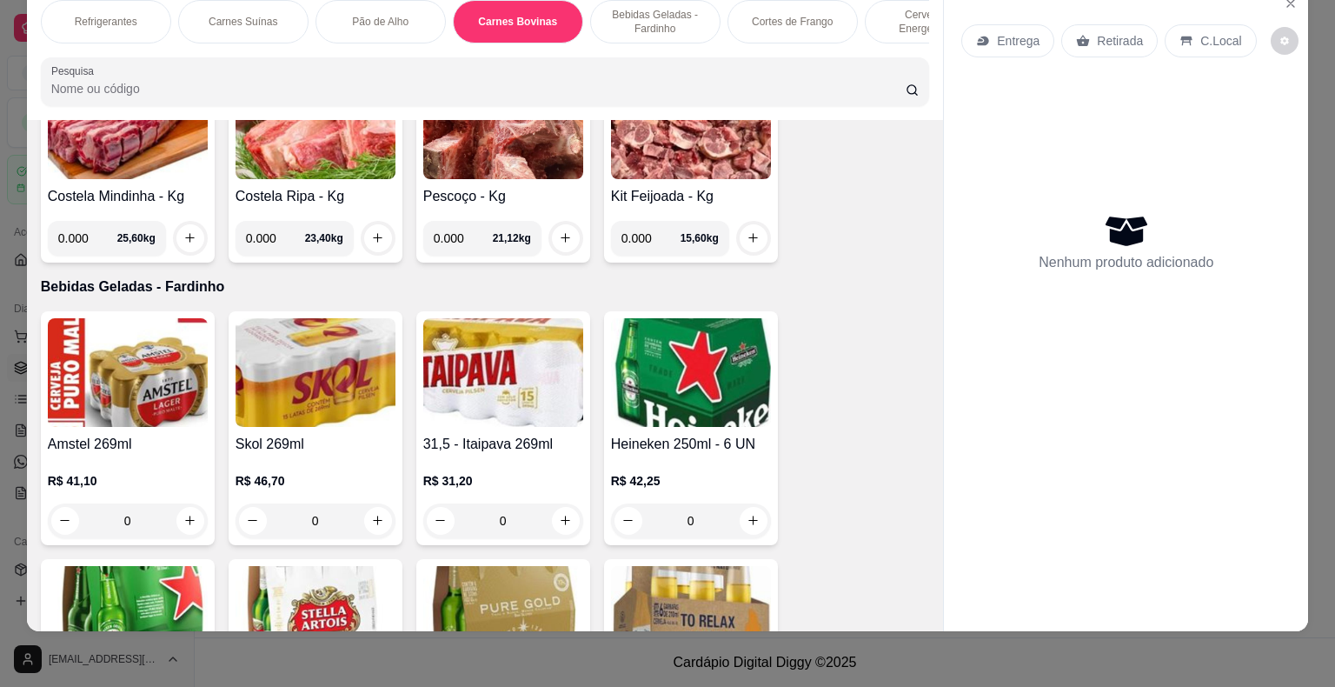
scroll to position [4304, 0]
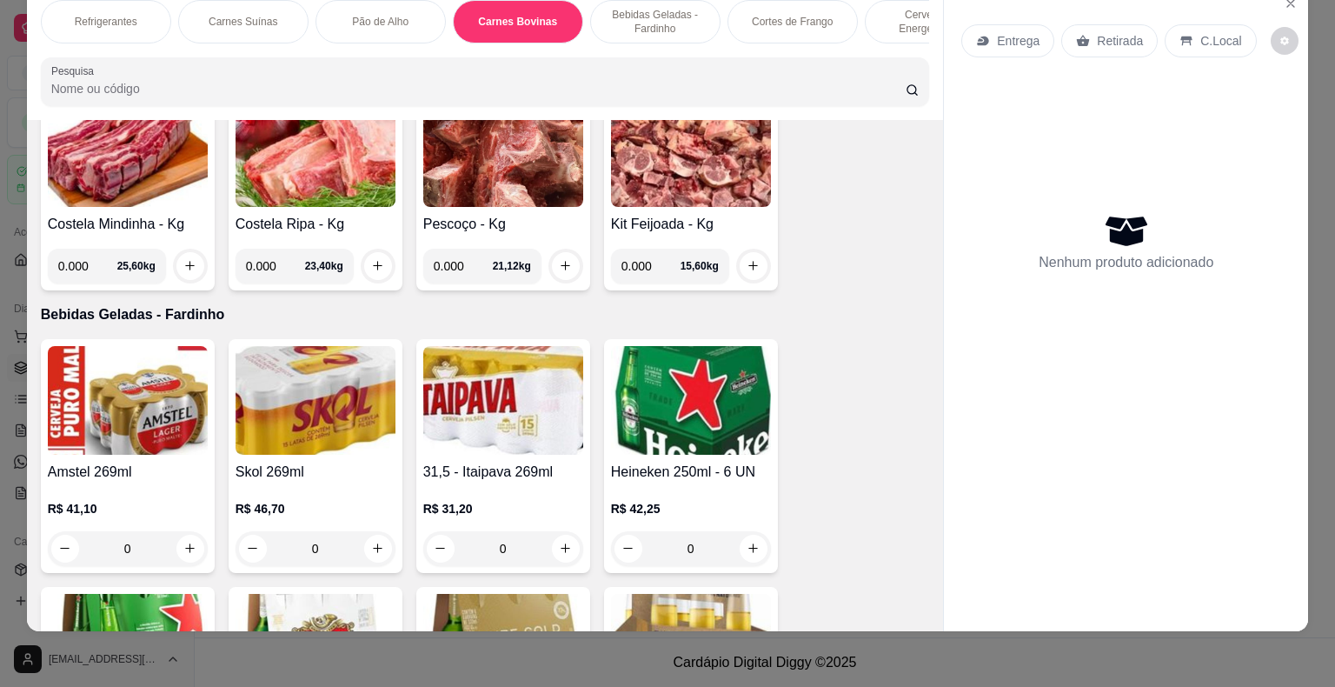
click at [679, 171] on img at bounding box center [691, 152] width 160 height 109
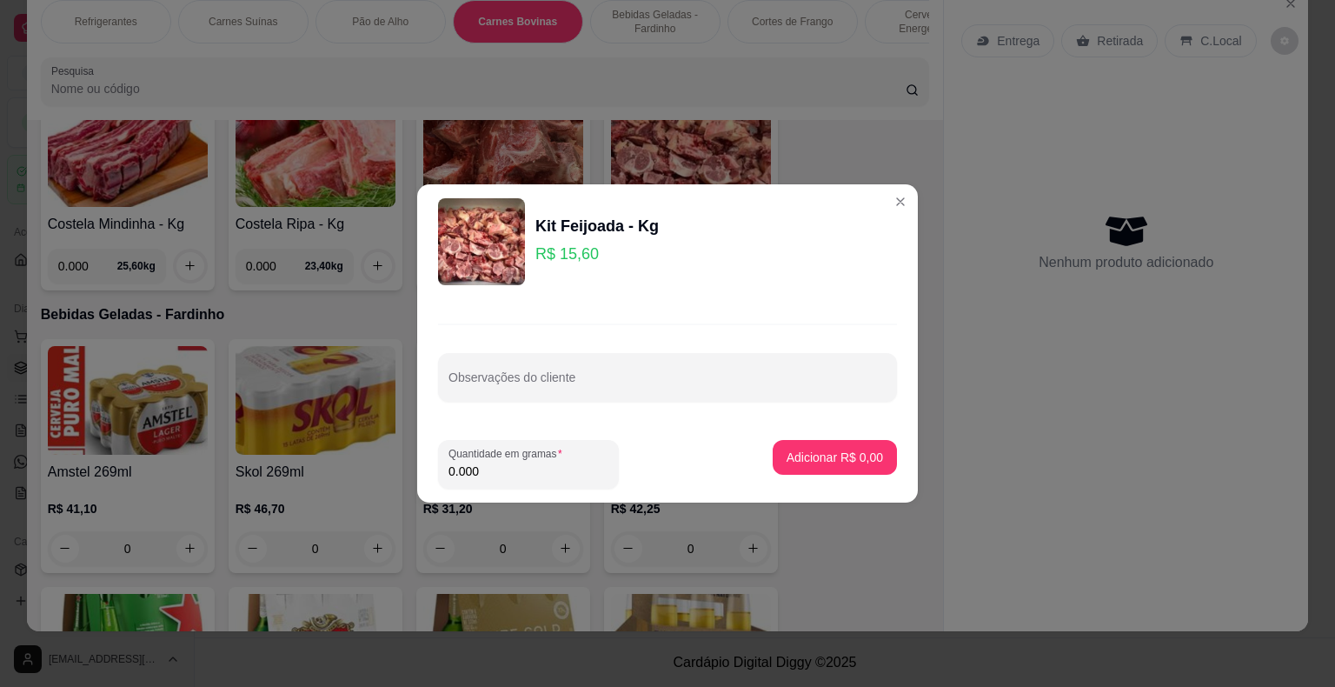
drag, startPoint x: 459, startPoint y: 477, endPoint x: 424, endPoint y: 478, distance: 34.8
click at [424, 478] on footer "Quantidade em gramas 0.000 Adicionar R$ 0,00" at bounding box center [667, 464] width 501 height 76
type input "1.000"
click at [806, 454] on p "Adicionar R$ 15,60" at bounding box center [831, 456] width 101 height 17
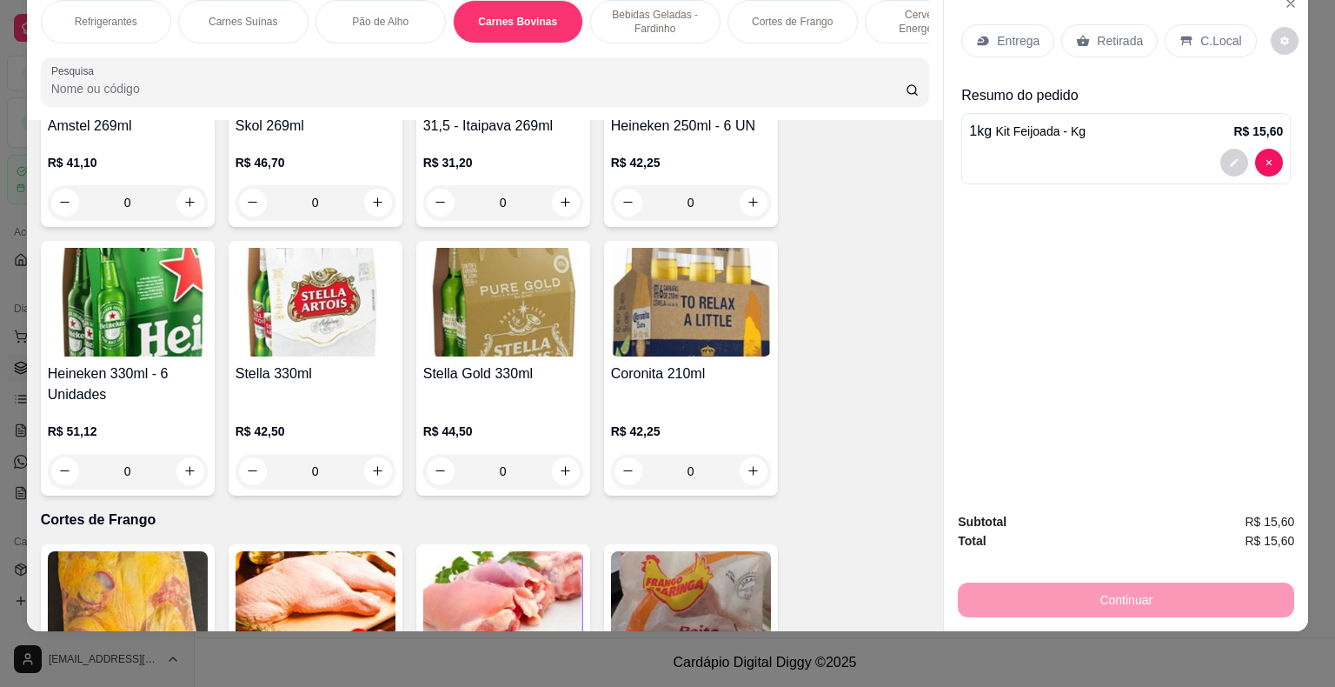
scroll to position [5086, 0]
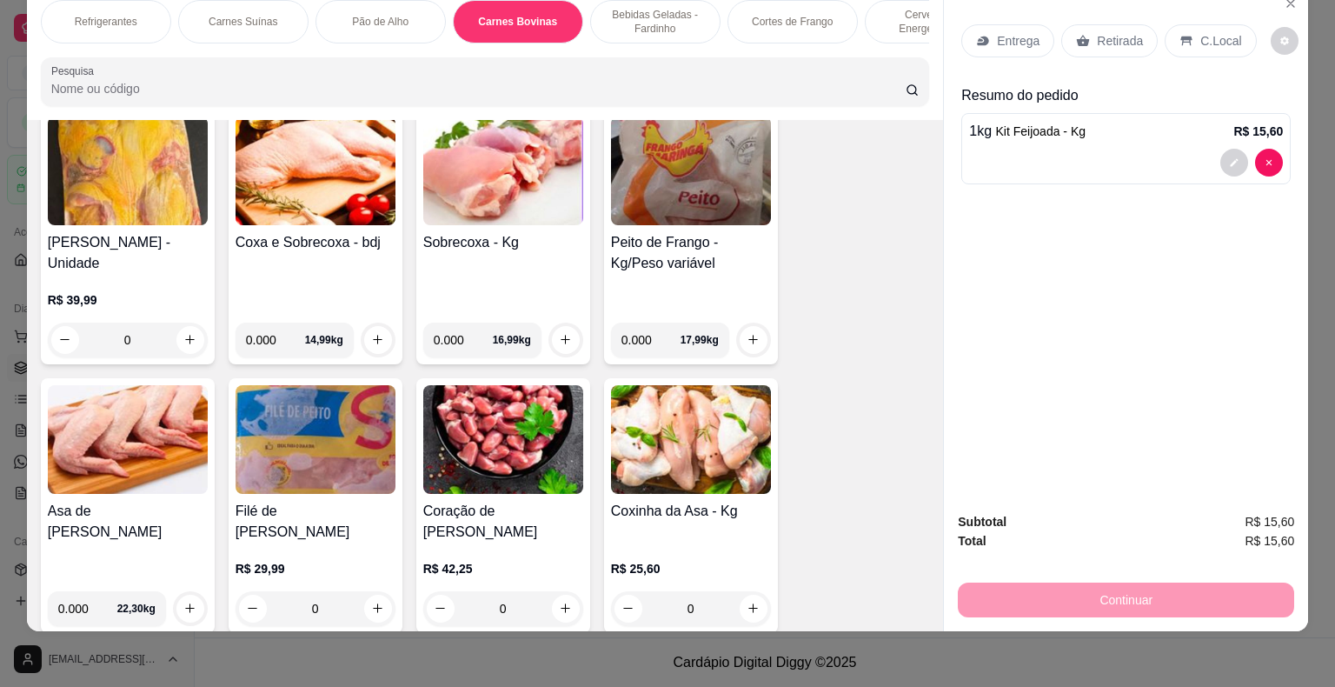
click at [353, 149] on img at bounding box center [316, 170] width 160 height 109
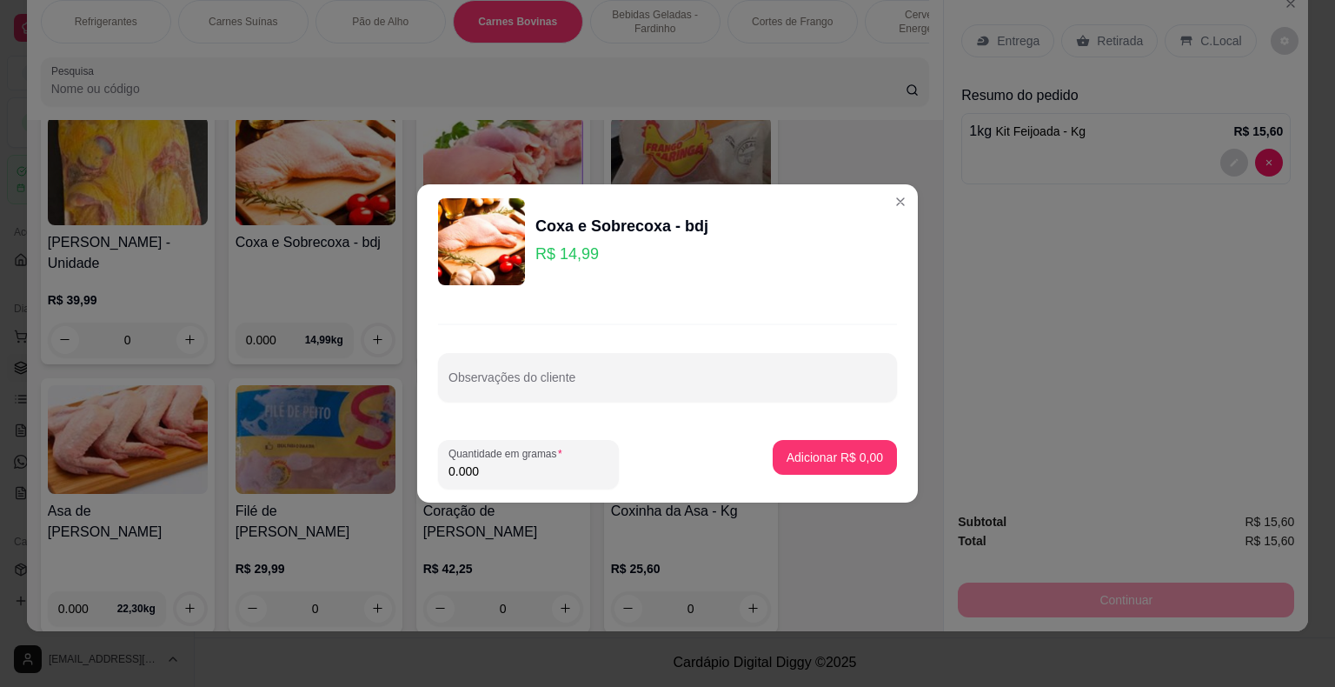
drag, startPoint x: 495, startPoint y: 473, endPoint x: 428, endPoint y: 467, distance: 67.2
click at [428, 467] on footer "Quantidade em gramas 0.000 Adicionar R$ 0,00" at bounding box center [667, 464] width 501 height 76
type input "2.000"
click at [836, 454] on p "Adicionar R$ 29,98" at bounding box center [831, 456] width 101 height 17
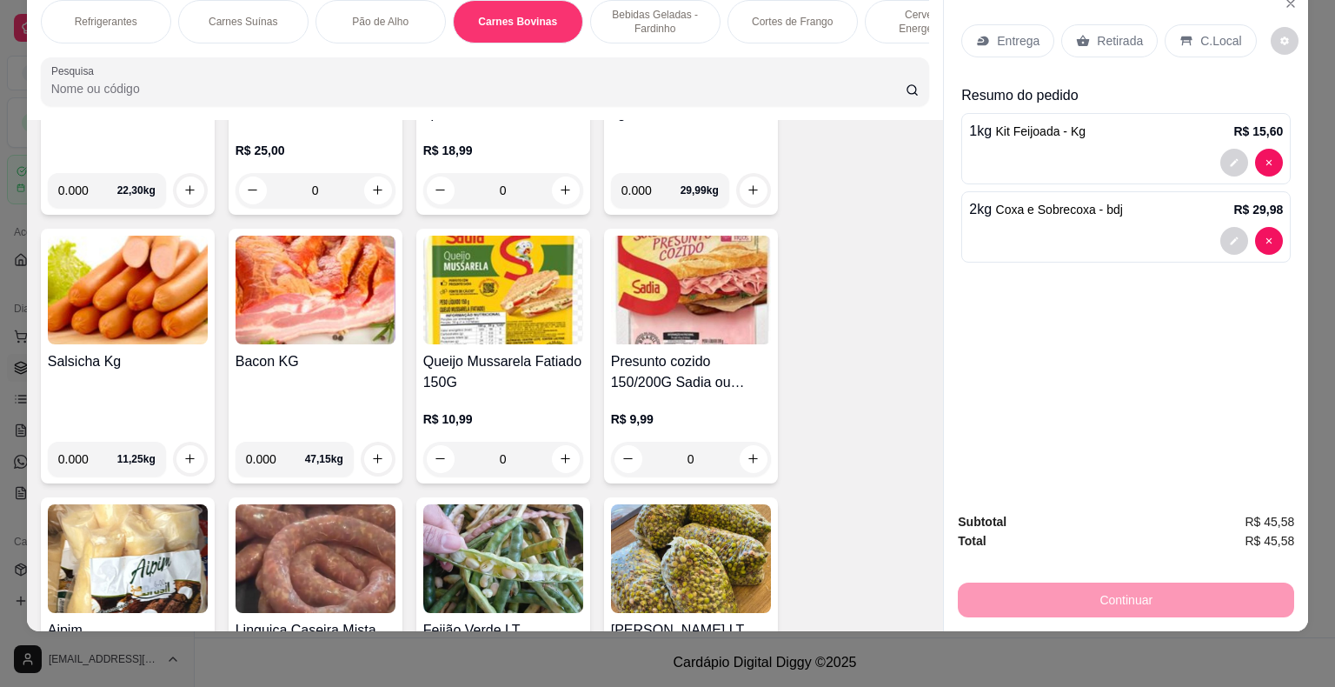
scroll to position [8301, 0]
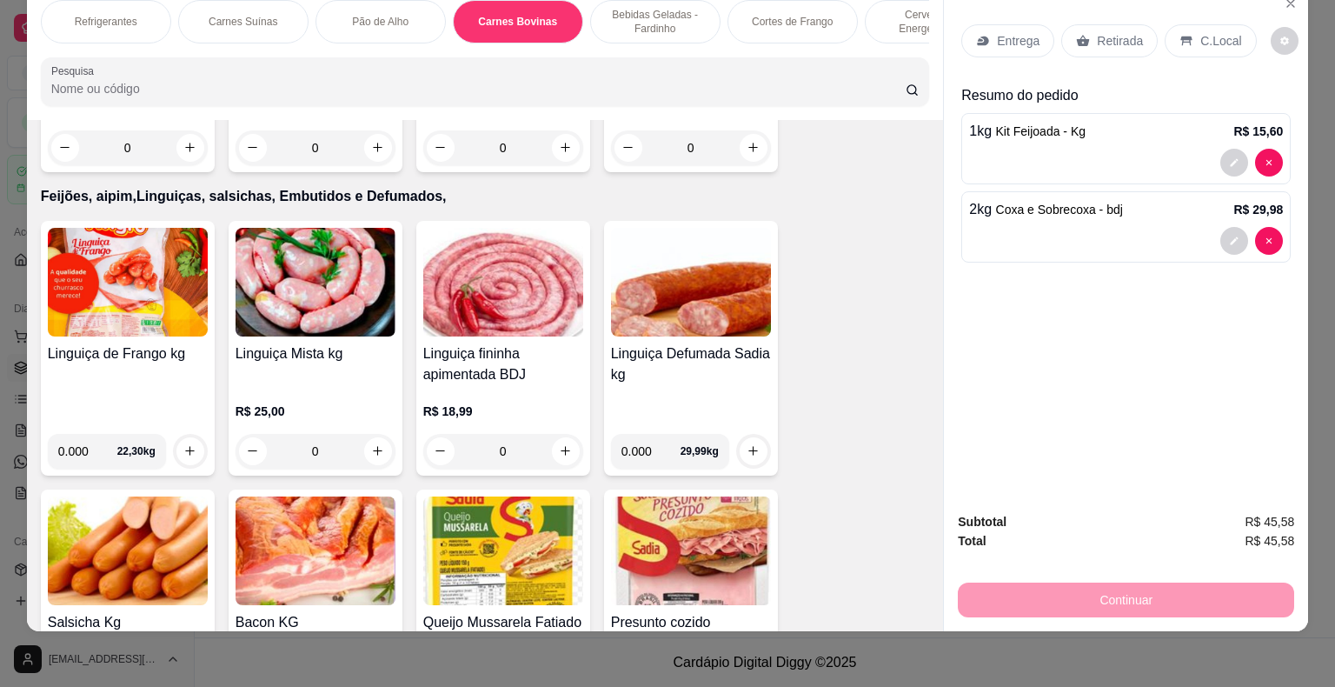
click at [354, 228] on img at bounding box center [316, 282] width 160 height 109
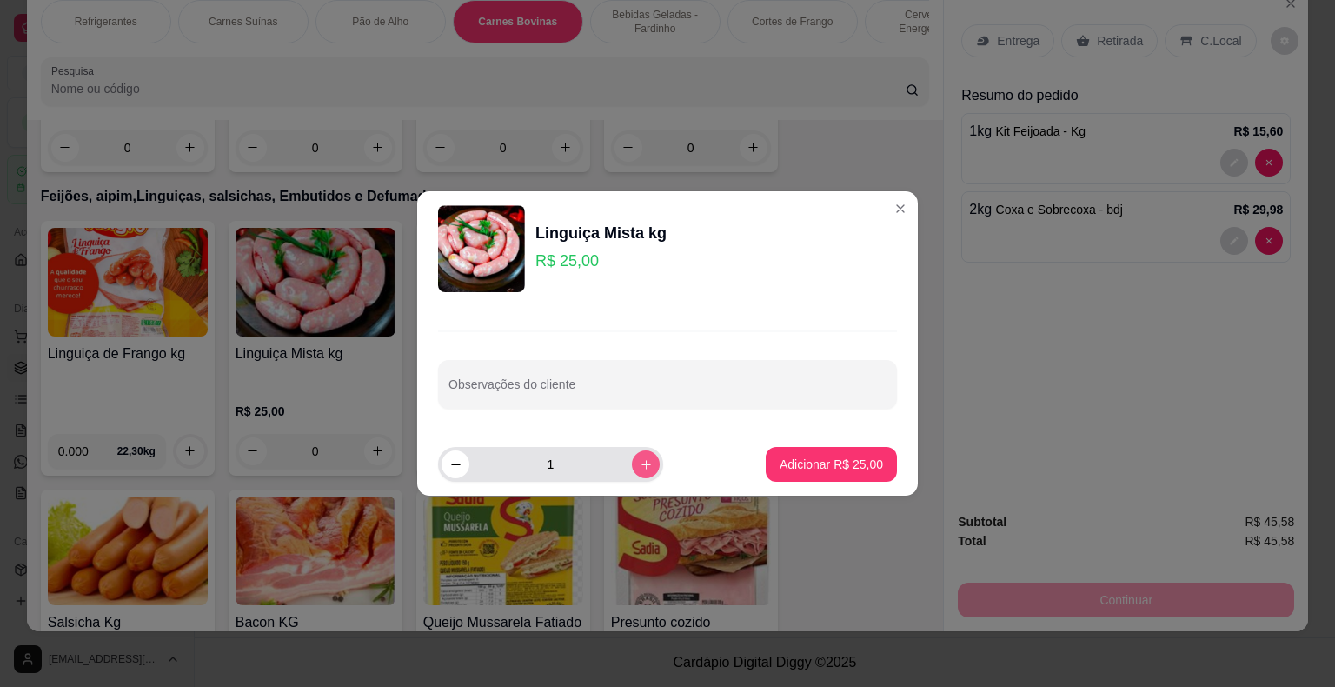
click at [640, 470] on icon "increase-product-quantity" at bounding box center [646, 464] width 13 height 13
type input "2"
click at [814, 458] on p "Adicionar R$ 50,00" at bounding box center [831, 463] width 103 height 17
type input "2"
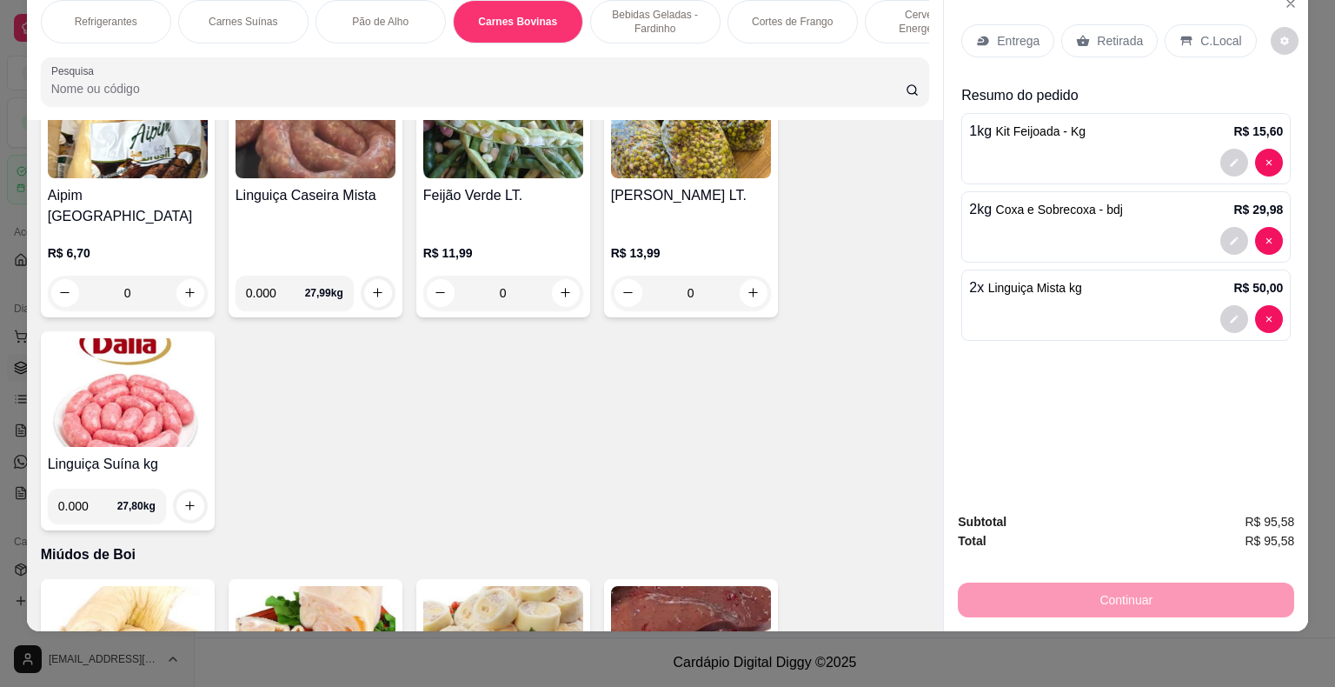
scroll to position [9298, 0]
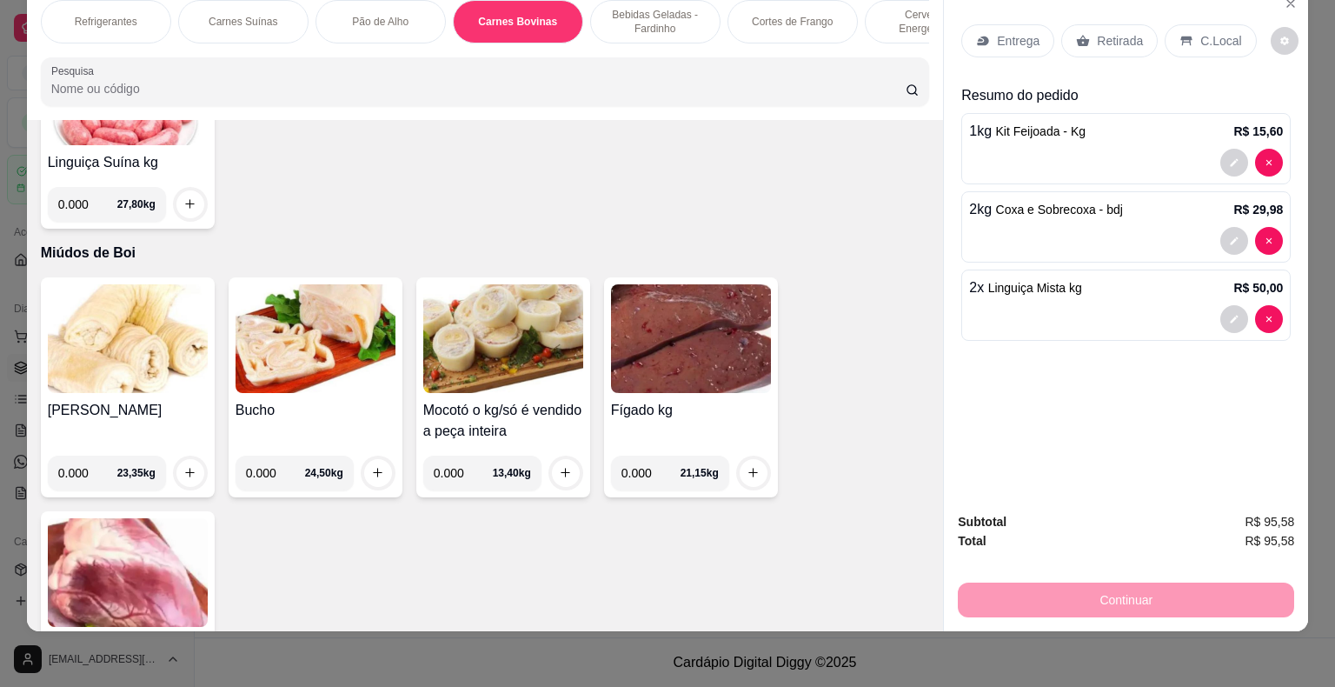
click at [681, 284] on img at bounding box center [691, 338] width 160 height 109
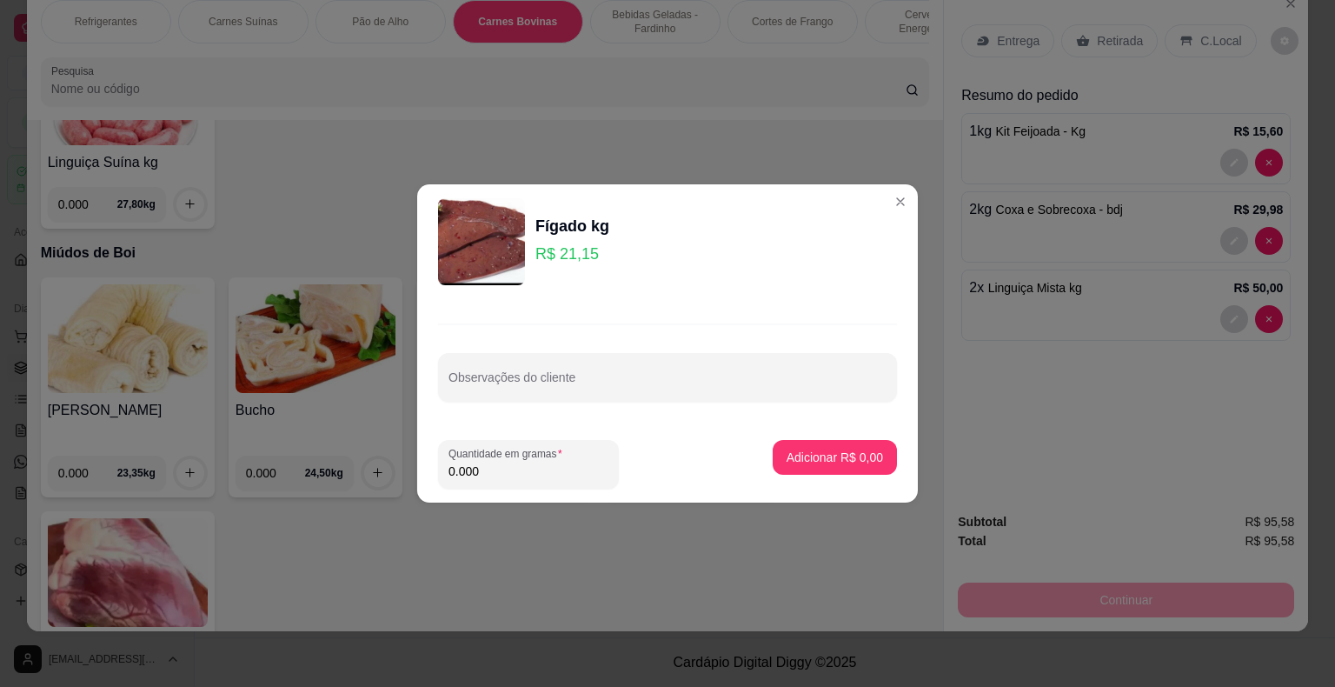
drag, startPoint x: 508, startPoint y: 475, endPoint x: 435, endPoint y: 483, distance: 73.4
click at [435, 483] on footer "Quantidade em gramas 0.000 Adicionar R$ 0,00" at bounding box center [667, 464] width 501 height 76
type input "1.000"
click at [813, 463] on p "Adicionar R$ 21,15" at bounding box center [831, 456] width 101 height 17
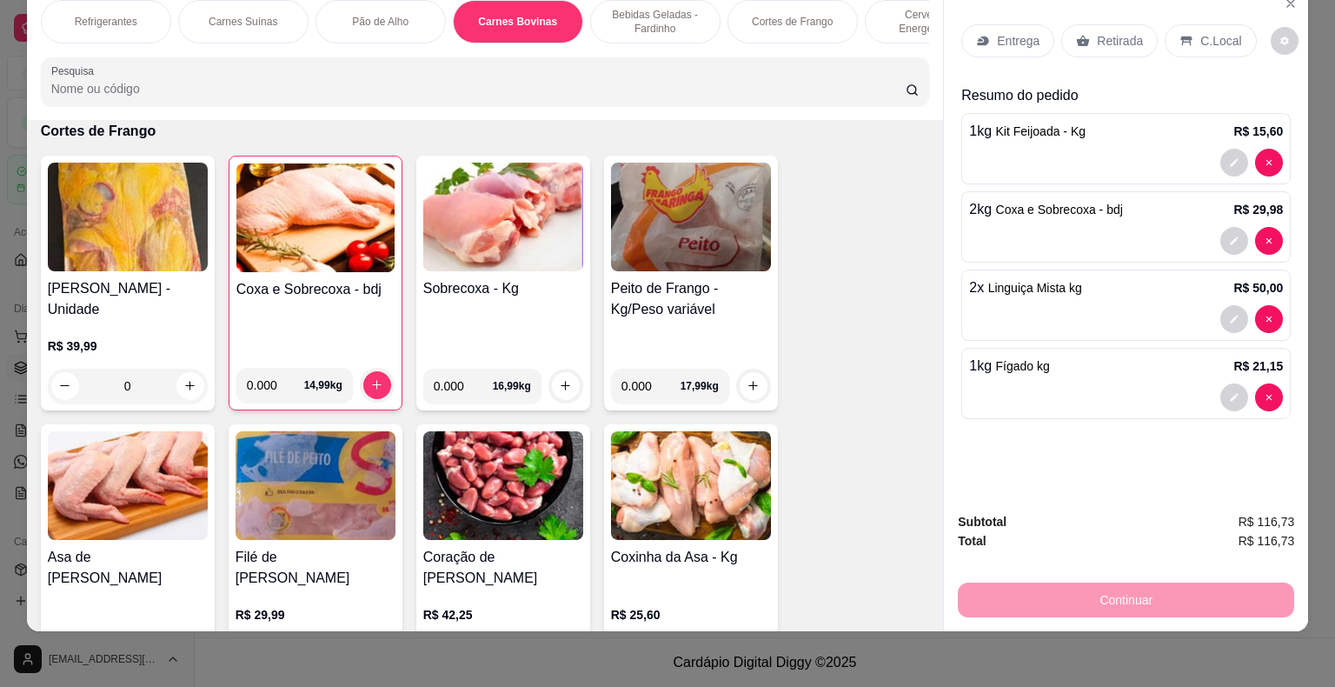
scroll to position [5127, 0]
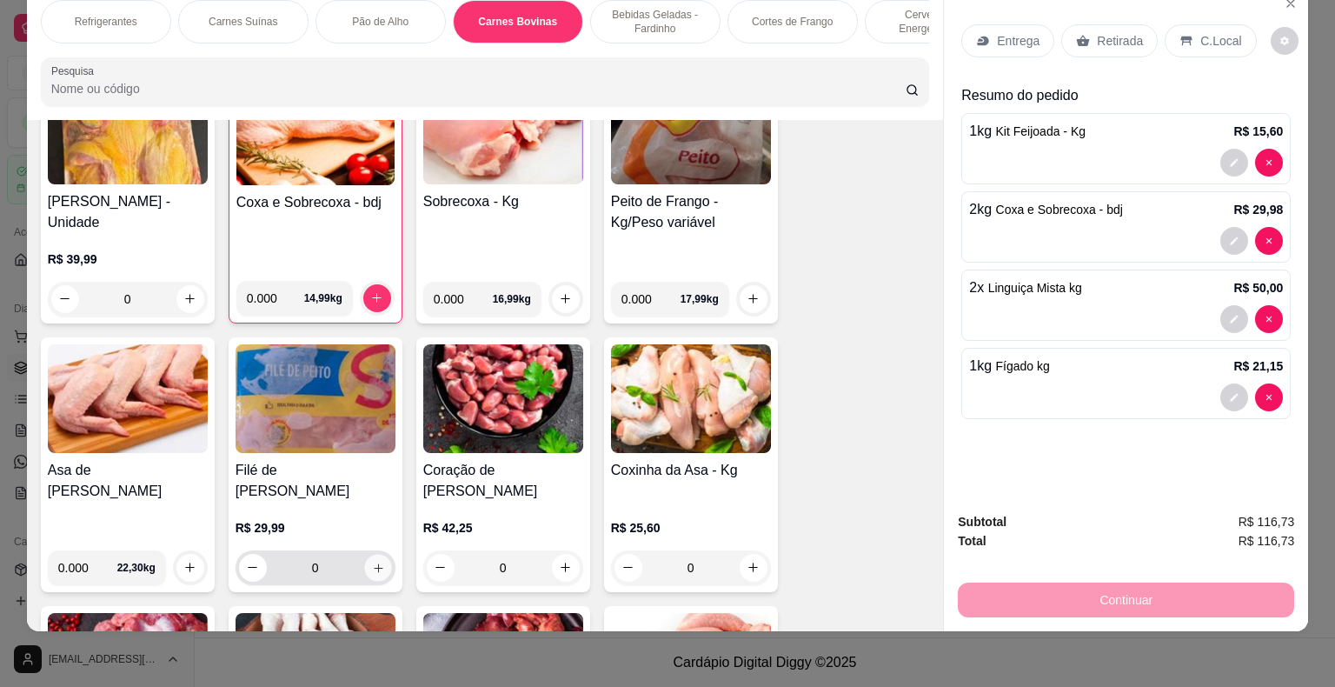
click at [373, 561] on icon "increase-product-quantity" at bounding box center [377, 567] width 13 height 13
type input "1"
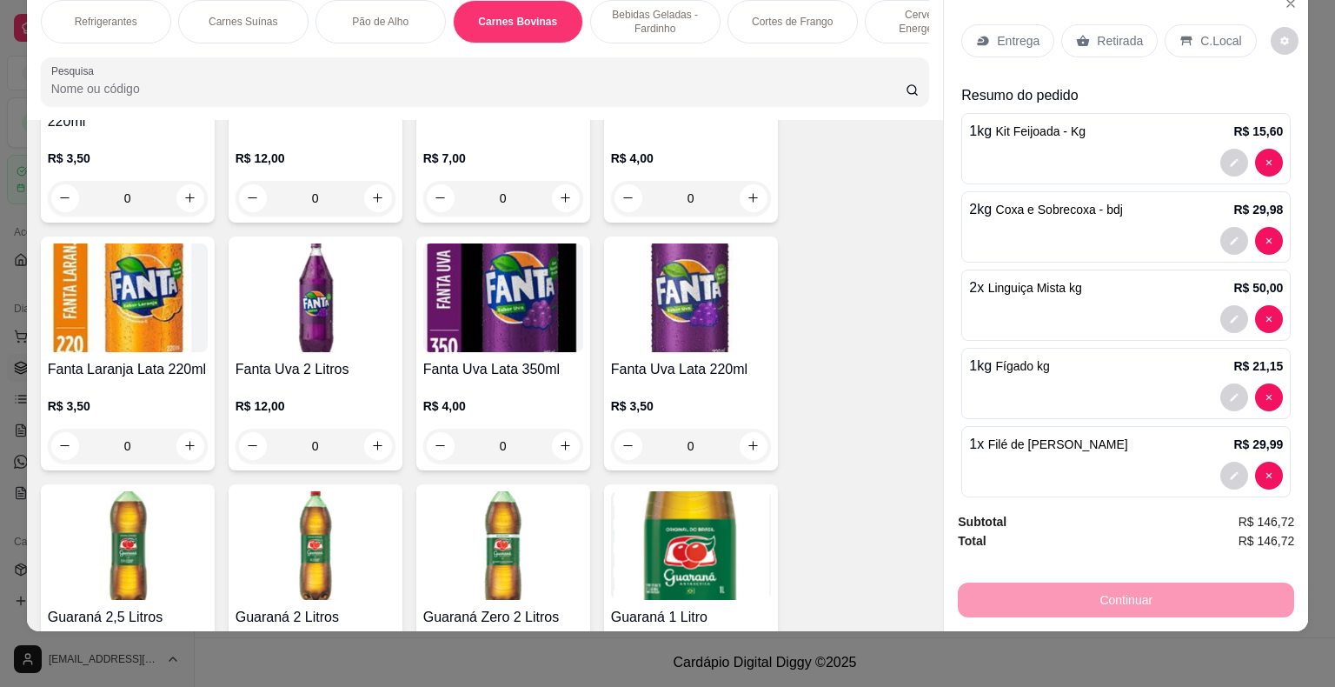
scroll to position [347, 0]
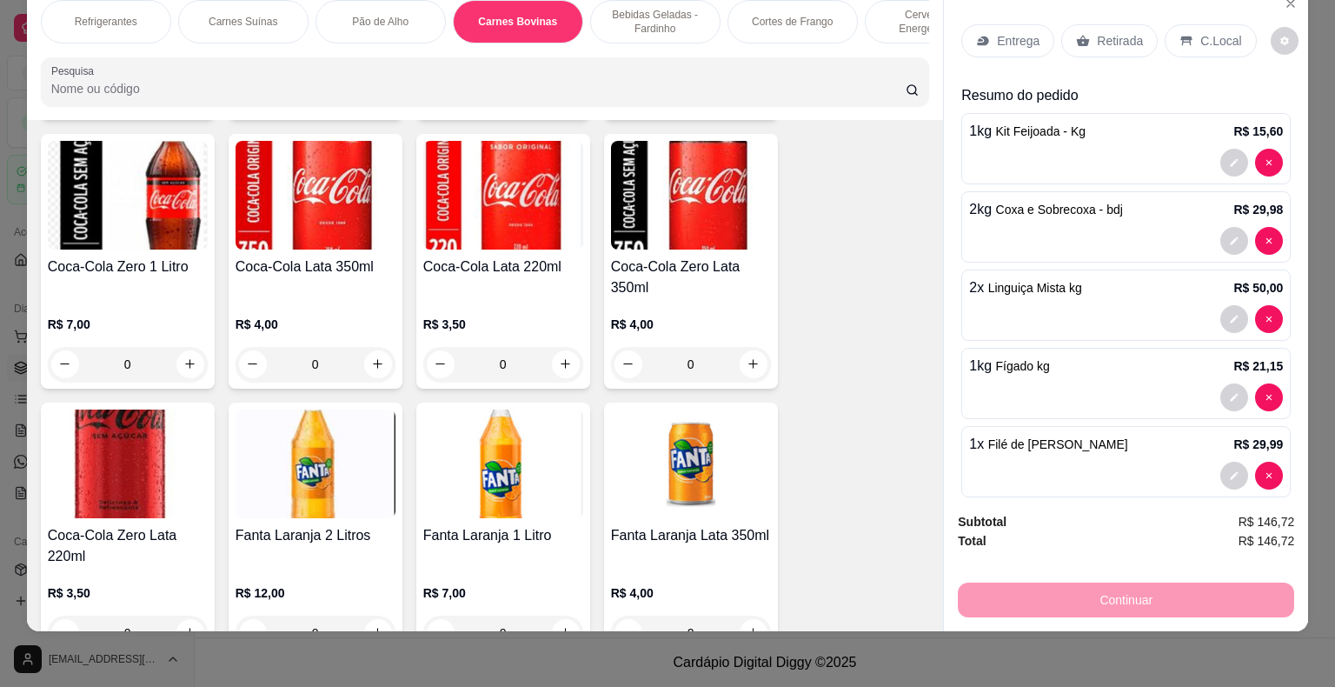
click at [1008, 24] on div "Entrega" at bounding box center [1007, 40] width 93 height 33
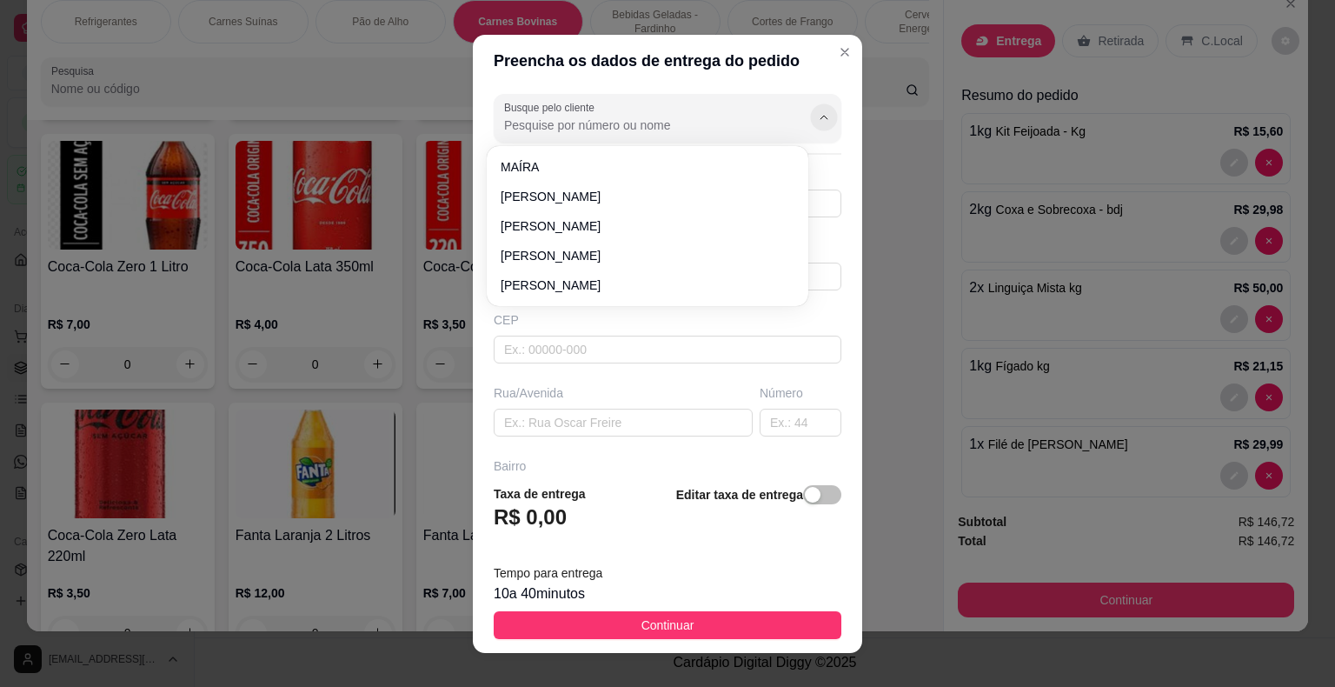
click at [817, 111] on icon "Show suggestions" at bounding box center [824, 117] width 14 height 14
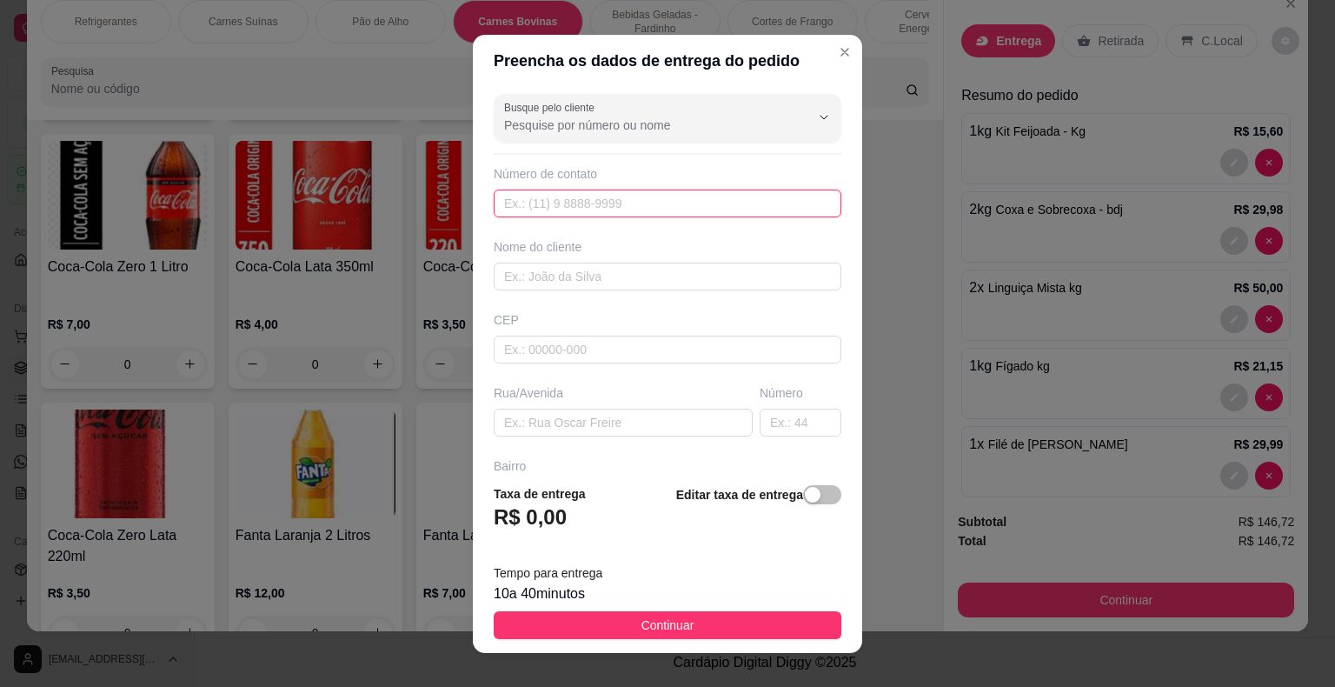
click at [634, 199] on input "text" at bounding box center [668, 203] width 348 height 28
type input "[PHONE_NUMBER]"
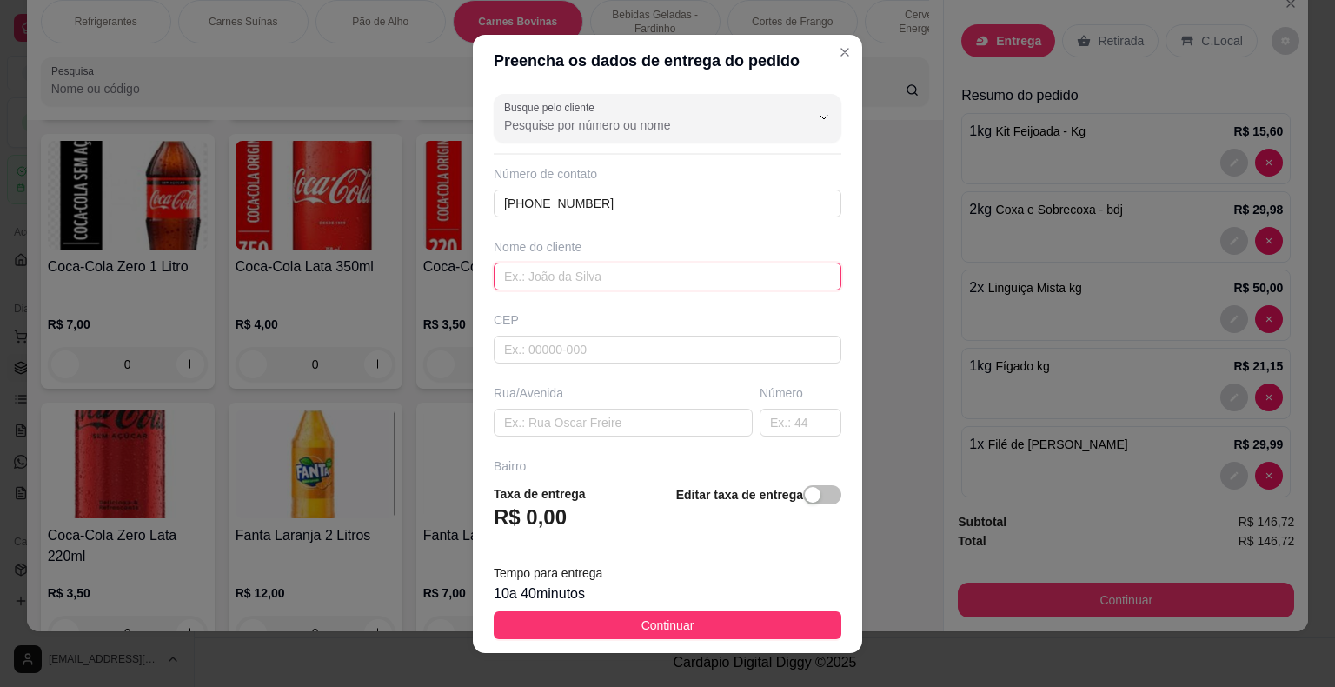
click at [653, 268] on input "text" at bounding box center [668, 276] width 348 height 28
type input "[PERSON_NAME]"
click at [754, 346] on input "text" at bounding box center [668, 349] width 348 height 28
type input "44930000"
type input "Presidente [PERSON_NAME]"
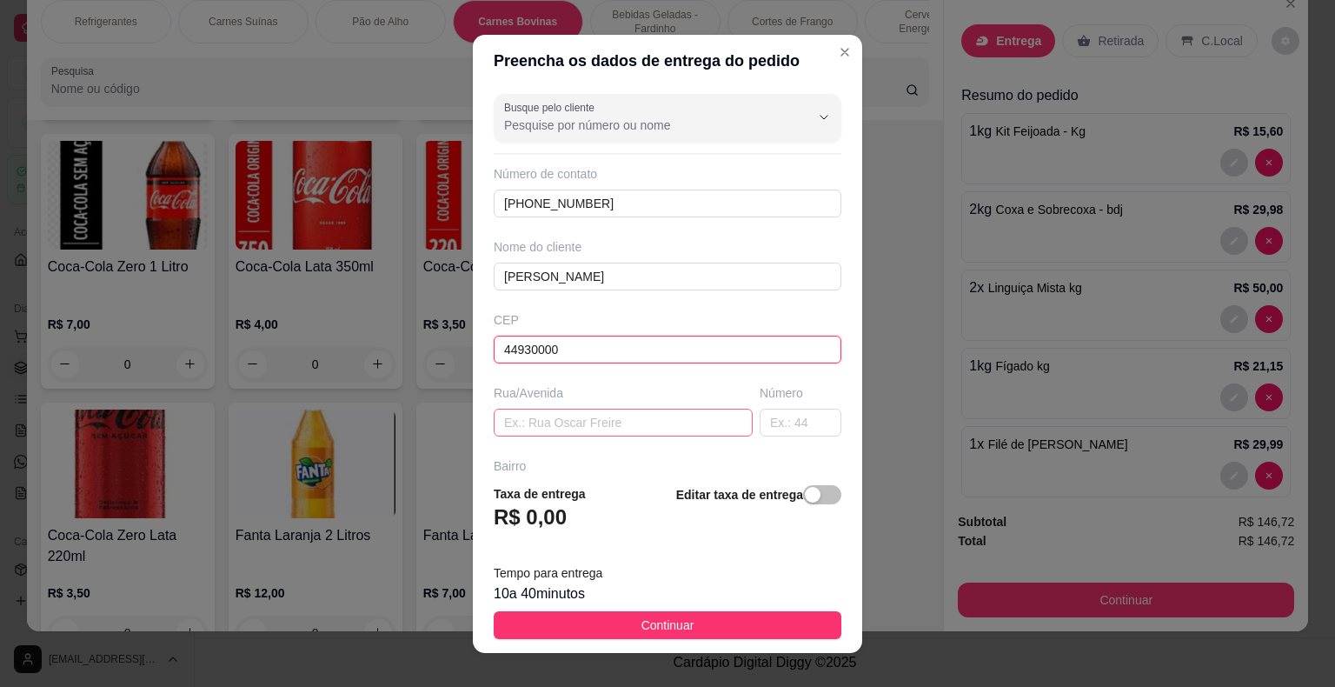
type input "44930000"
click at [615, 430] on input "text" at bounding box center [623, 422] width 259 height 28
type input "7"
type input "4 TRAV [PERSON_NAME]"
click at [760, 420] on input "text" at bounding box center [801, 422] width 82 height 28
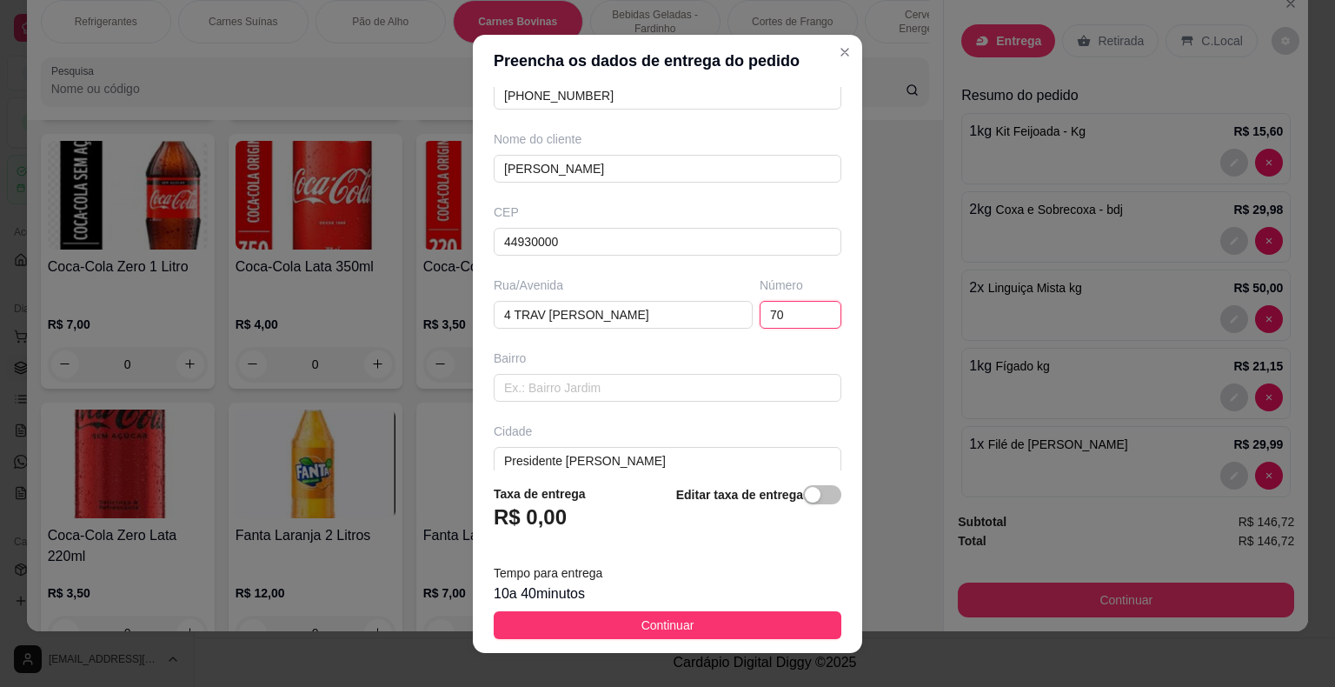
scroll to position [199, 0]
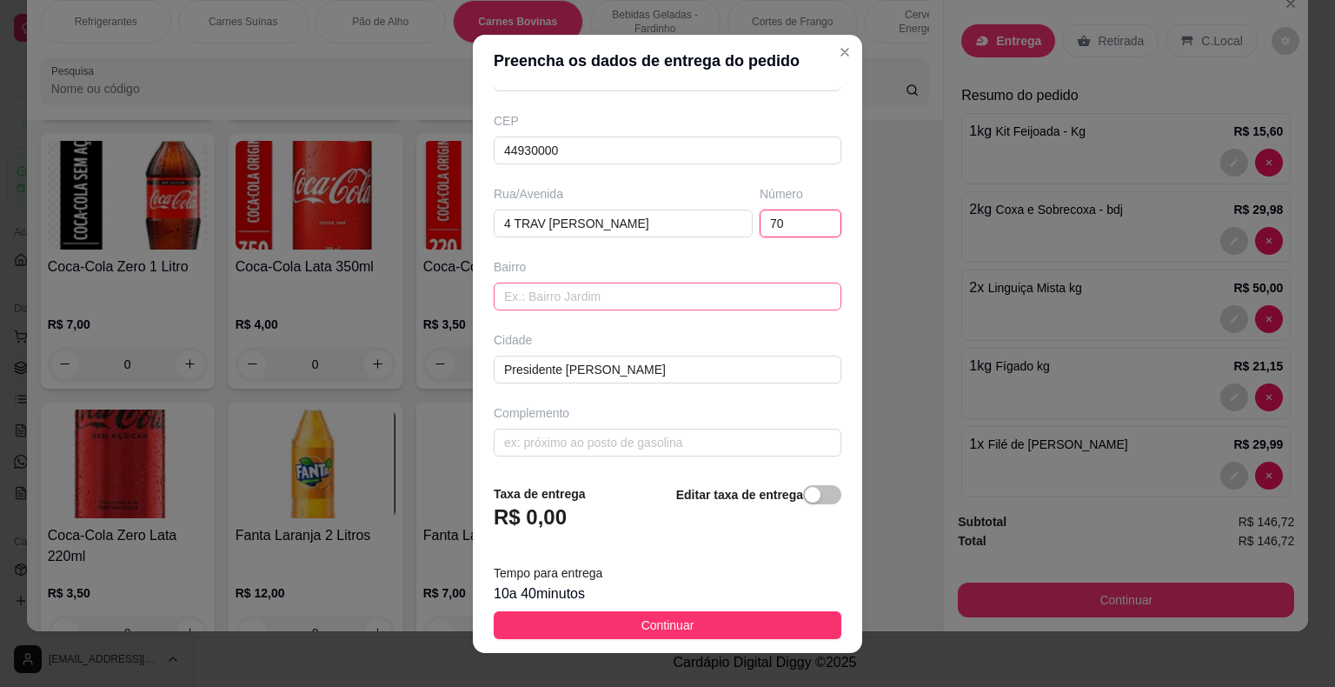
type input "70"
click at [628, 301] on input "text" at bounding box center [668, 296] width 348 height 28
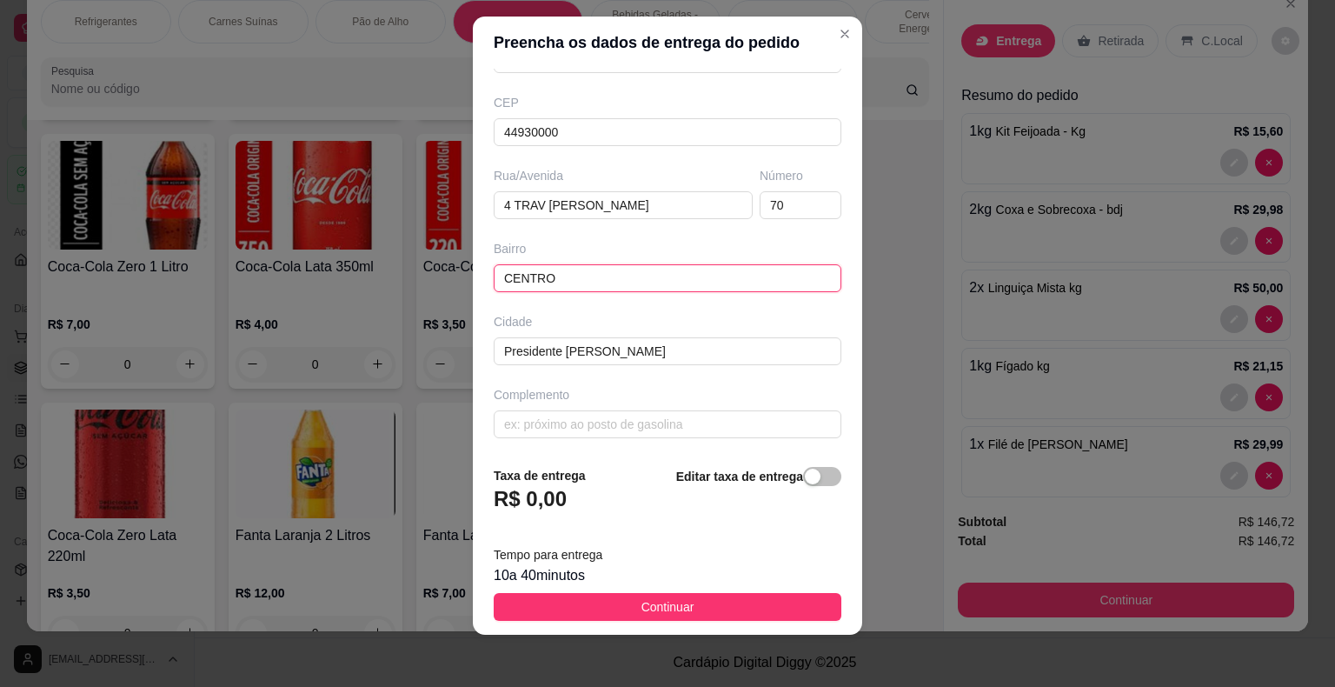
scroll to position [21, 0]
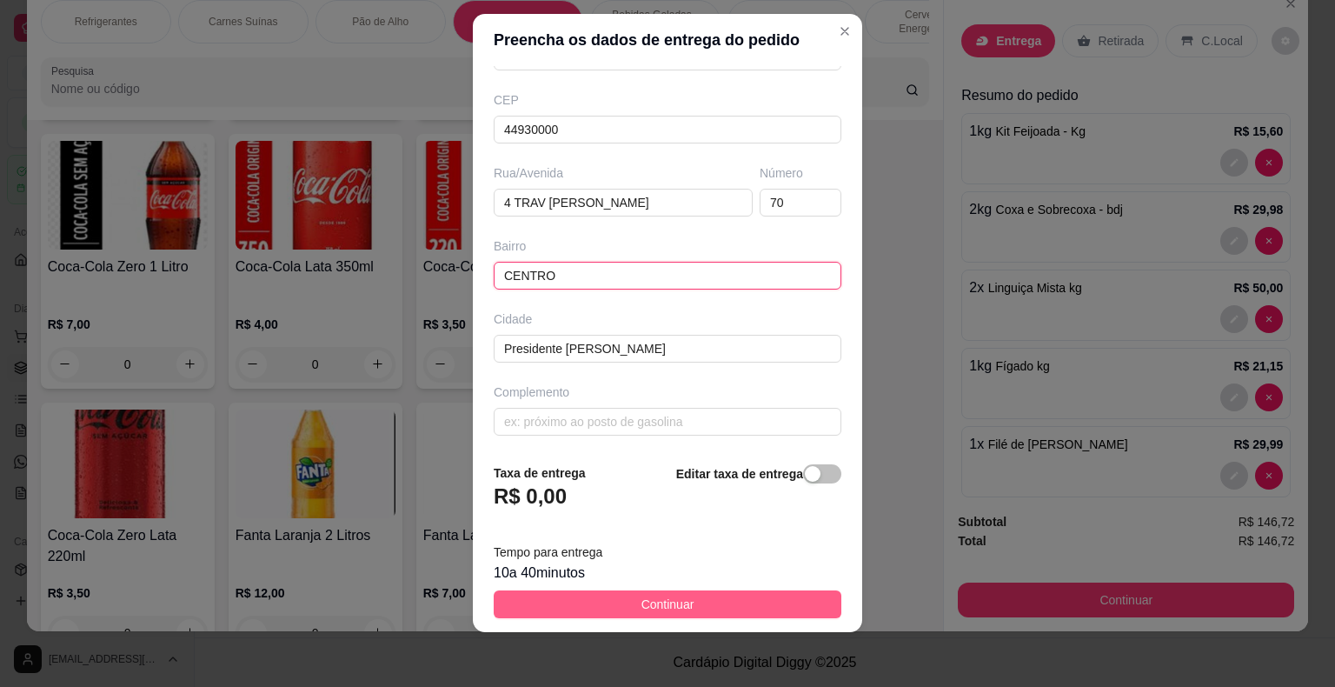
type input "CENTRO"
click at [641, 601] on span "Continuar" at bounding box center [667, 603] width 53 height 19
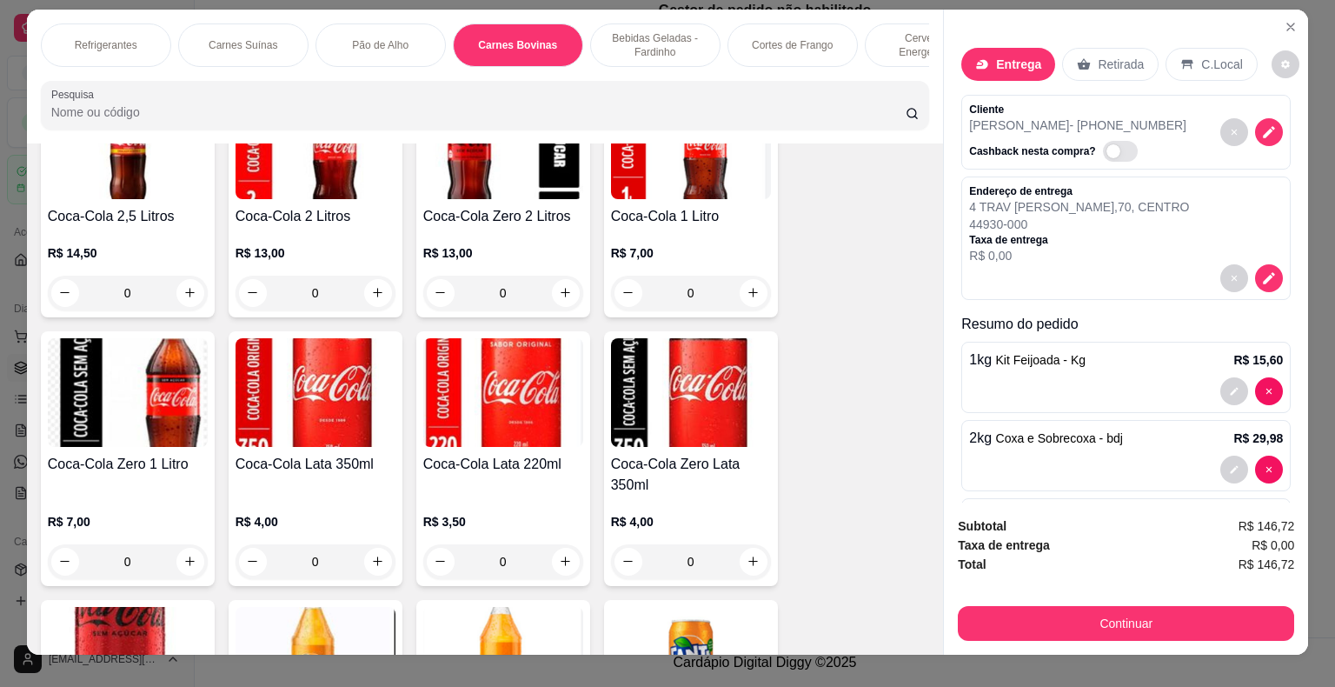
scroll to position [0, 0]
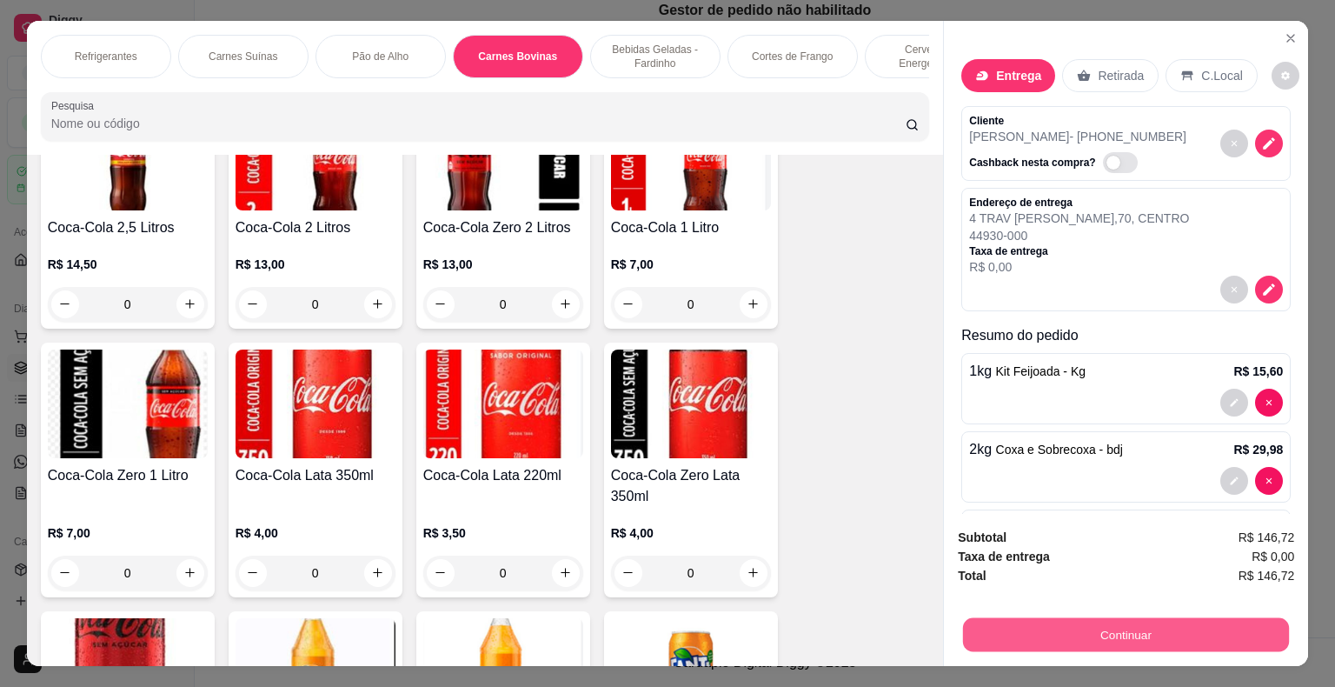
click at [1276, 618] on button "Continuar" at bounding box center [1126, 635] width 326 height 34
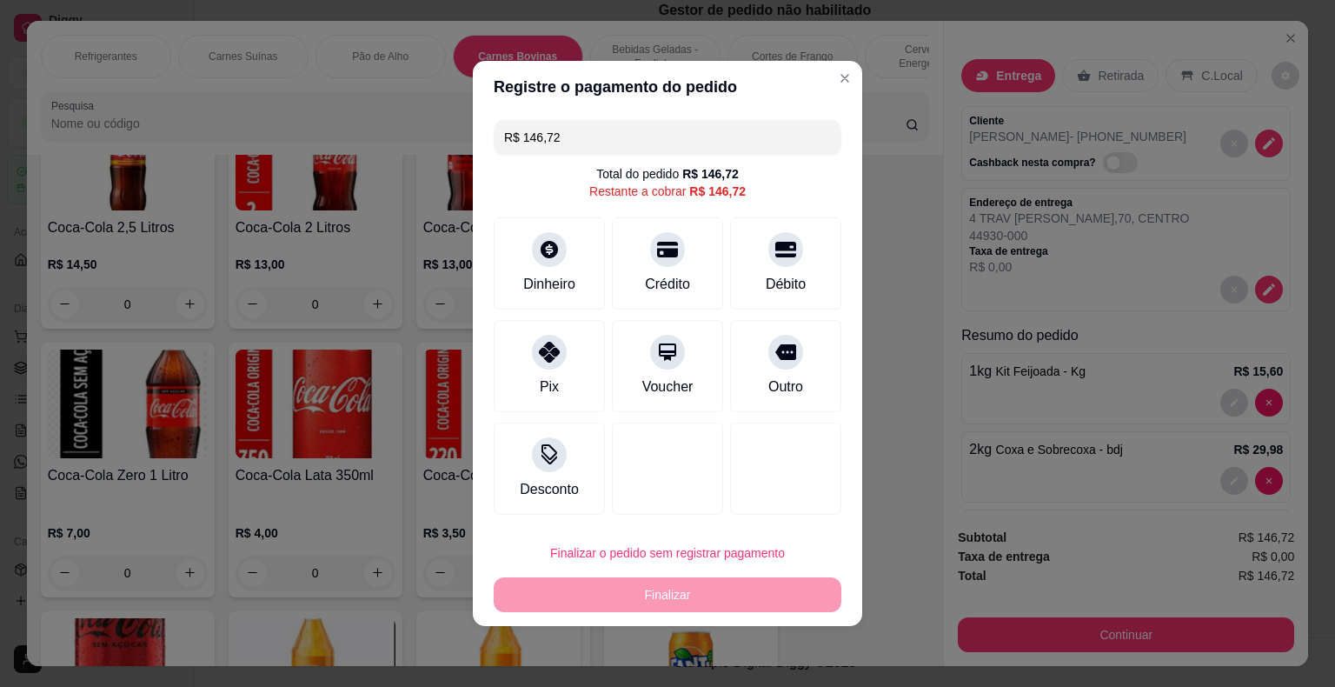
click at [697, 598] on div "Finalizar o pedido sem registrar pagamento Finalizar" at bounding box center [668, 573] width 348 height 76
click at [570, 257] on div "Dinheiro" at bounding box center [549, 260] width 123 height 102
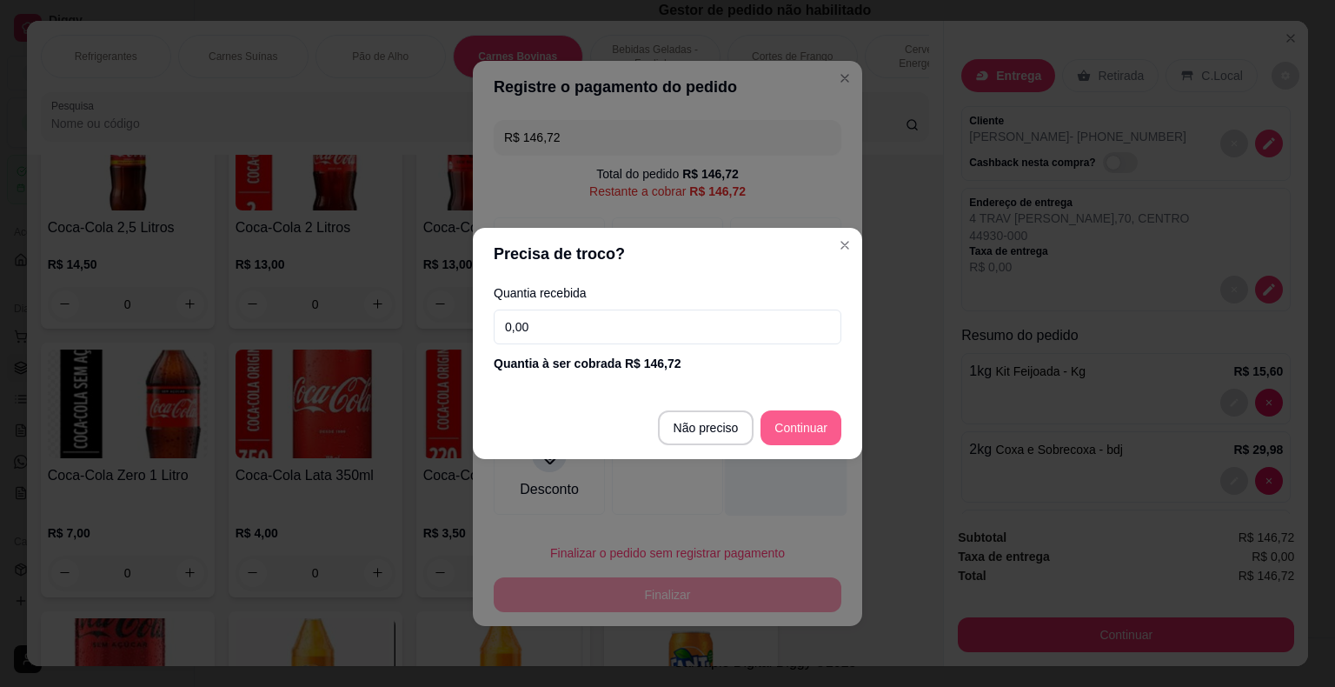
type input "R$ 0,00"
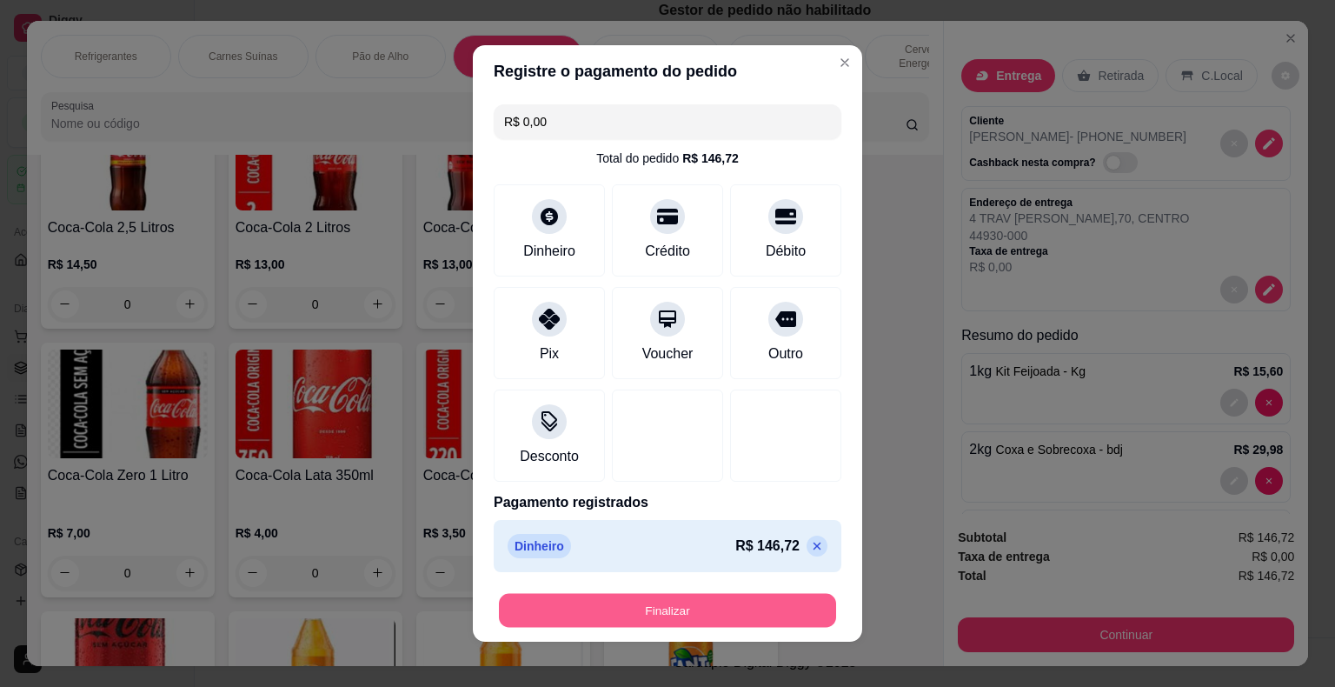
click at [709, 603] on button "Finalizar" at bounding box center [667, 611] width 337 height 34
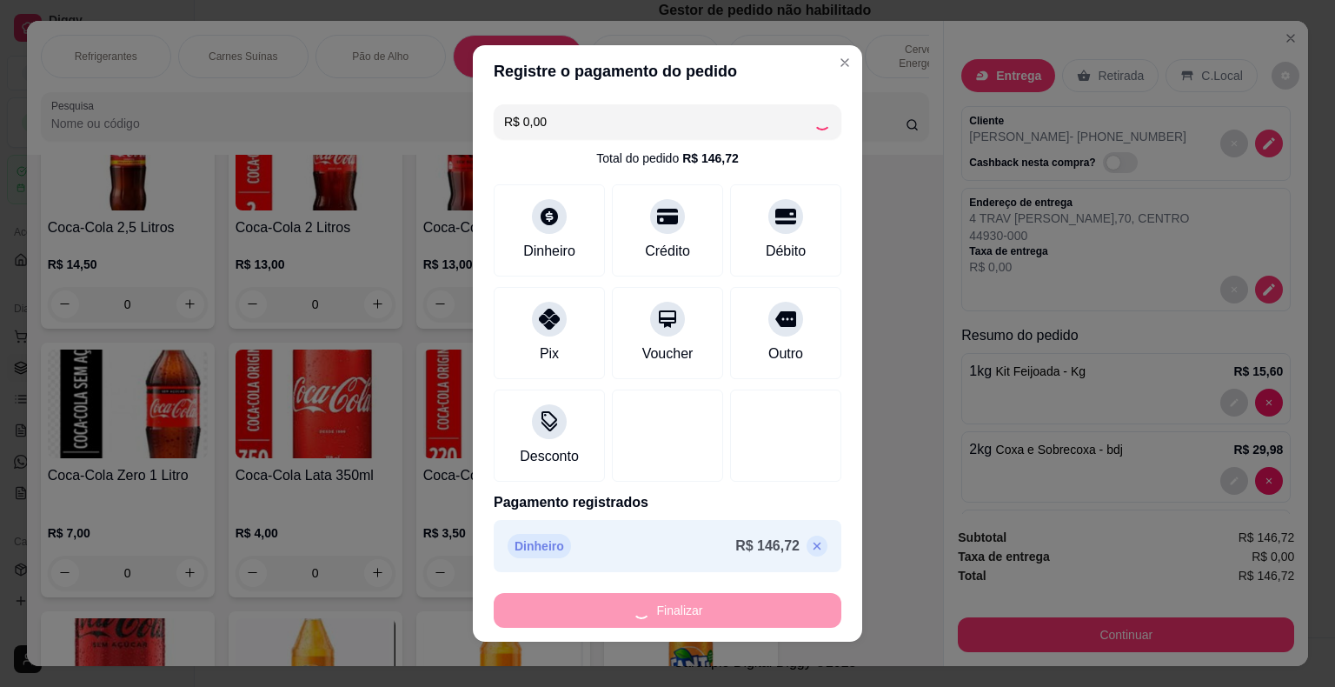
type input "0"
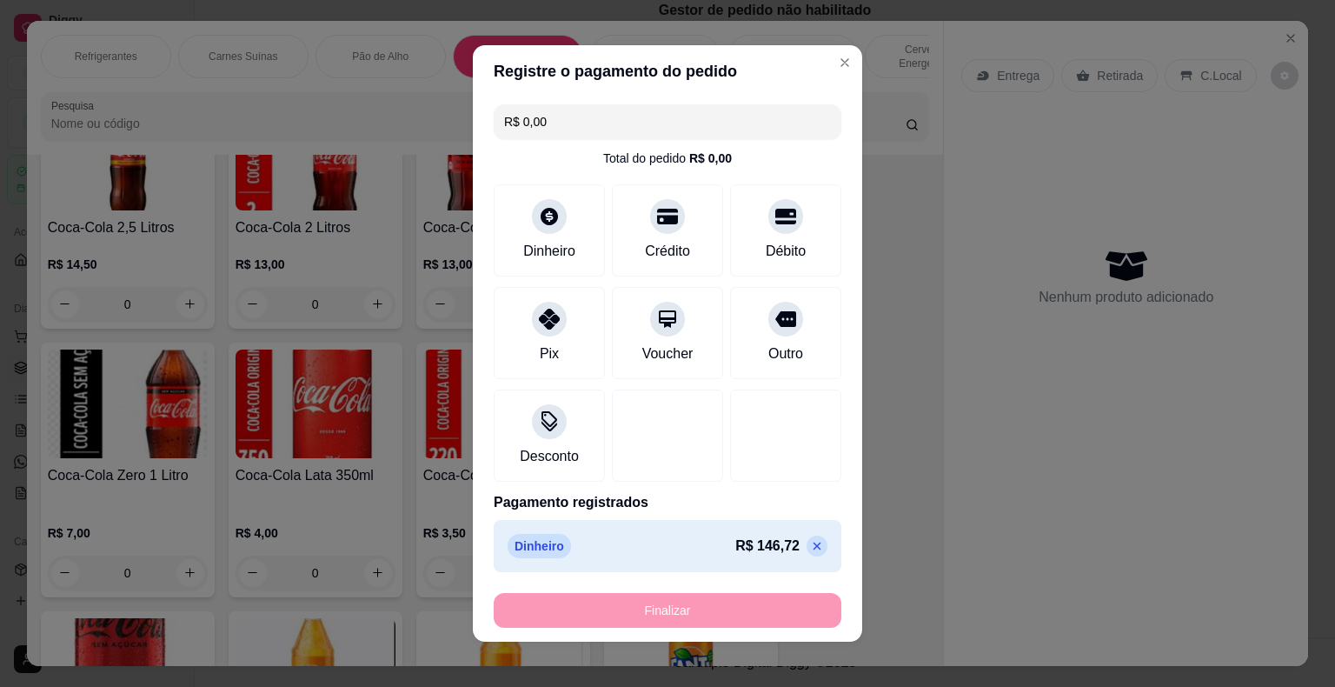
type input "-R$ 146,72"
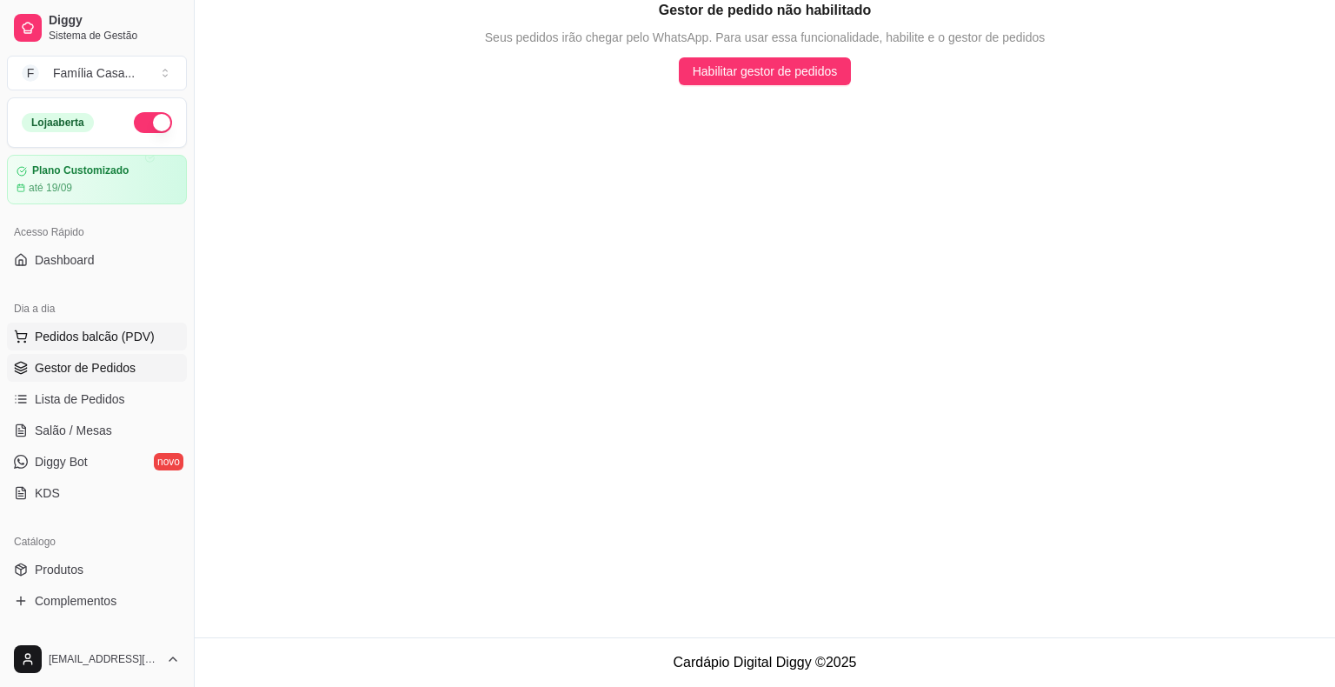
click at [83, 335] on span "Pedidos balcão (PDV)" at bounding box center [95, 336] width 120 height 17
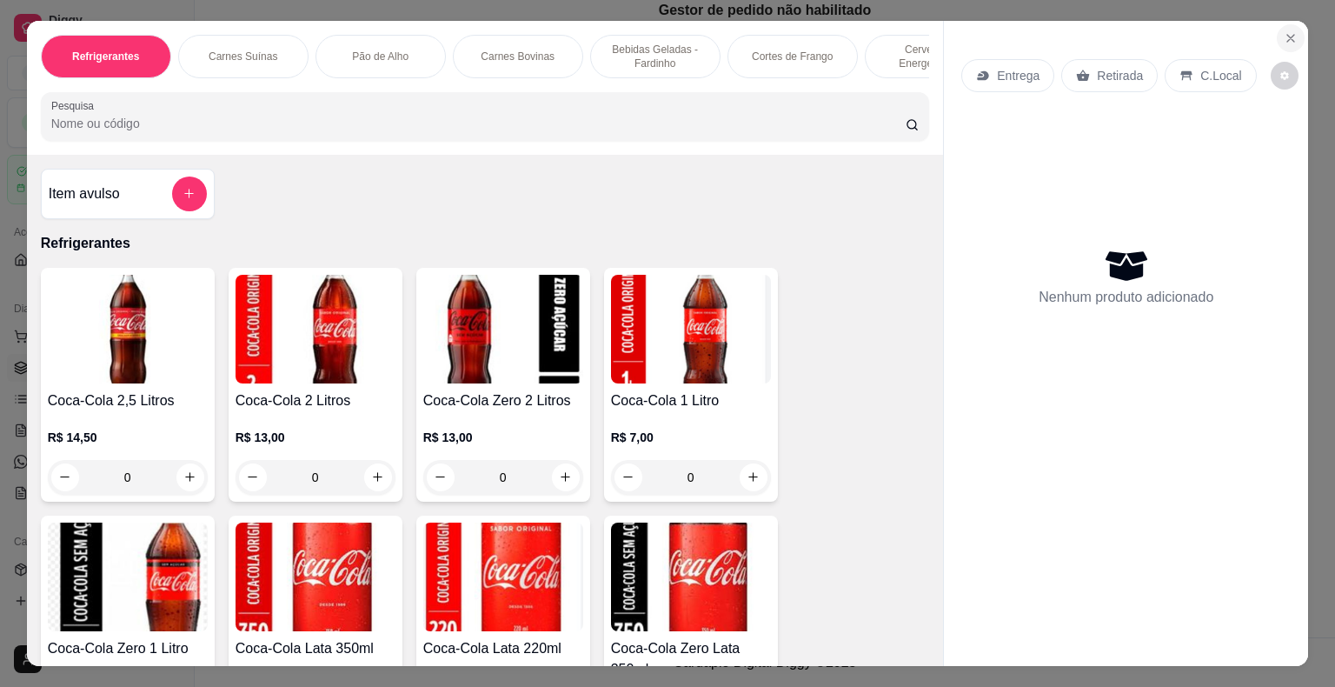
click at [1288, 31] on icon "Close" at bounding box center [1291, 38] width 14 height 14
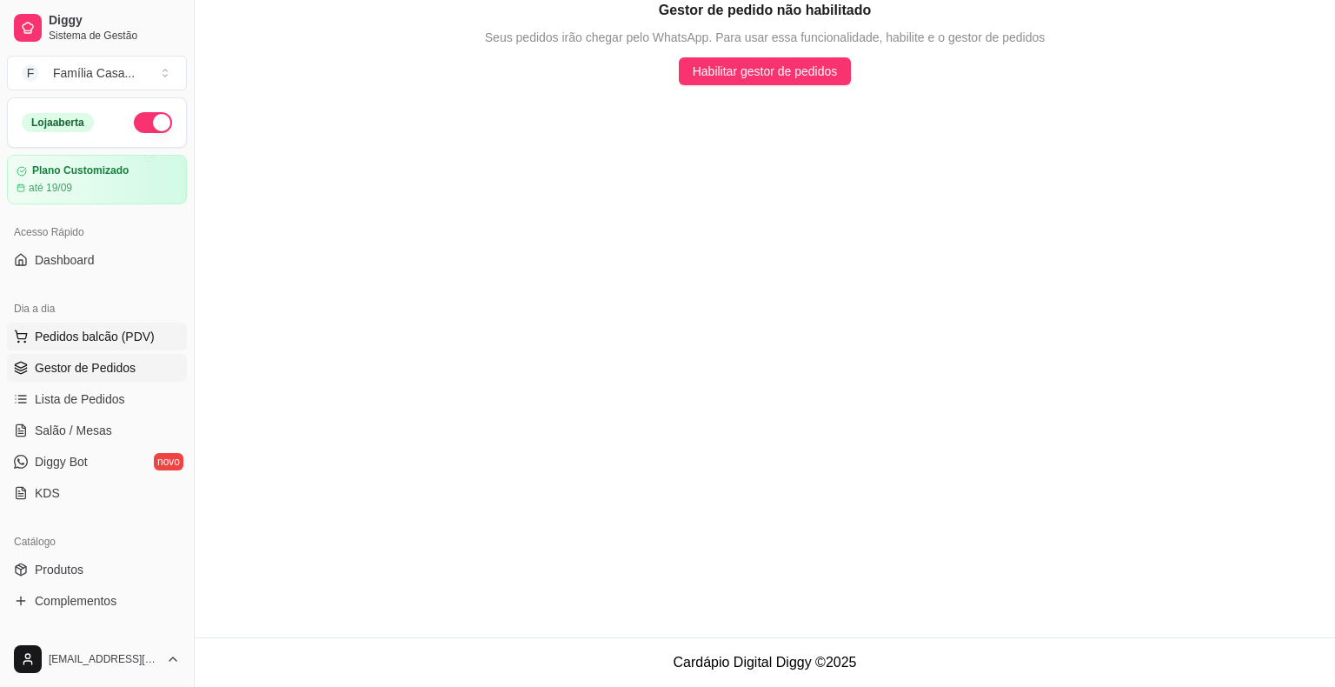
click at [67, 332] on span "Pedidos balcão (PDV)" at bounding box center [95, 336] width 120 height 17
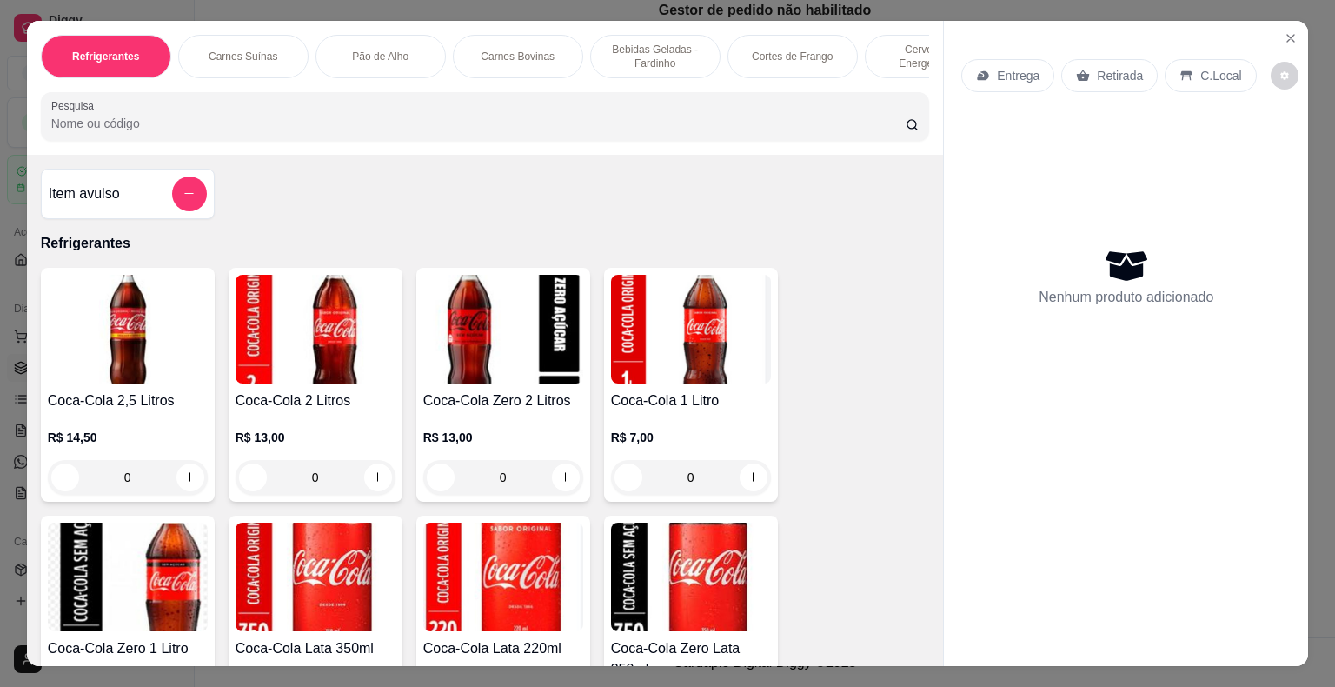
click at [256, 52] on p "Carnes Suínas" at bounding box center [243, 57] width 69 height 14
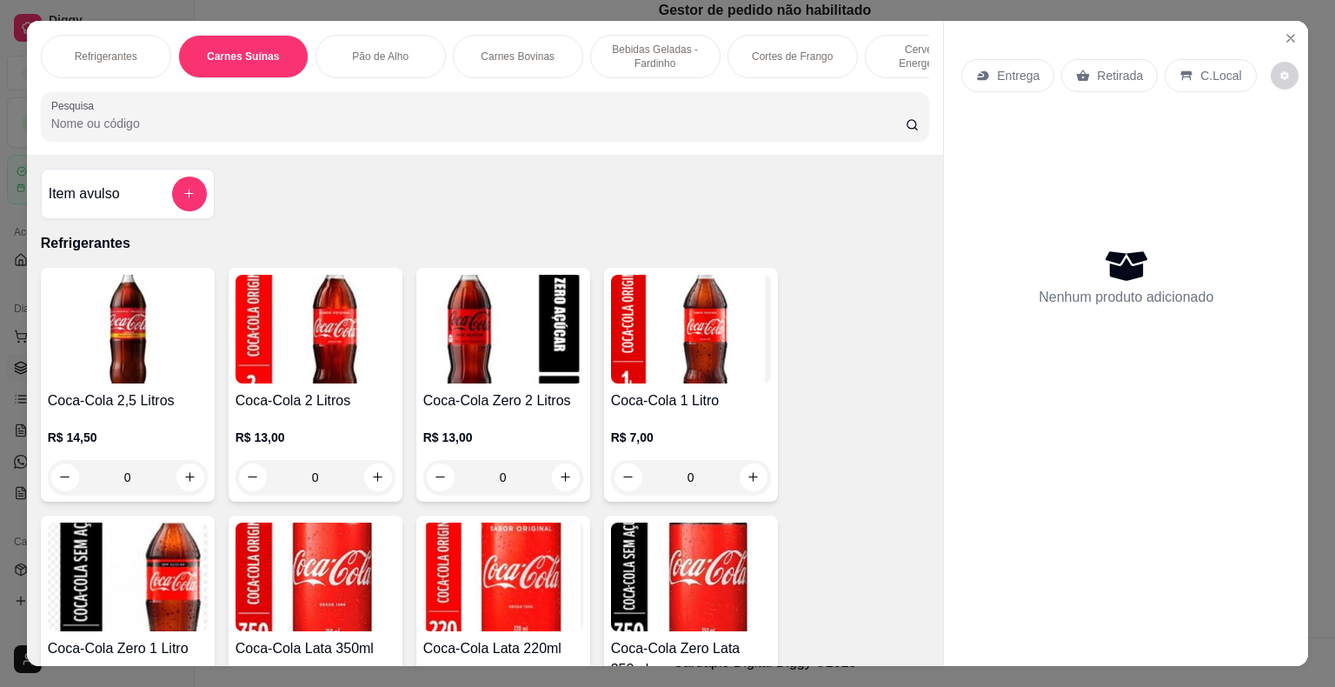
scroll to position [42, 0]
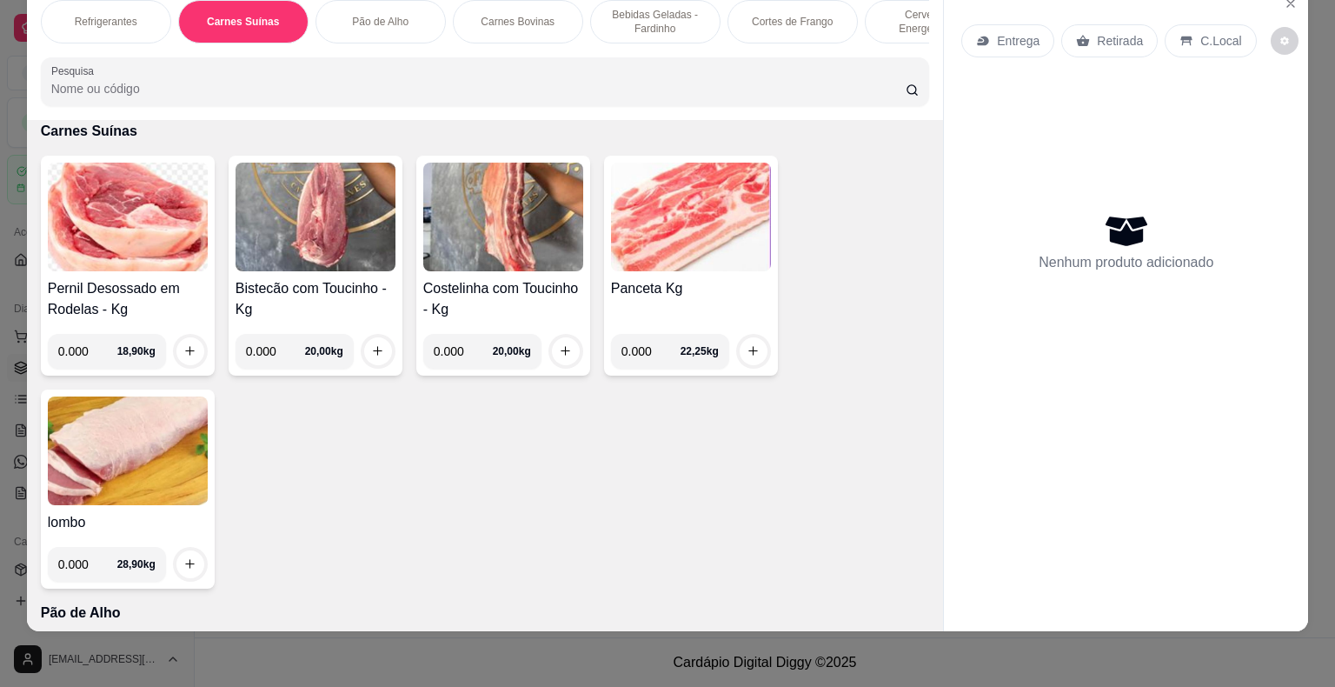
click at [499, 236] on img at bounding box center [503, 217] width 160 height 109
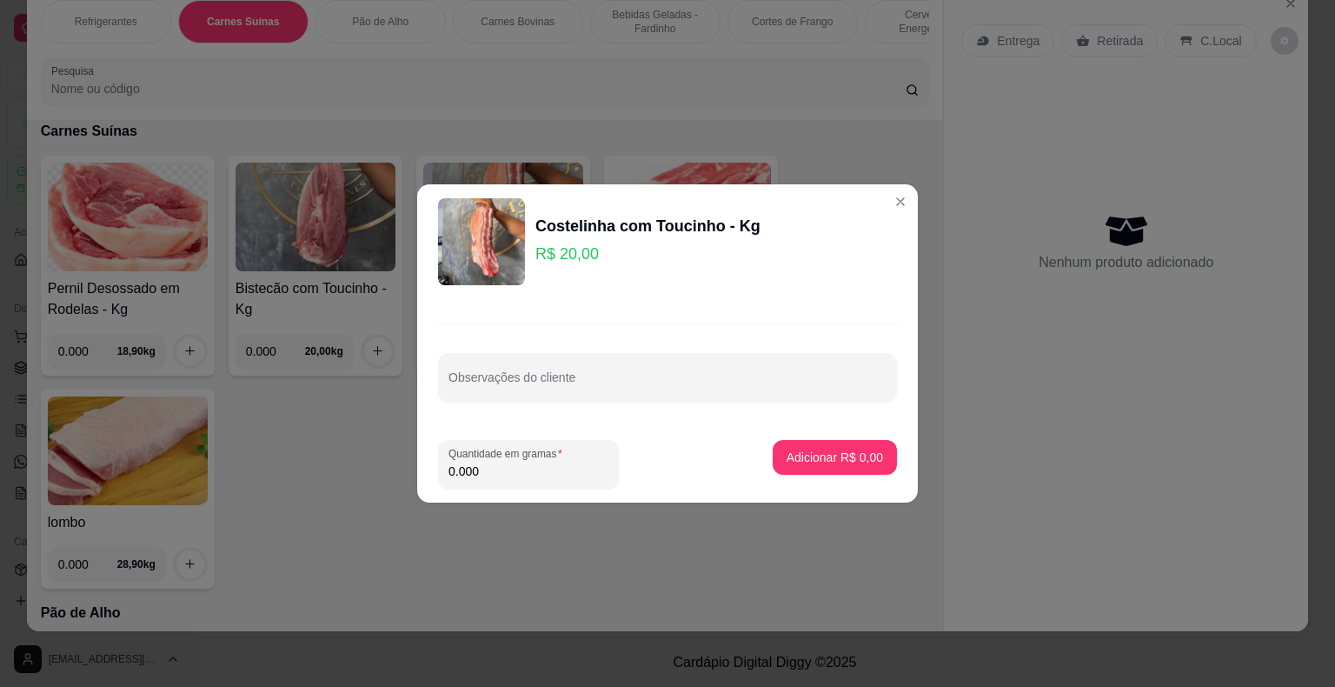
drag, startPoint x: 496, startPoint y: 479, endPoint x: 439, endPoint y: 479, distance: 57.4
click at [439, 479] on div "Quantidade em gramas 0.000" at bounding box center [528, 464] width 181 height 49
type input "1.000"
click at [826, 454] on p "Adicionar R$ 20,00" at bounding box center [831, 456] width 103 height 17
